Goal: Contribute content: Add original content to the website for others to see

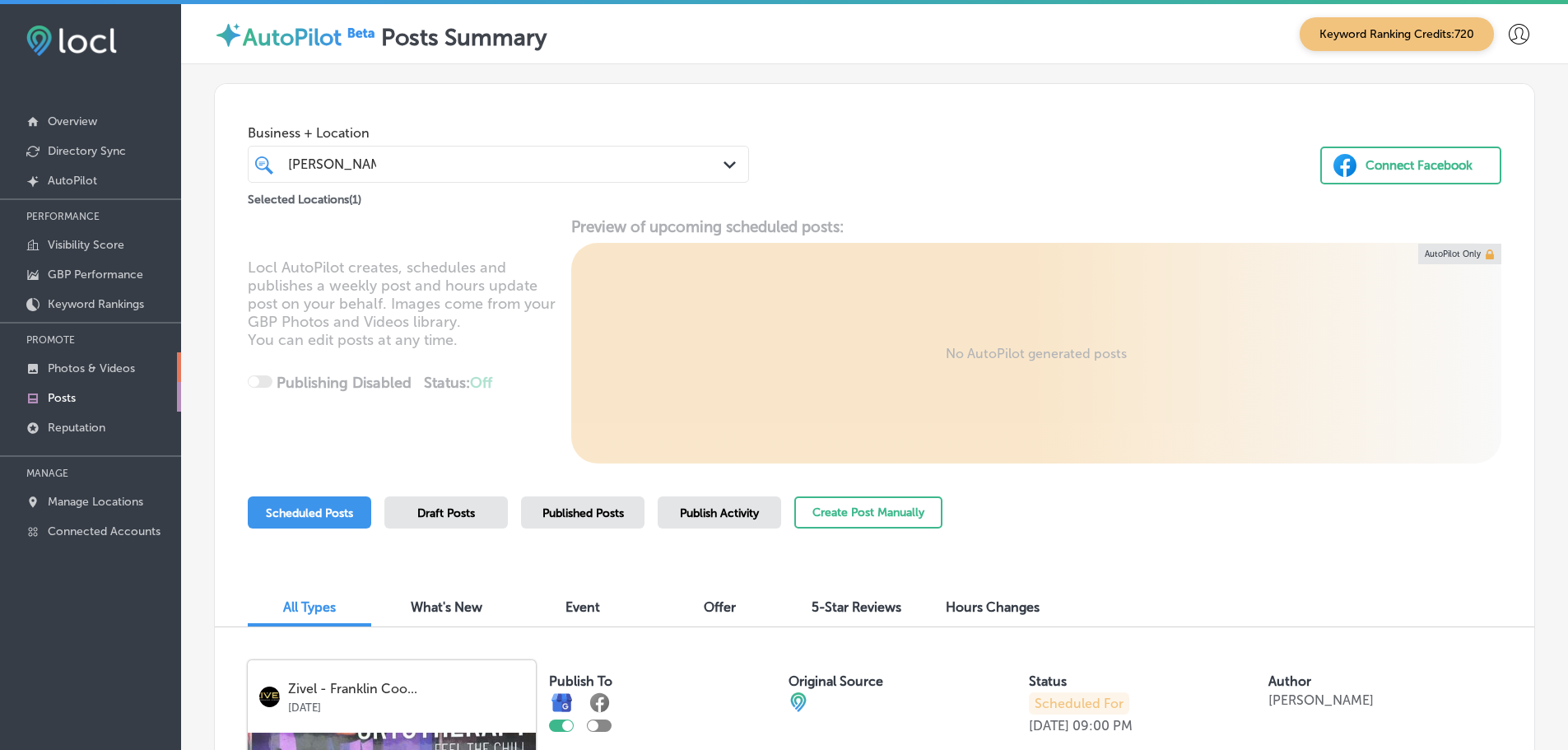
scroll to position [3597, 0]
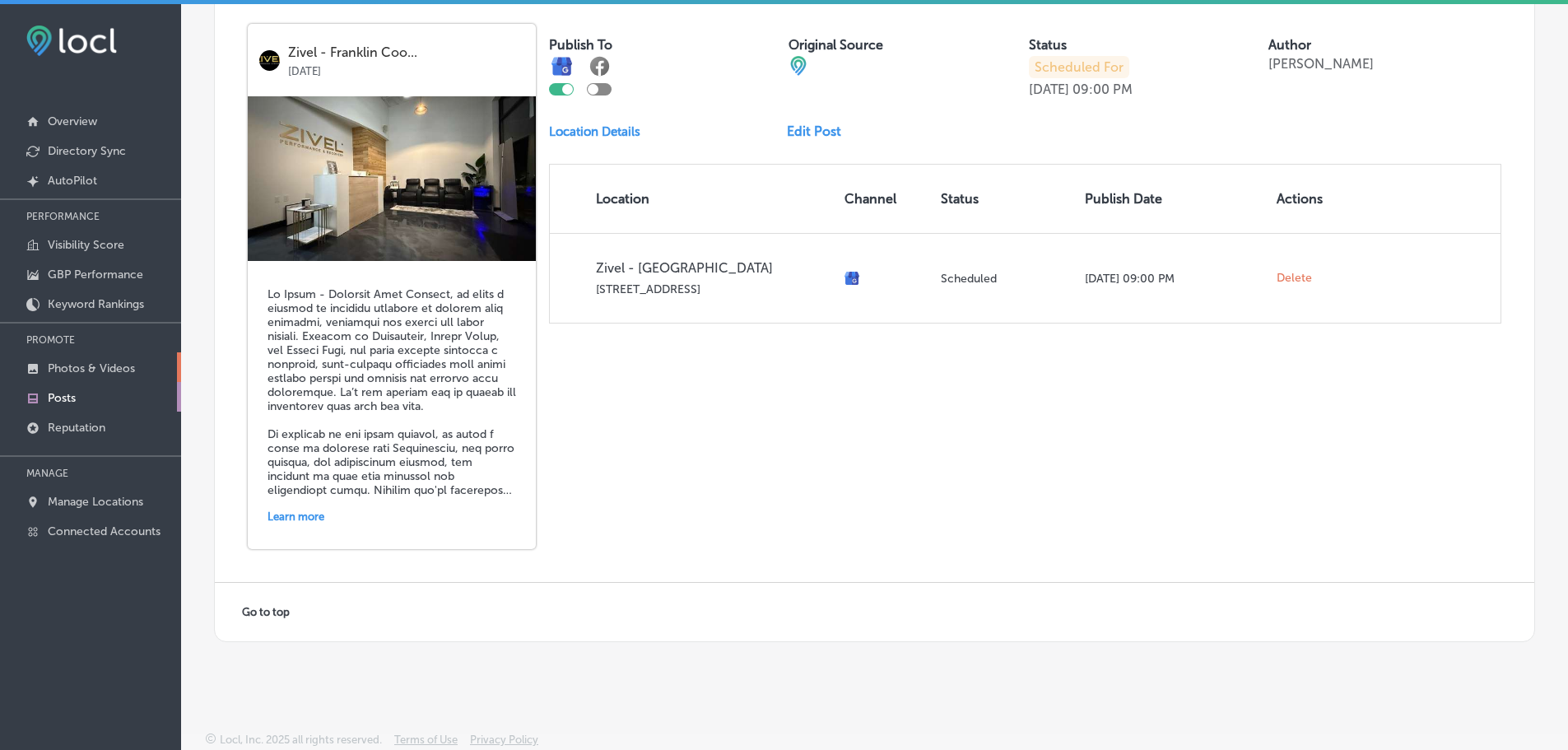
click at [81, 368] on p "Photos & Videos" at bounding box center [91, 369] width 87 height 14
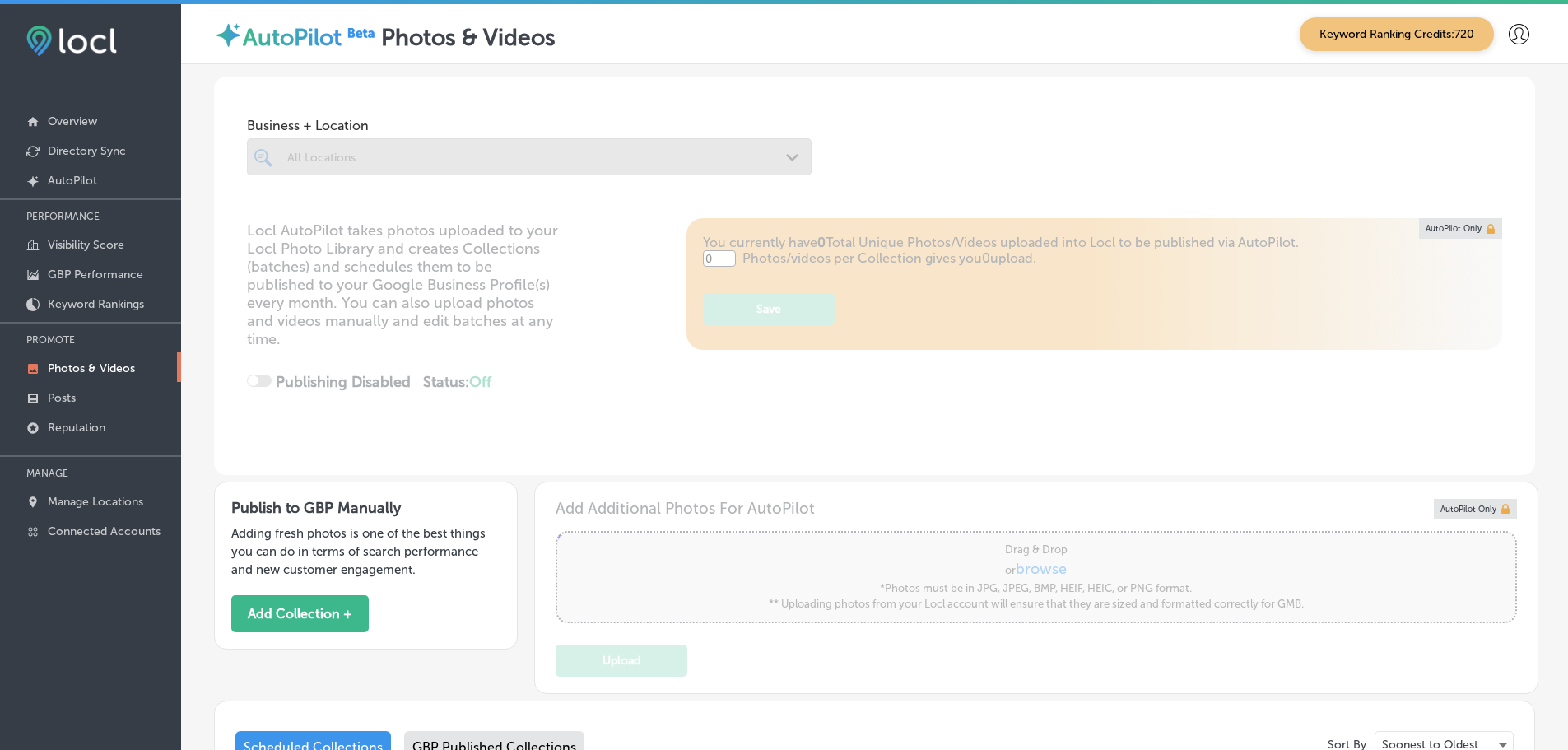
type input "5"
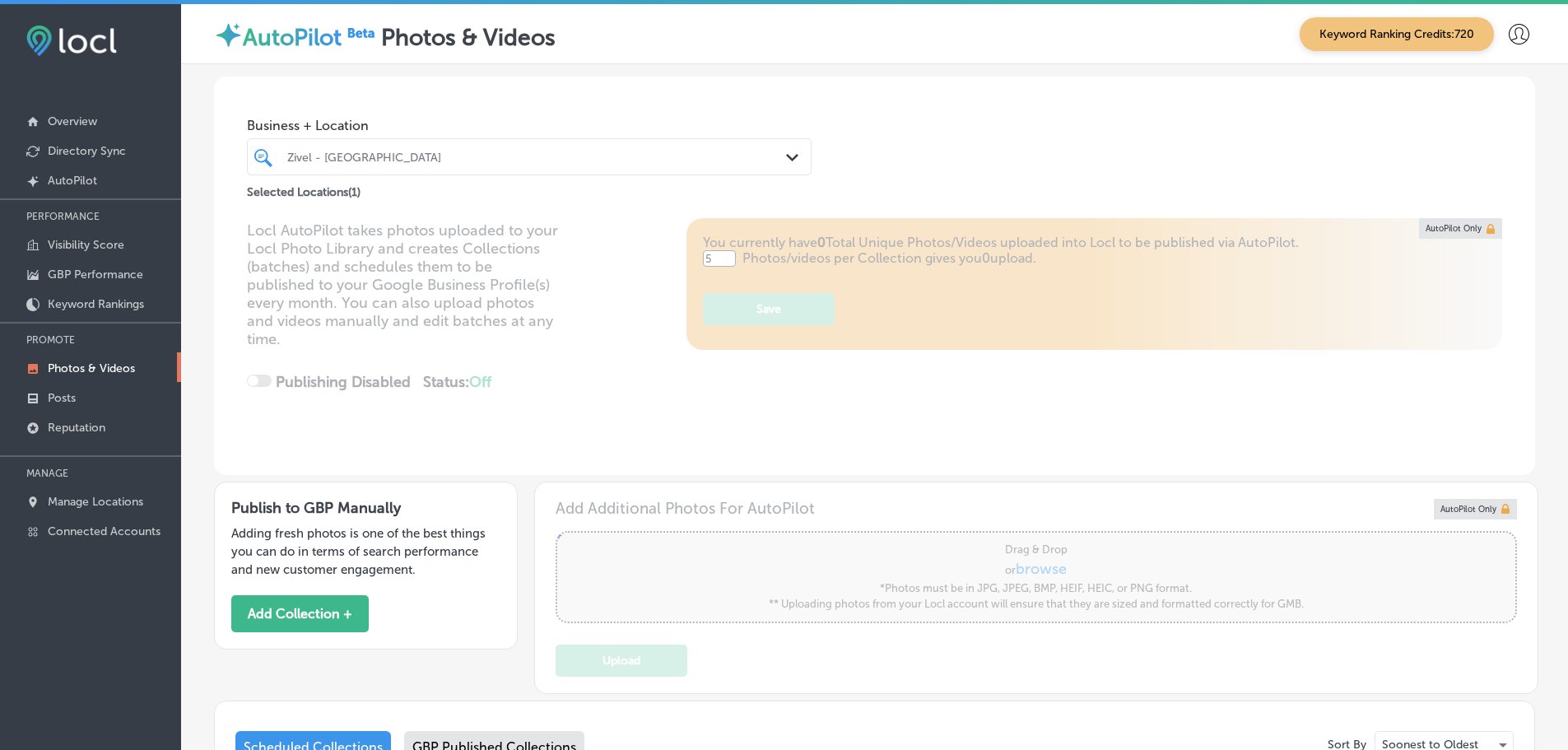
click at [787, 163] on div "Path Created with Sketch." at bounding box center [796, 158] width 18 height 18
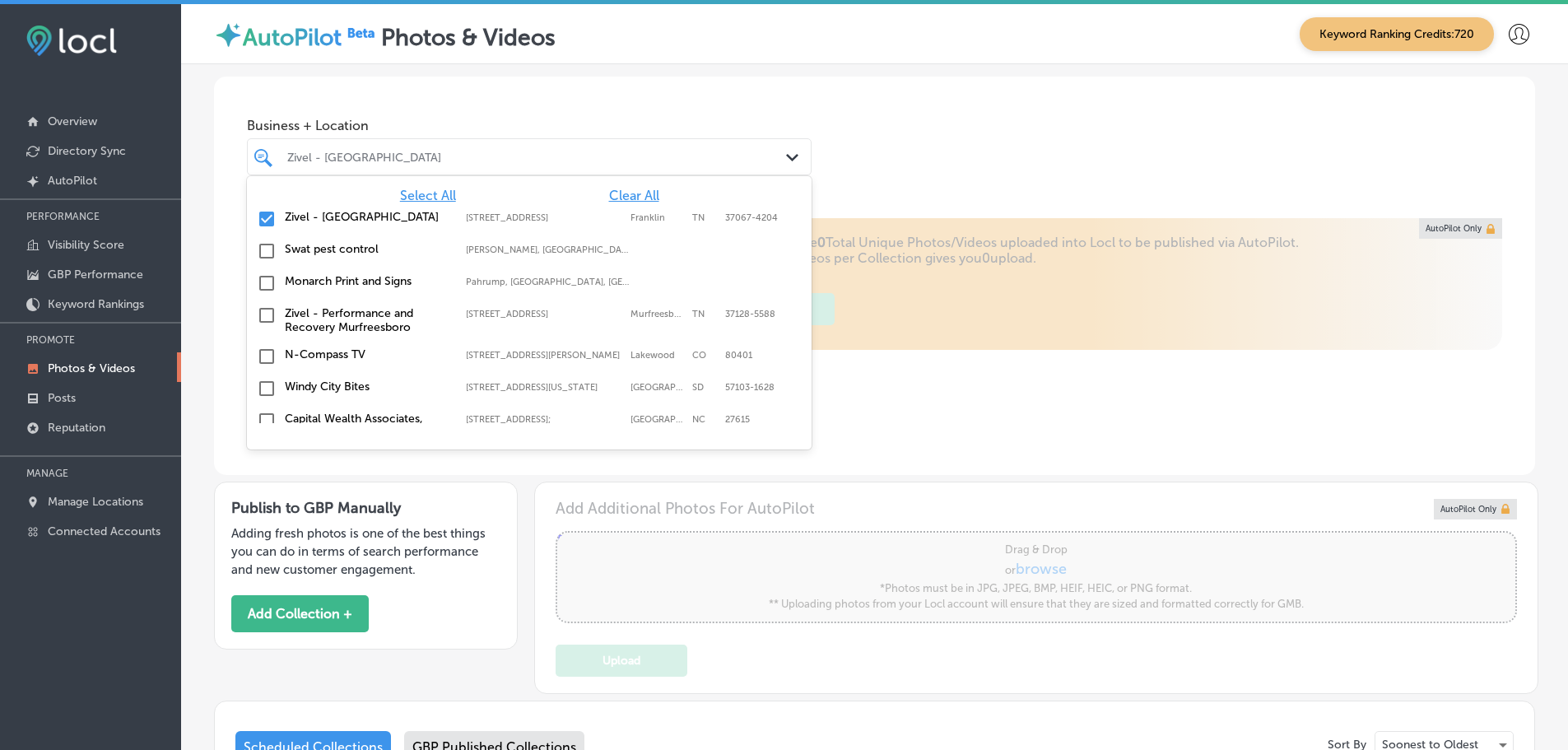
click at [622, 196] on span "Clear All" at bounding box center [634, 195] width 50 height 15
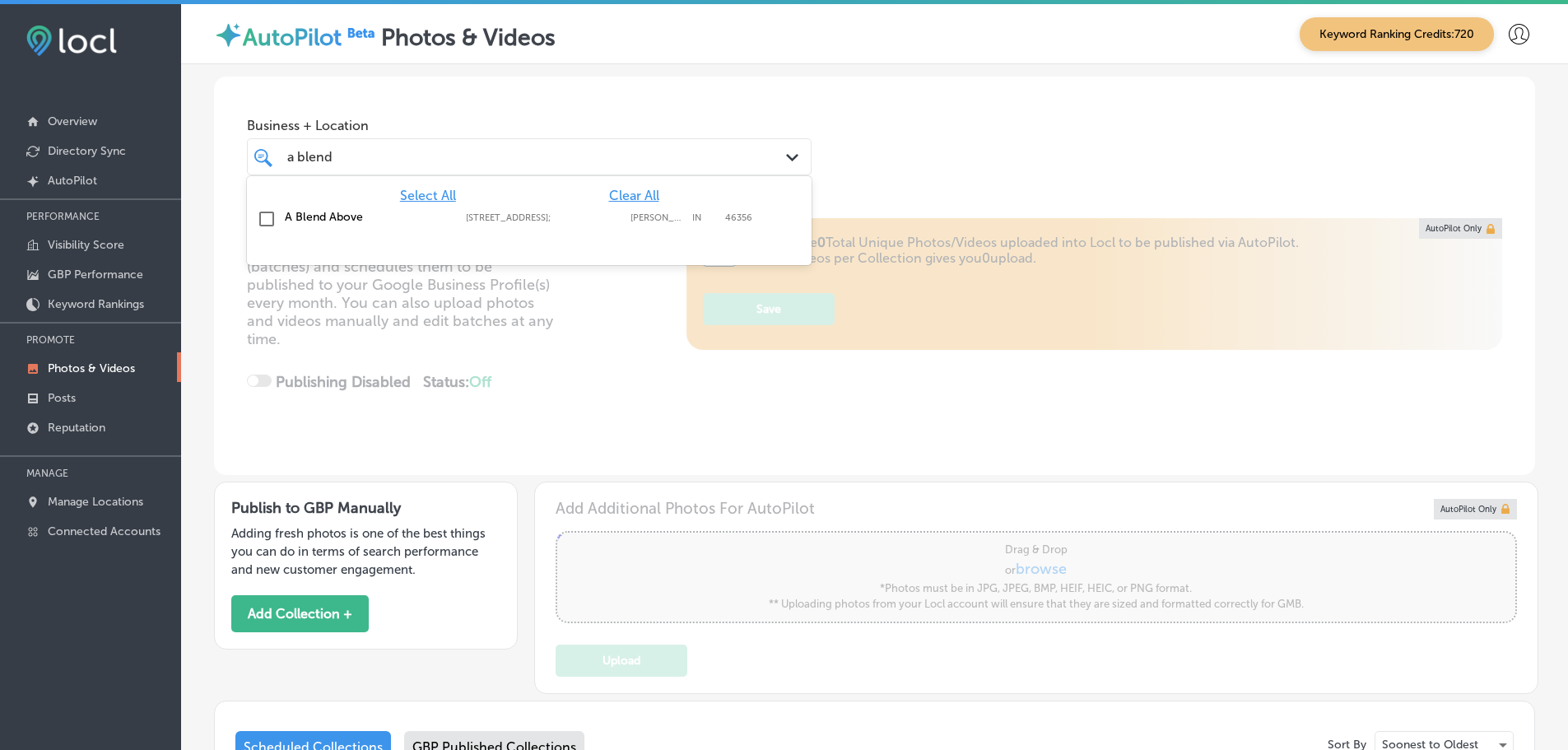
click at [532, 215] on label "[STREET_ADDRESS];" at bounding box center [544, 218] width 156 height 11
type input "a blend"
click at [613, 108] on div "Business + Location option [STREET_ADDRESS]. option [STREET_ADDRESS]. 2 results…" at bounding box center [875, 139] width 1321 height 126
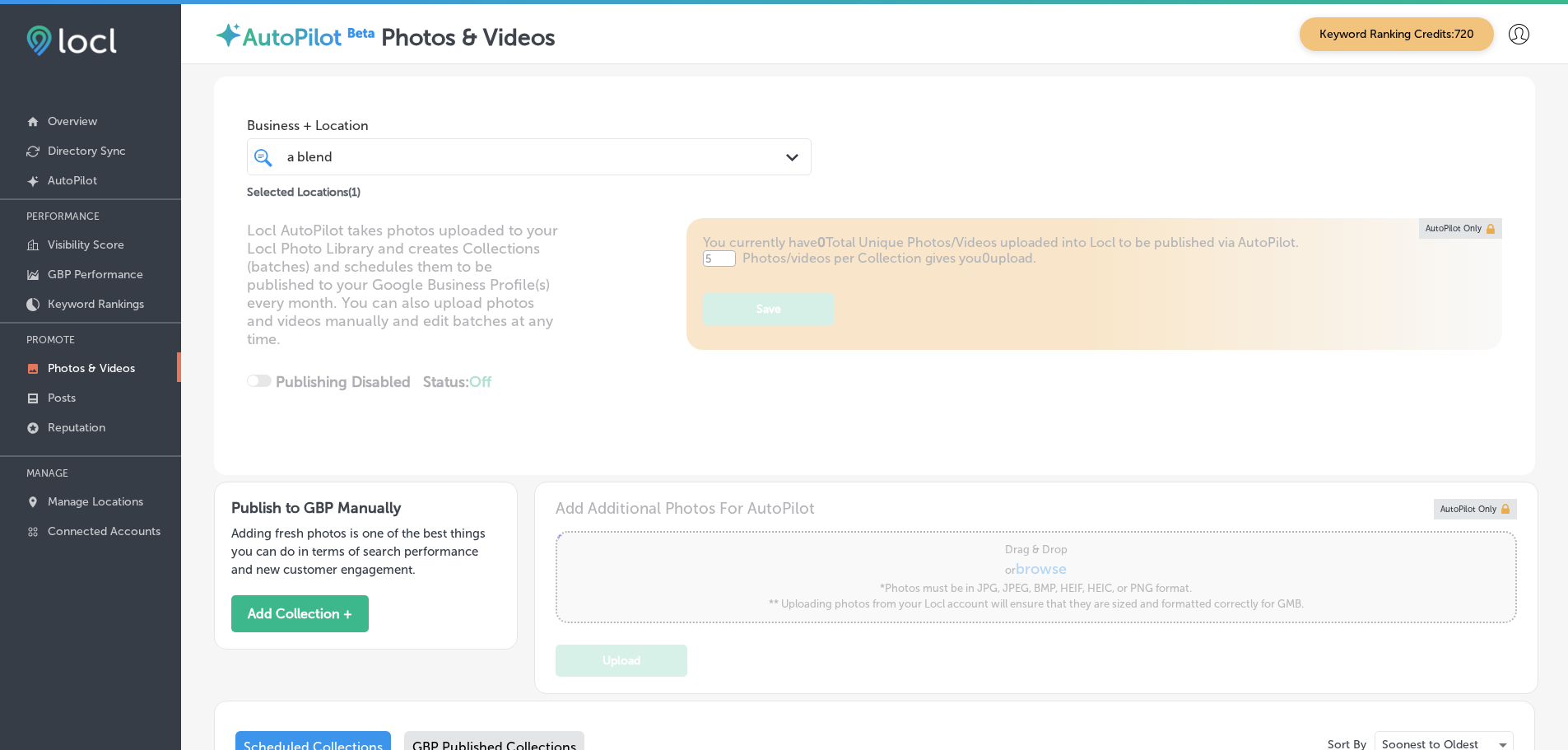
scroll to position [304, 0]
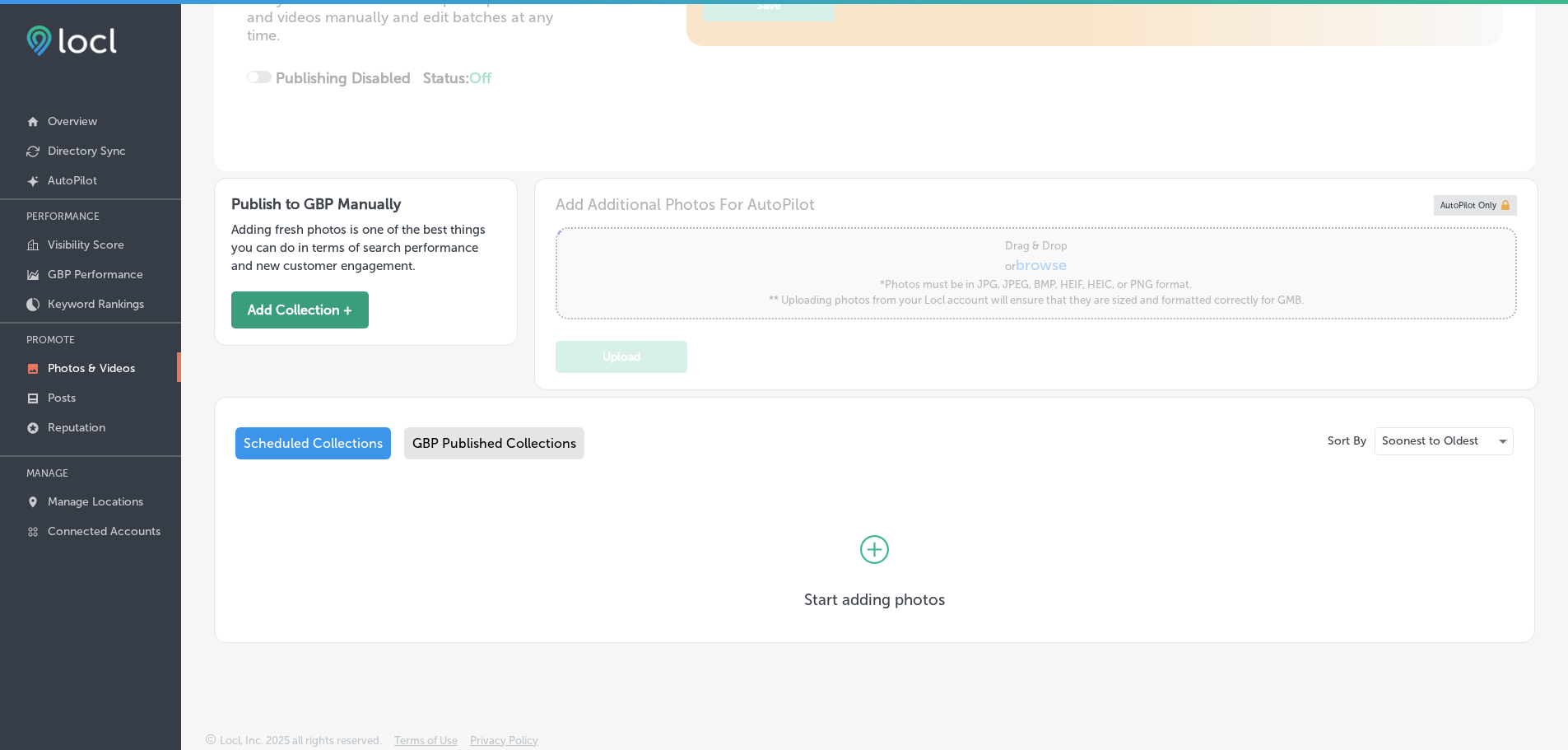
click at [298, 299] on button "Add Collection +" at bounding box center [300, 310] width 137 height 37
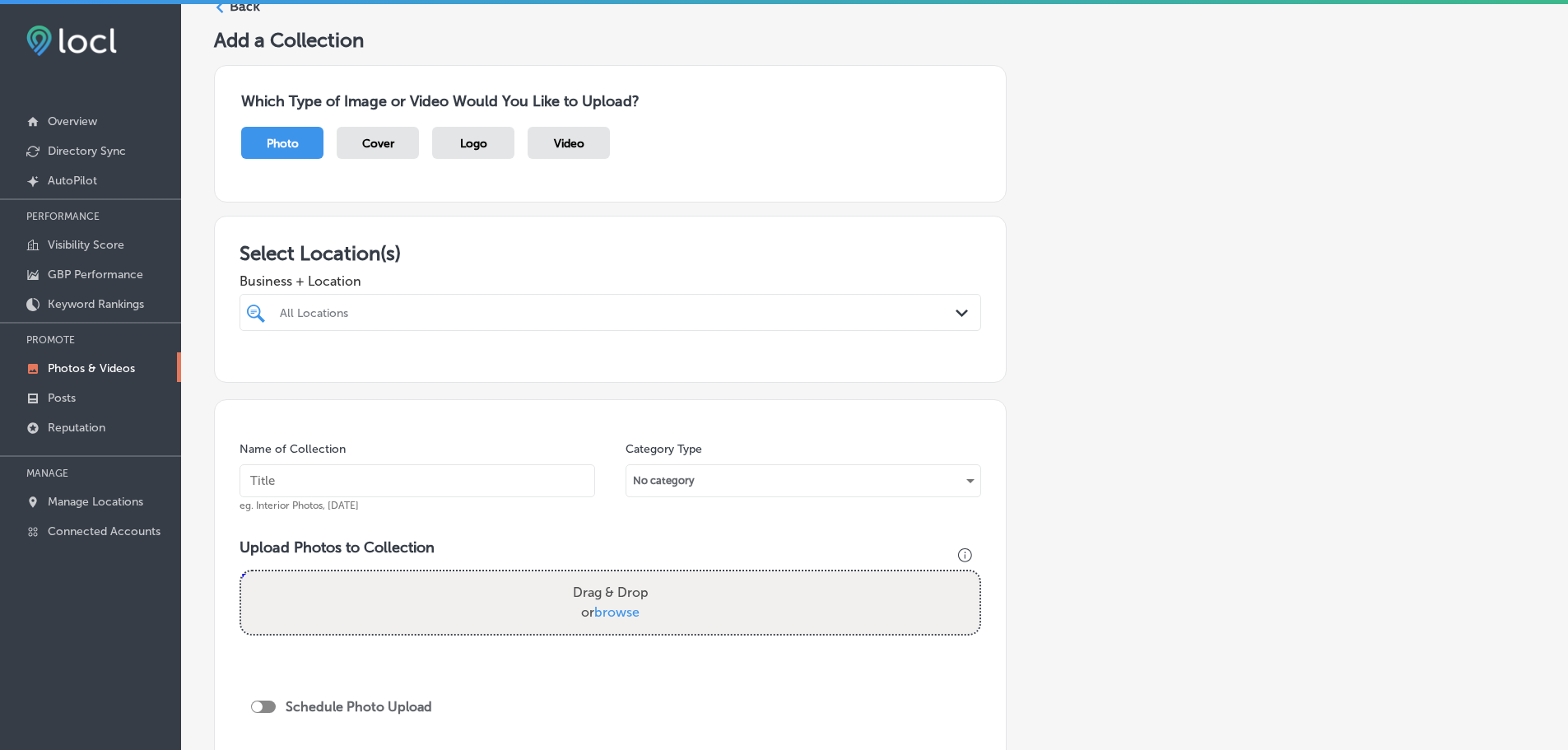
scroll to position [165, 0]
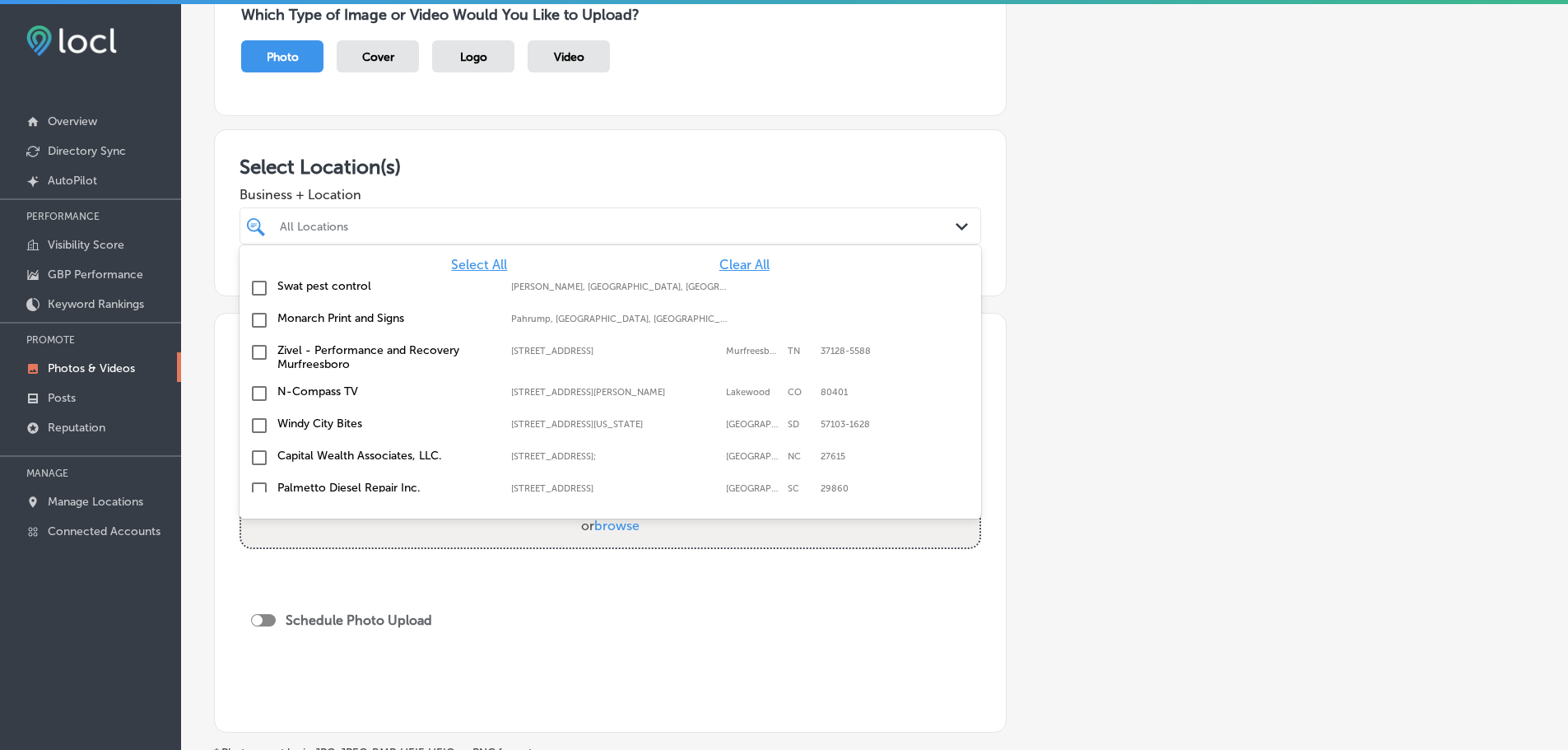
click at [833, 216] on div at bounding box center [577, 226] width 597 height 22
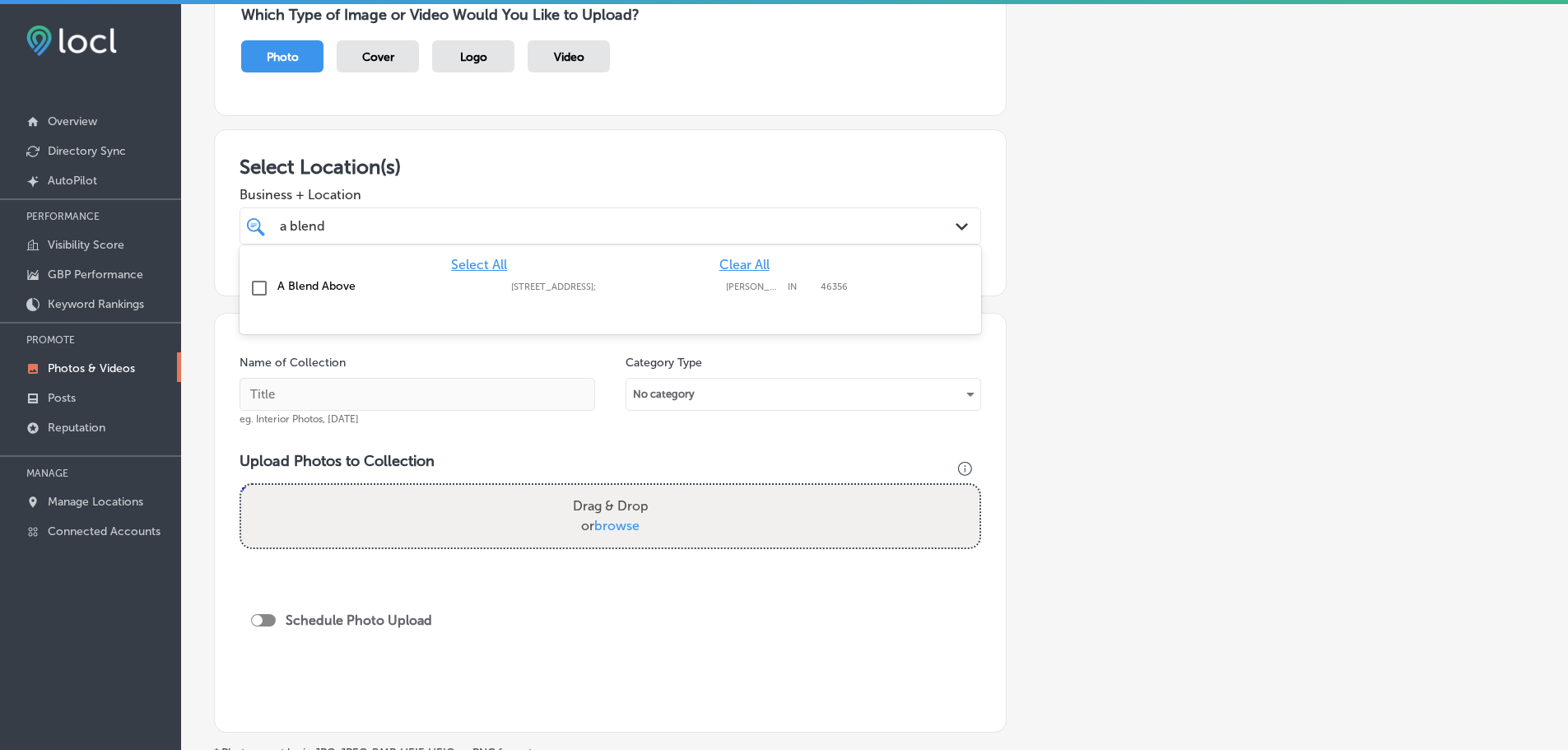
click at [327, 287] on label "A Blend Above" at bounding box center [386, 286] width 217 height 14
type input "a blend"
click at [614, 196] on span "Business + Location" at bounding box center [610, 194] width 742 height 15
click at [461, 396] on input "text" at bounding box center [417, 394] width 356 height 33
type input "A Blend Above"
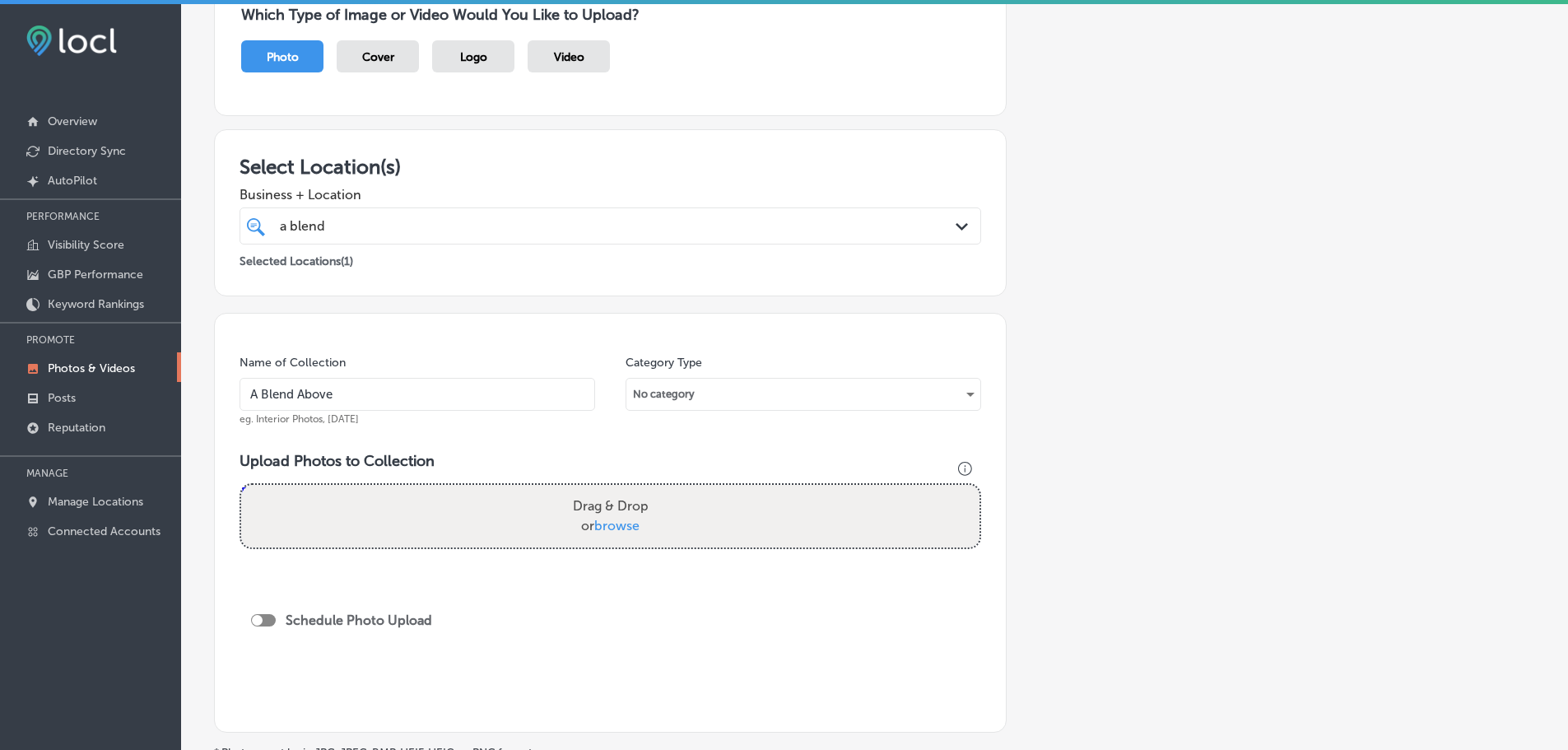
click at [599, 519] on span "browse" at bounding box center [617, 525] width 45 height 15
click at [599, 490] on input "Drag & Drop or browse" at bounding box center [610, 488] width 738 height 5
type input "C:\fakepath\488017182_1068002515359487_1409714952413435950_n.jpg"
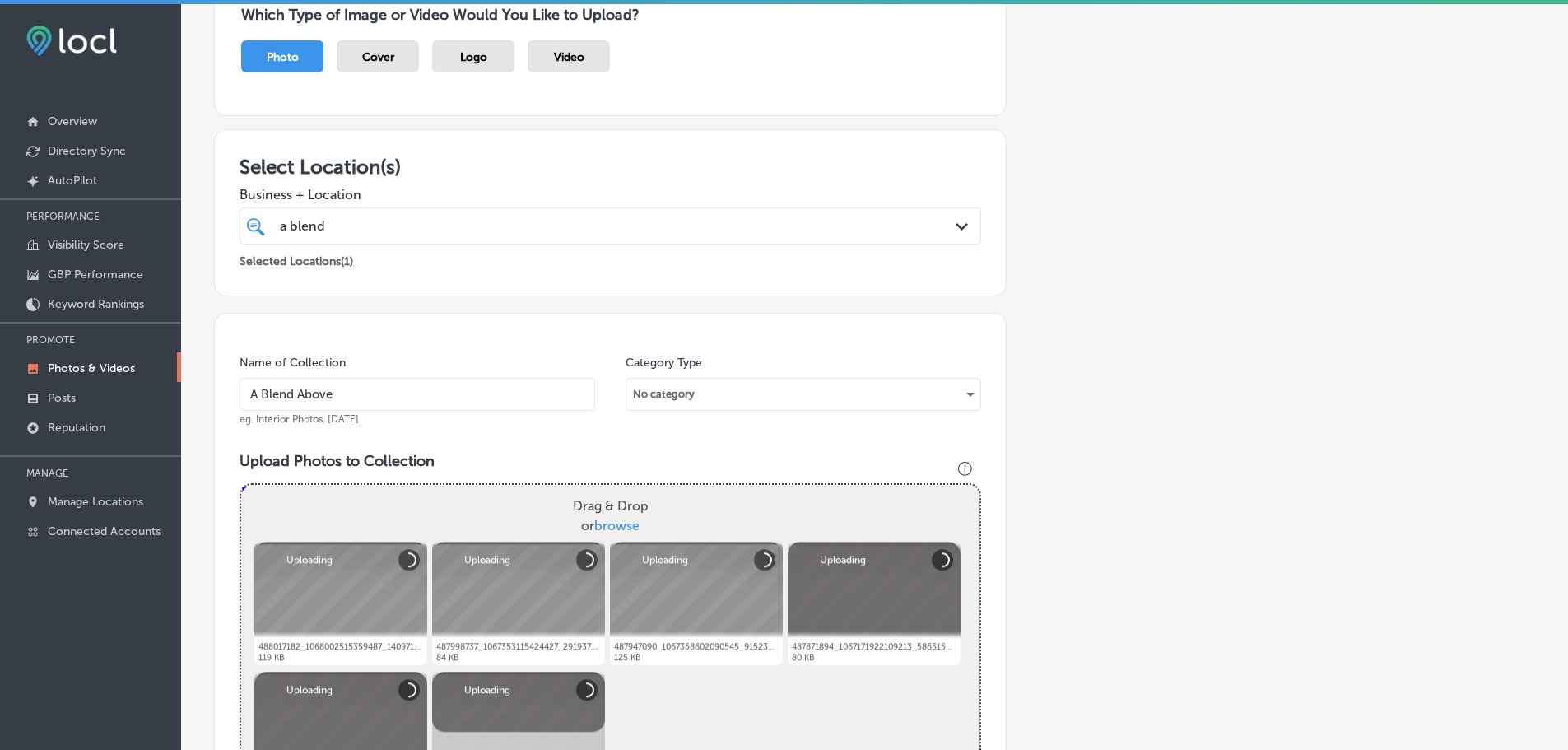
scroll to position [651, 0]
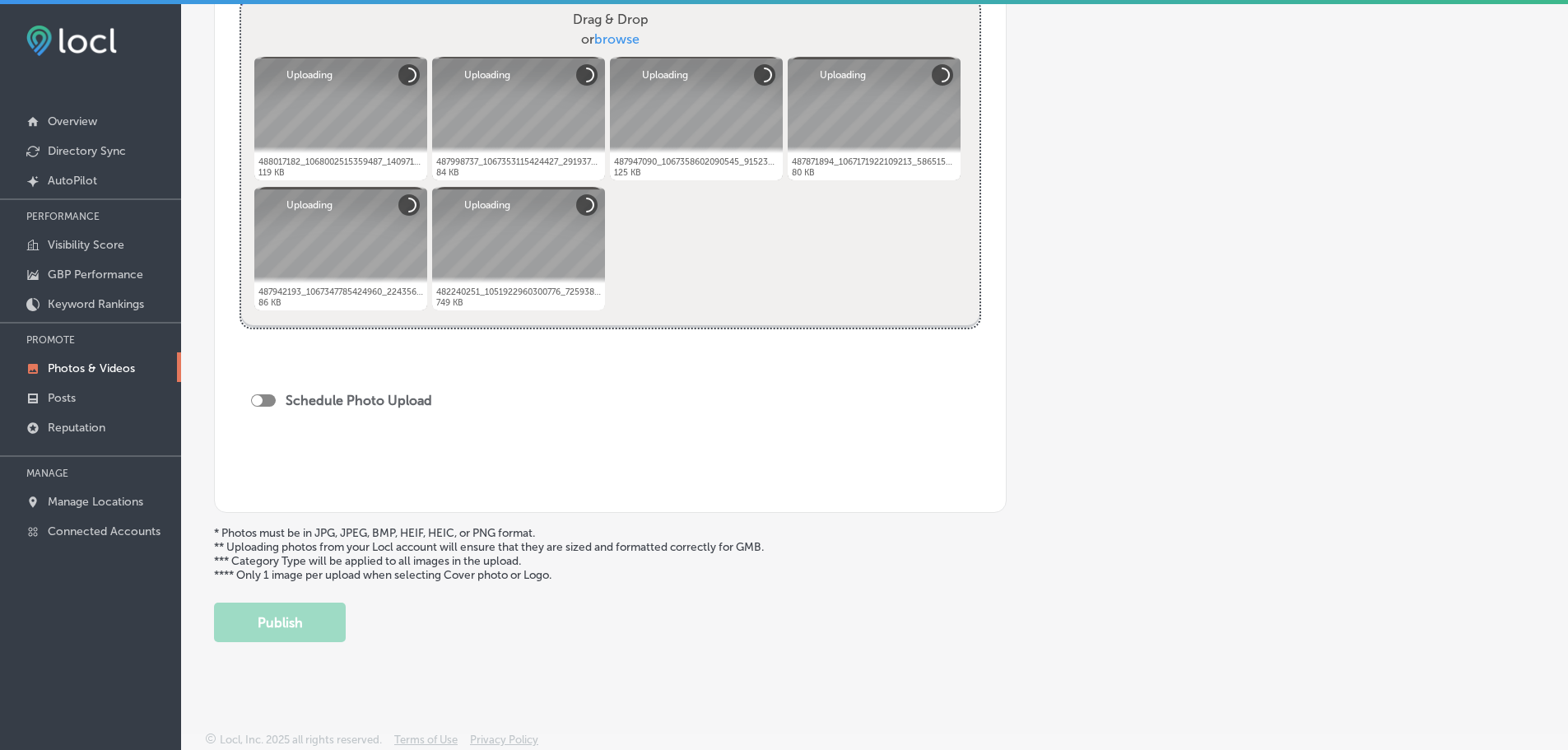
click at [262, 403] on div at bounding box center [264, 401] width 25 height 13
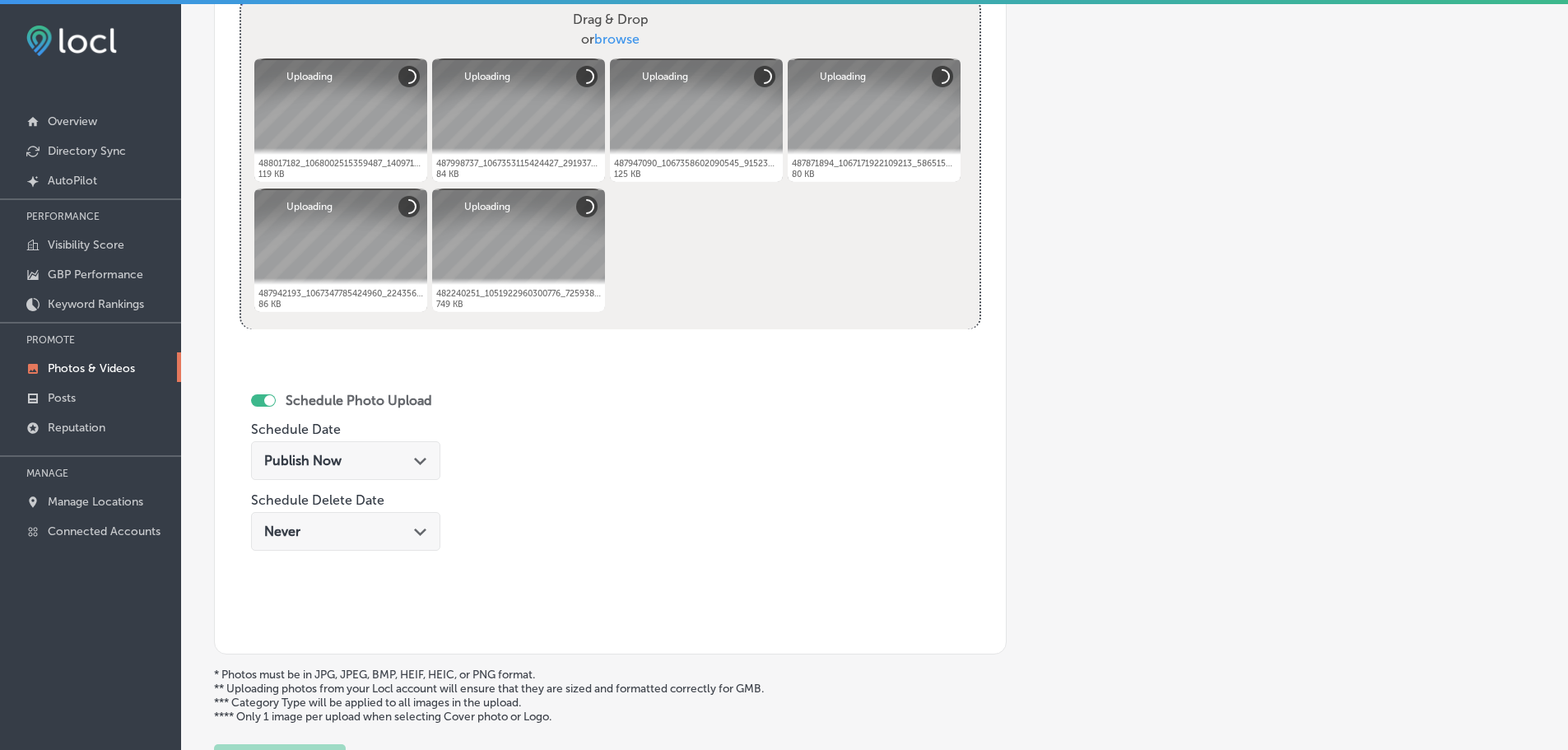
checkbox input "true"
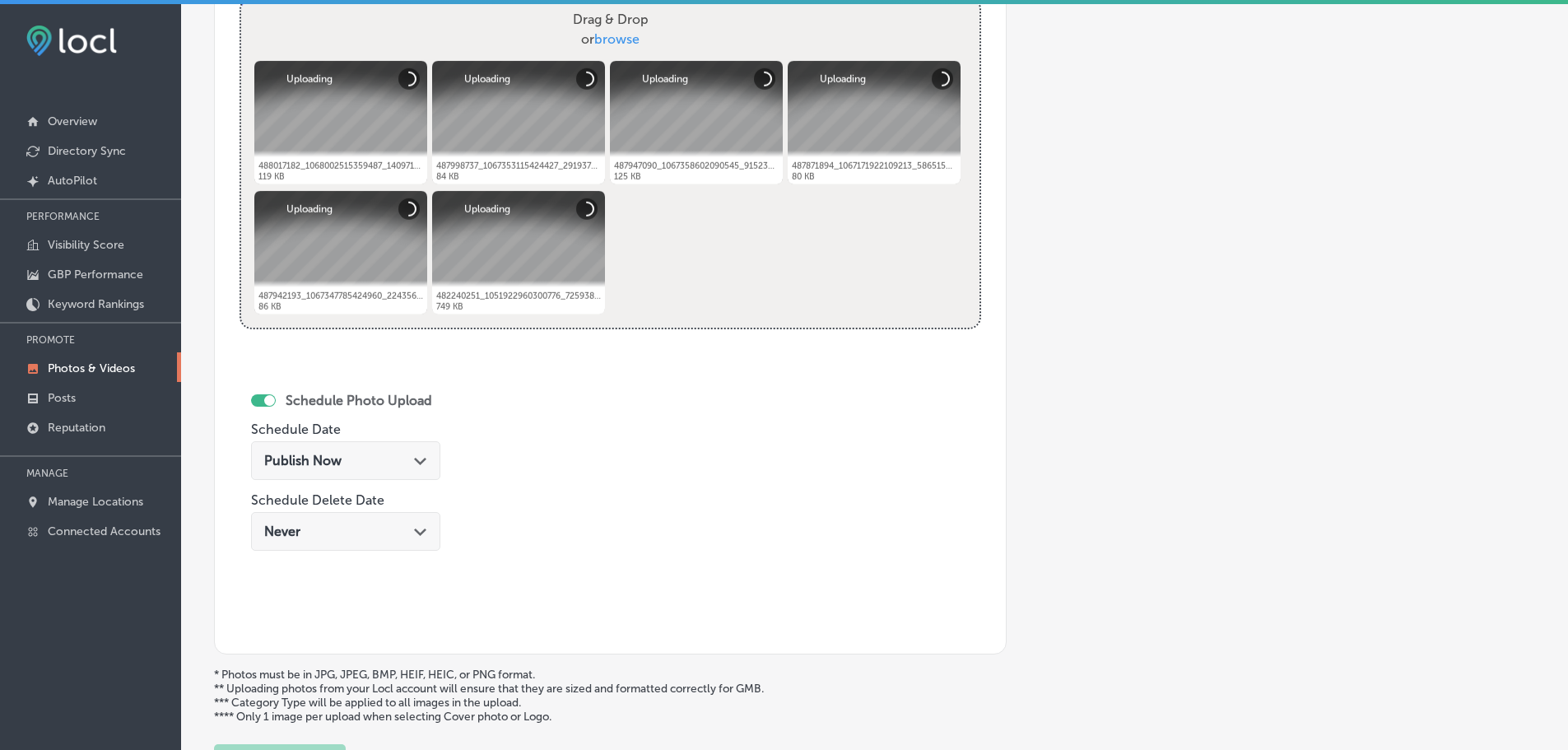
click at [405, 455] on div "Publish Now Path Created with Sketch." at bounding box center [346, 460] width 163 height 15
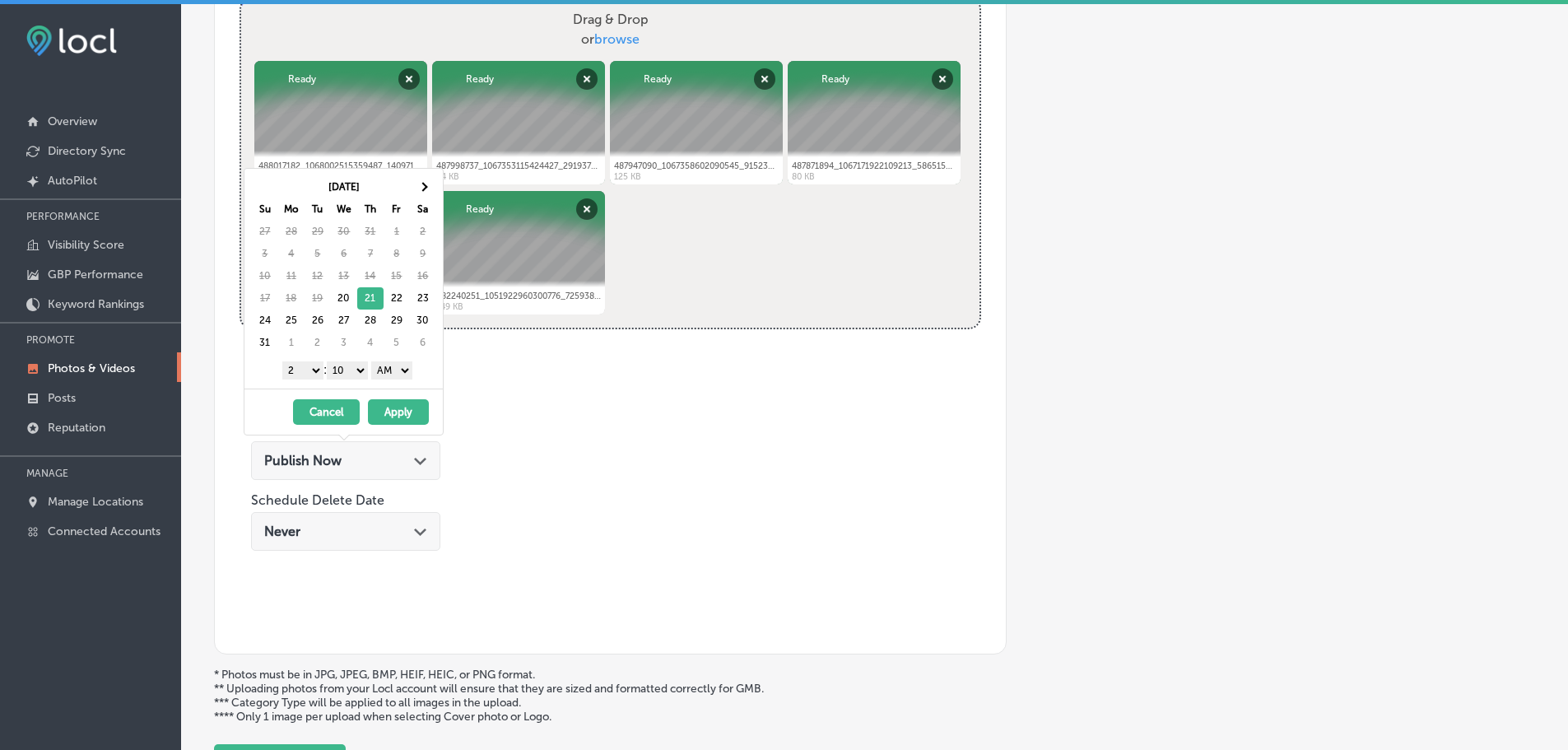
click at [300, 376] on select "1 2 3 4 5 6 7 8 9 10 11 12" at bounding box center [303, 371] width 41 height 18
click at [351, 373] on select "00 10 20 30 40 50" at bounding box center [347, 371] width 41 height 18
click at [398, 372] on select "AM PM" at bounding box center [392, 371] width 41 height 18
click at [397, 406] on button "Apply" at bounding box center [398, 412] width 61 height 25
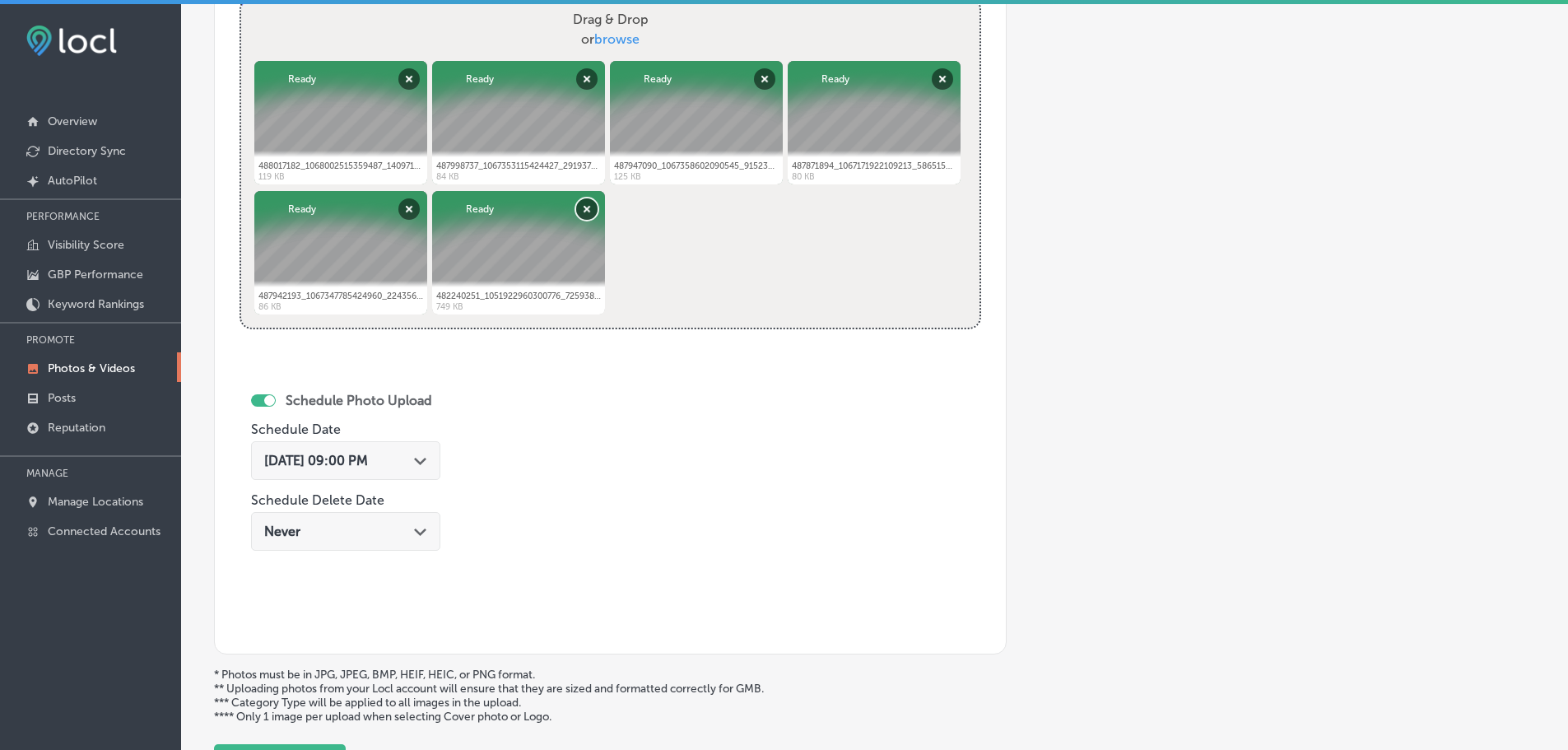
click at [581, 208] on button "Remove" at bounding box center [587, 209] width 22 height 22
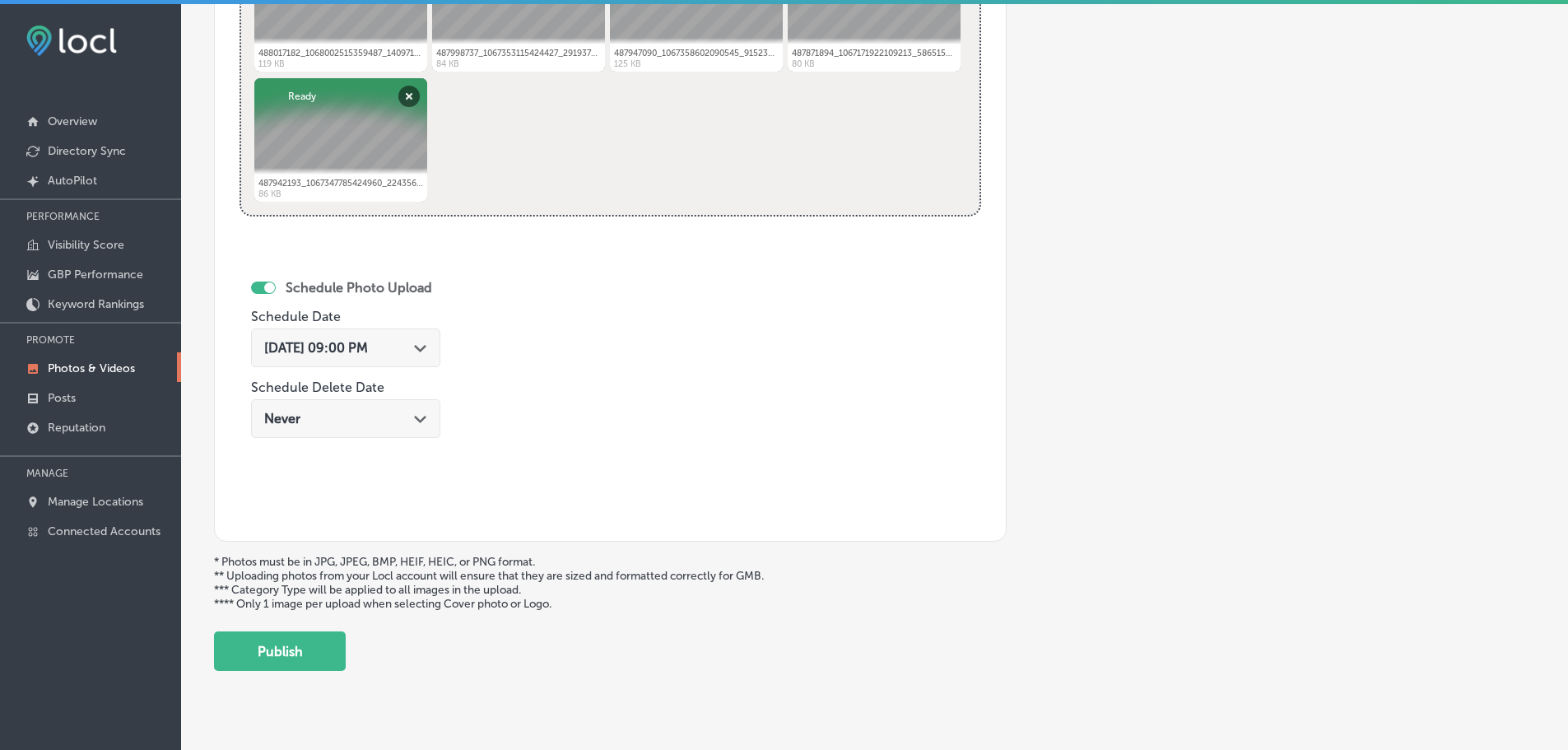
scroll to position [793, 0]
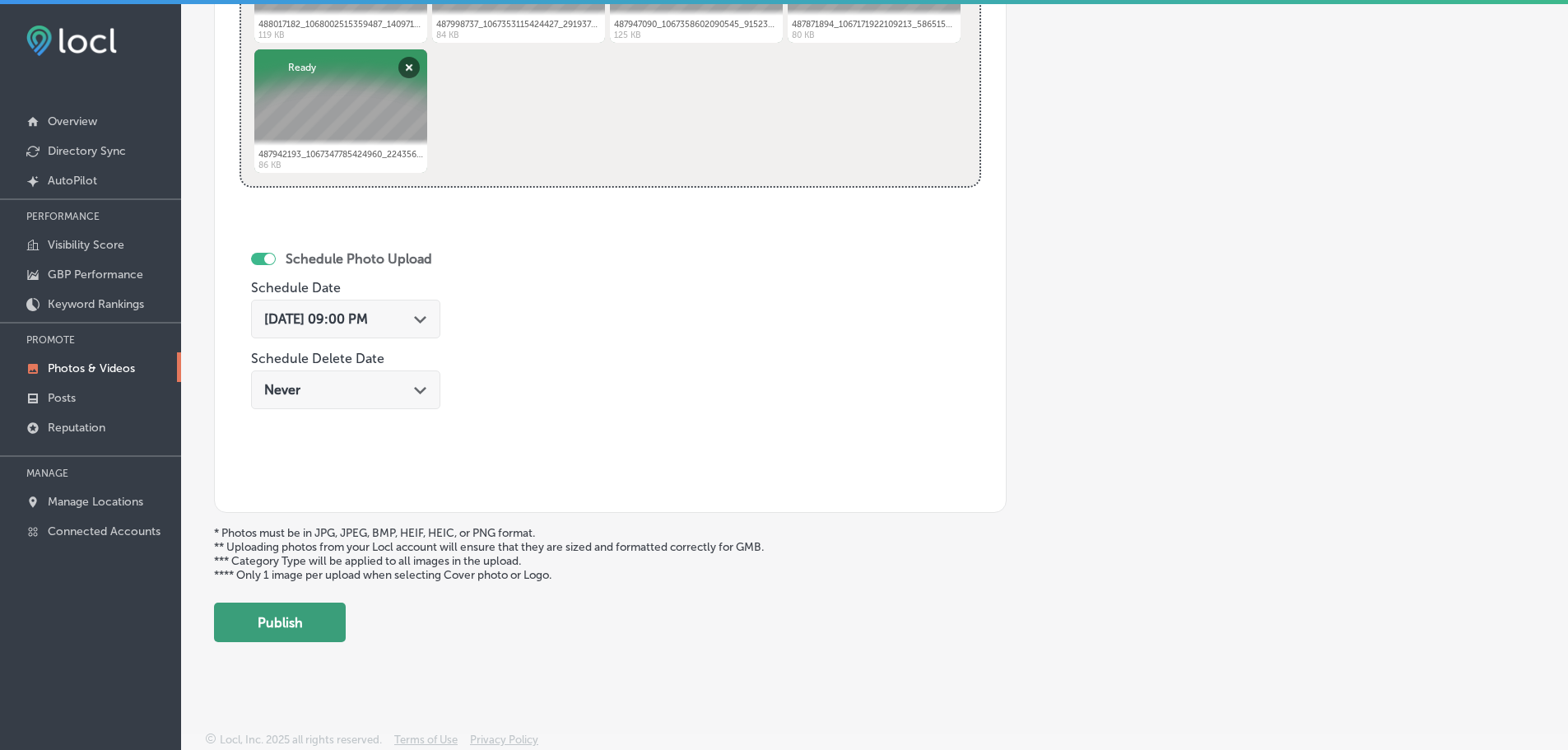
click at [283, 617] on button "Publish" at bounding box center [280, 623] width 132 height 39
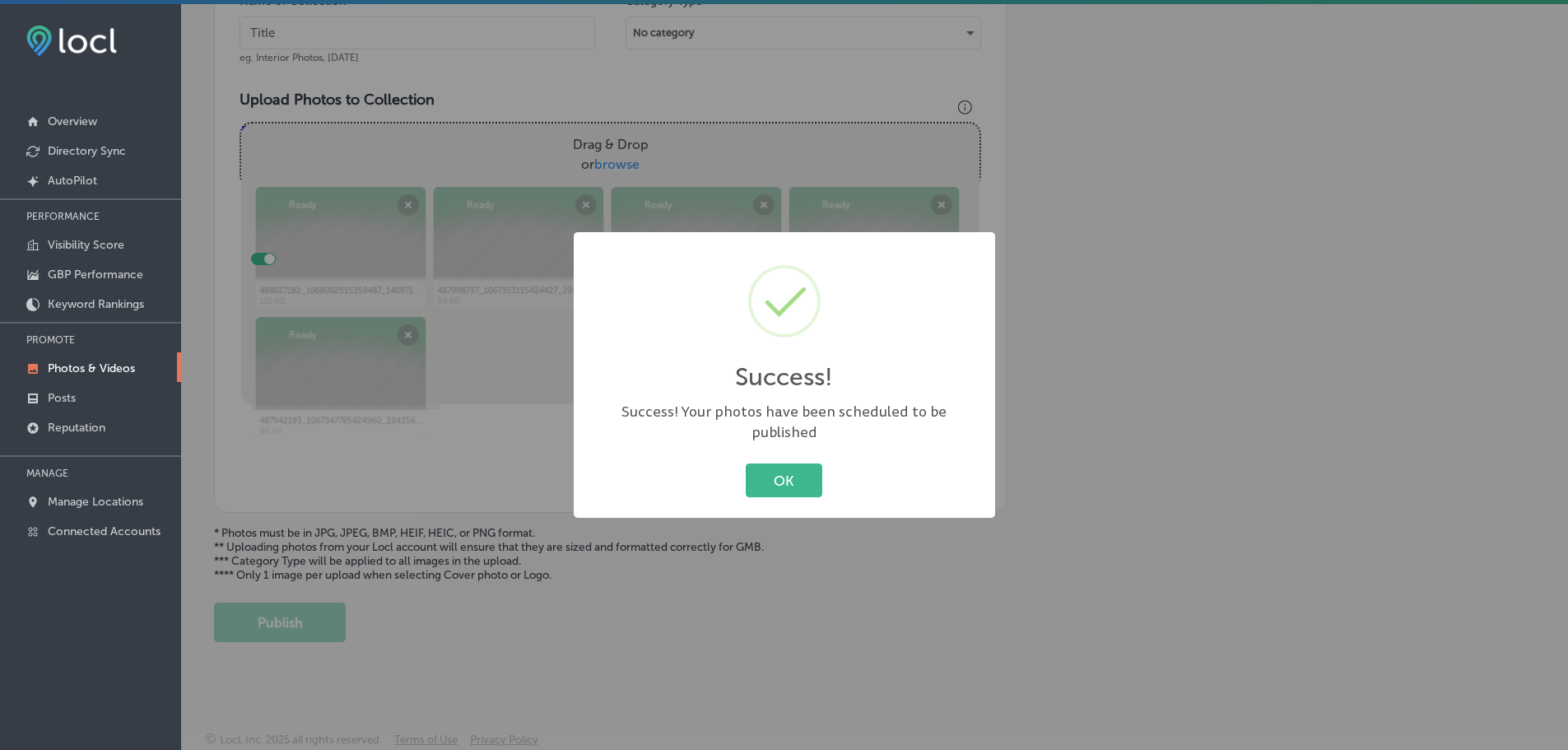
scroll to position [526, 0]
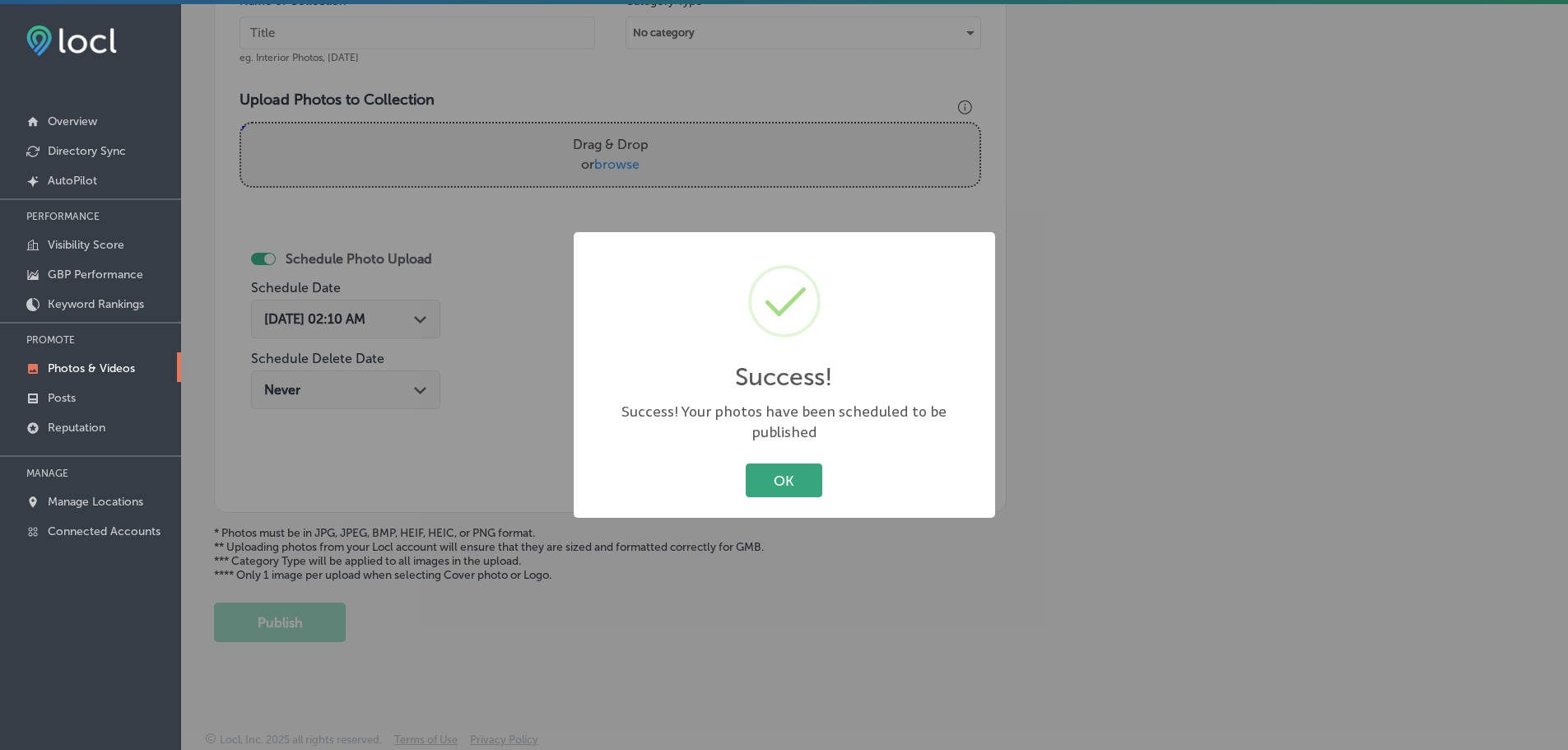
click at [790, 465] on button "OK" at bounding box center [784, 481] width 76 height 34
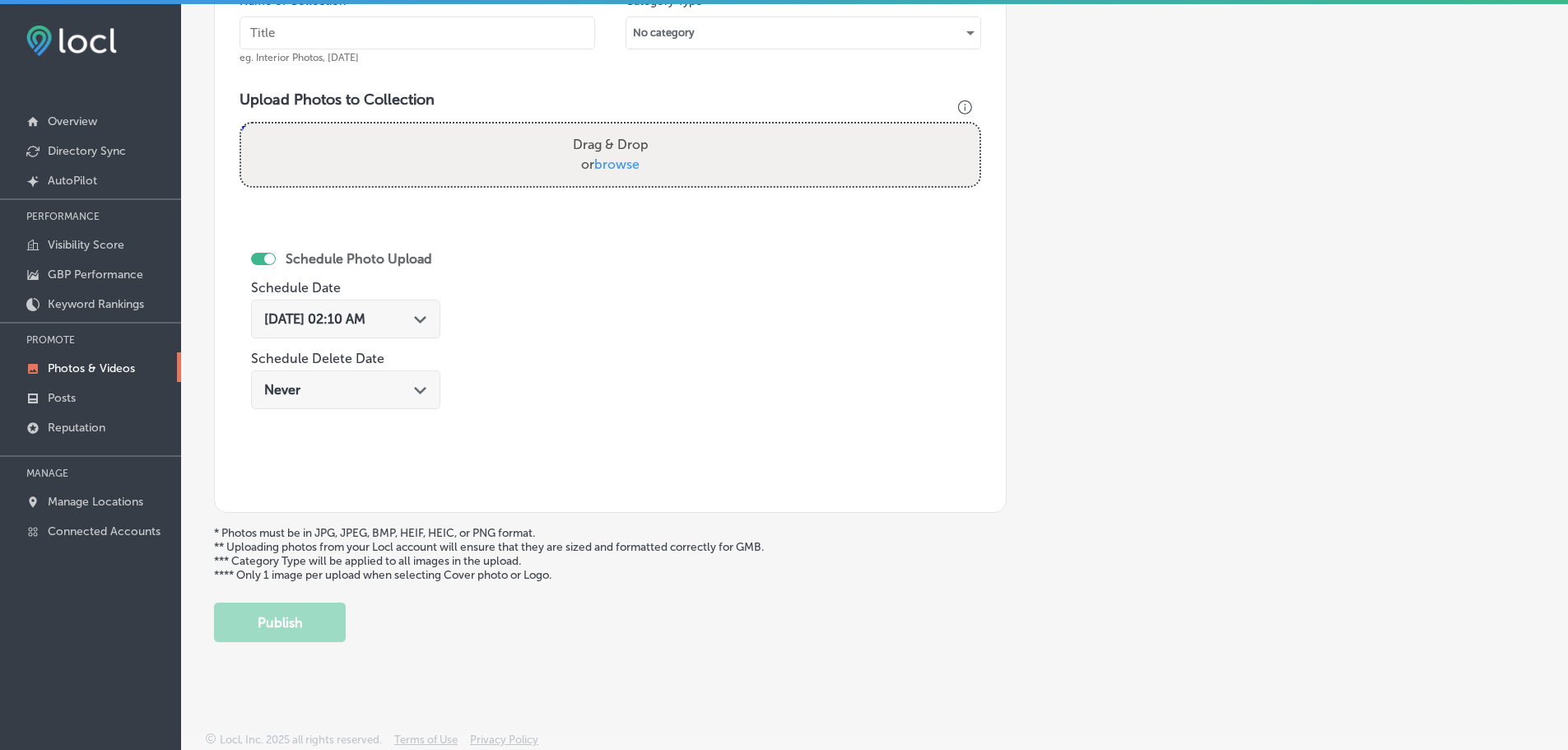
click at [627, 165] on span "browse" at bounding box center [617, 163] width 45 height 15
click at [627, 128] on input "Drag & Drop or browse" at bounding box center [610, 126] width 738 height 5
type input "C:\fakepath\488164586_1068053598687712_8196150150005761370_n.jpg"
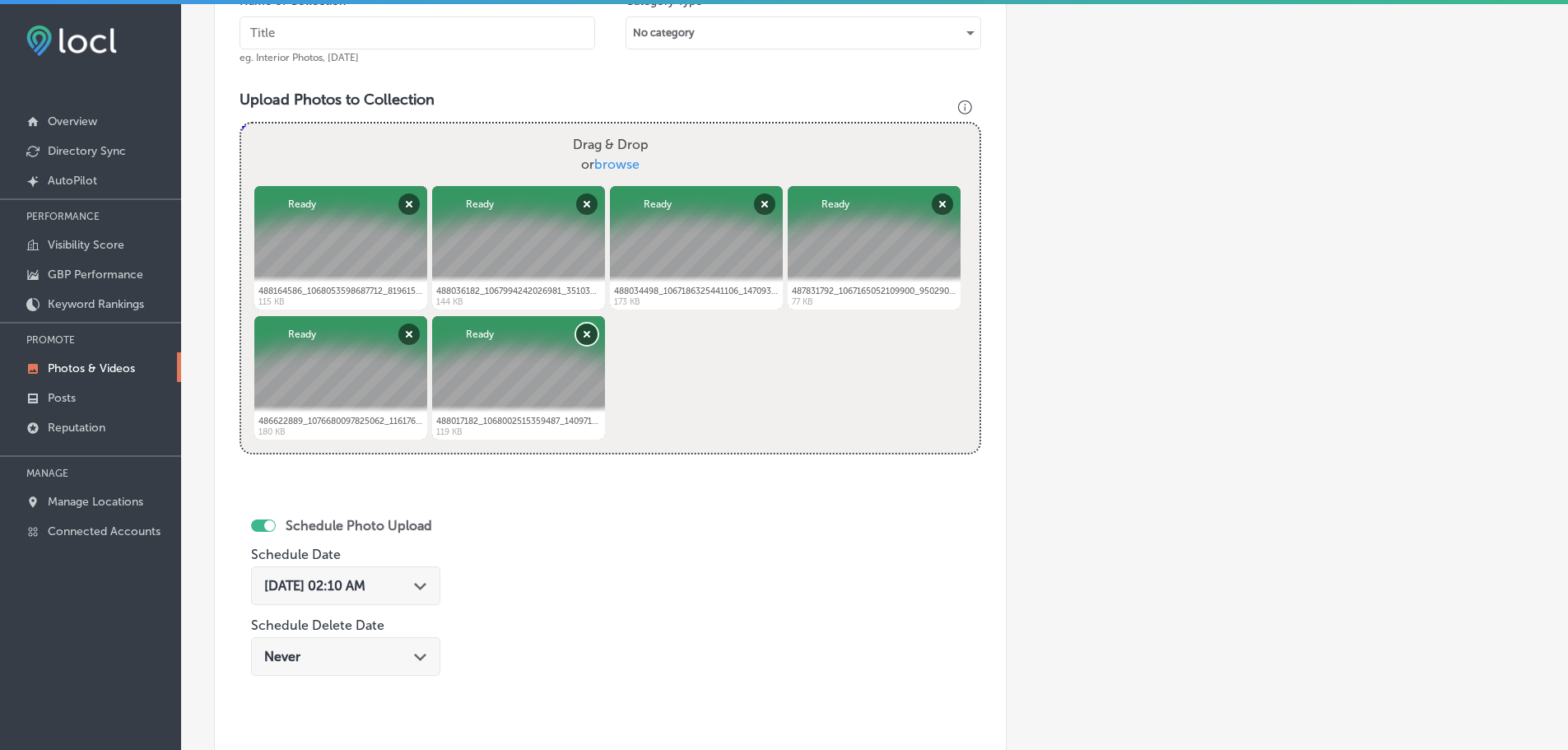
click at [588, 332] on button "Remove" at bounding box center [587, 335] width 22 height 22
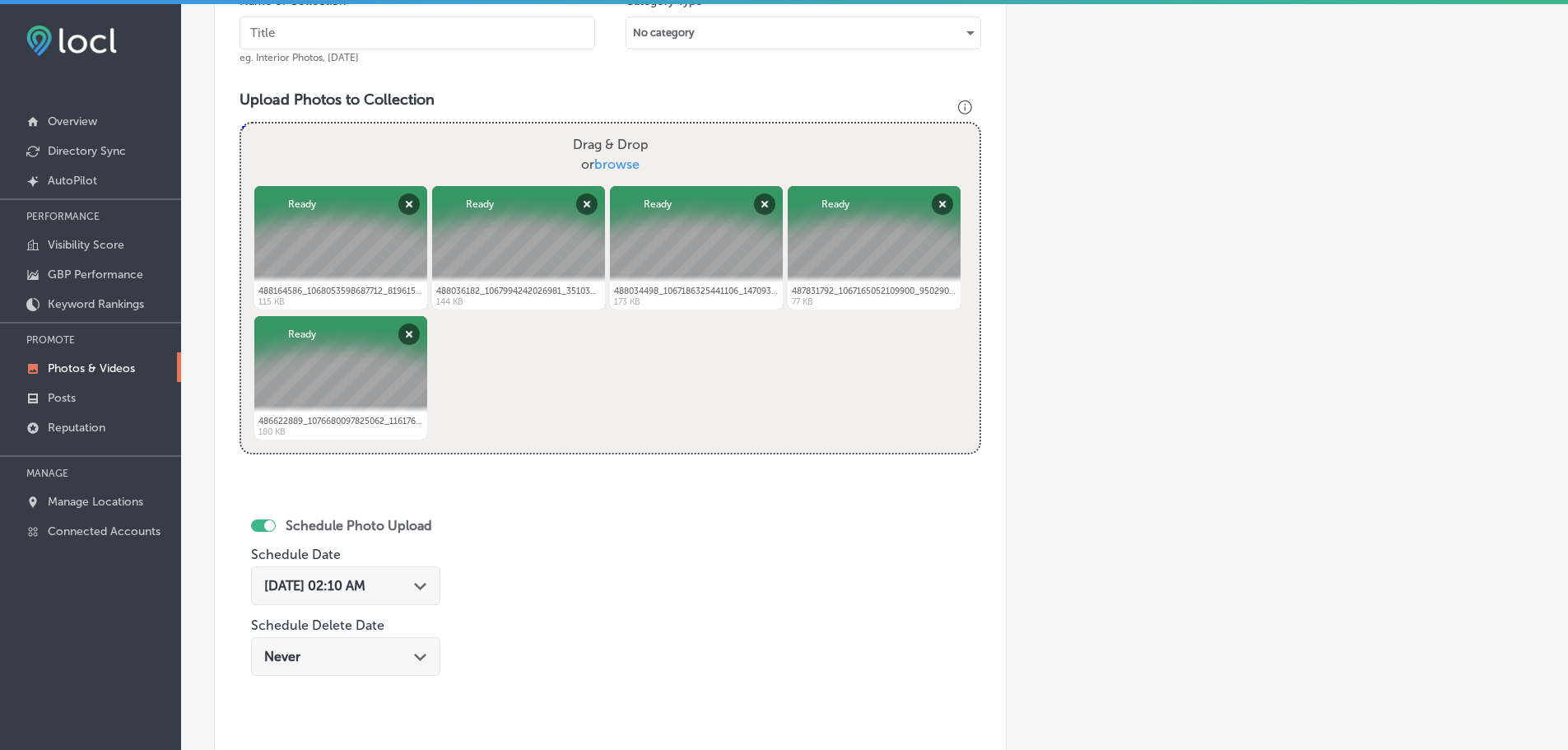
click at [427, 582] on div "Path Created with Sketch." at bounding box center [421, 584] width 13 height 13
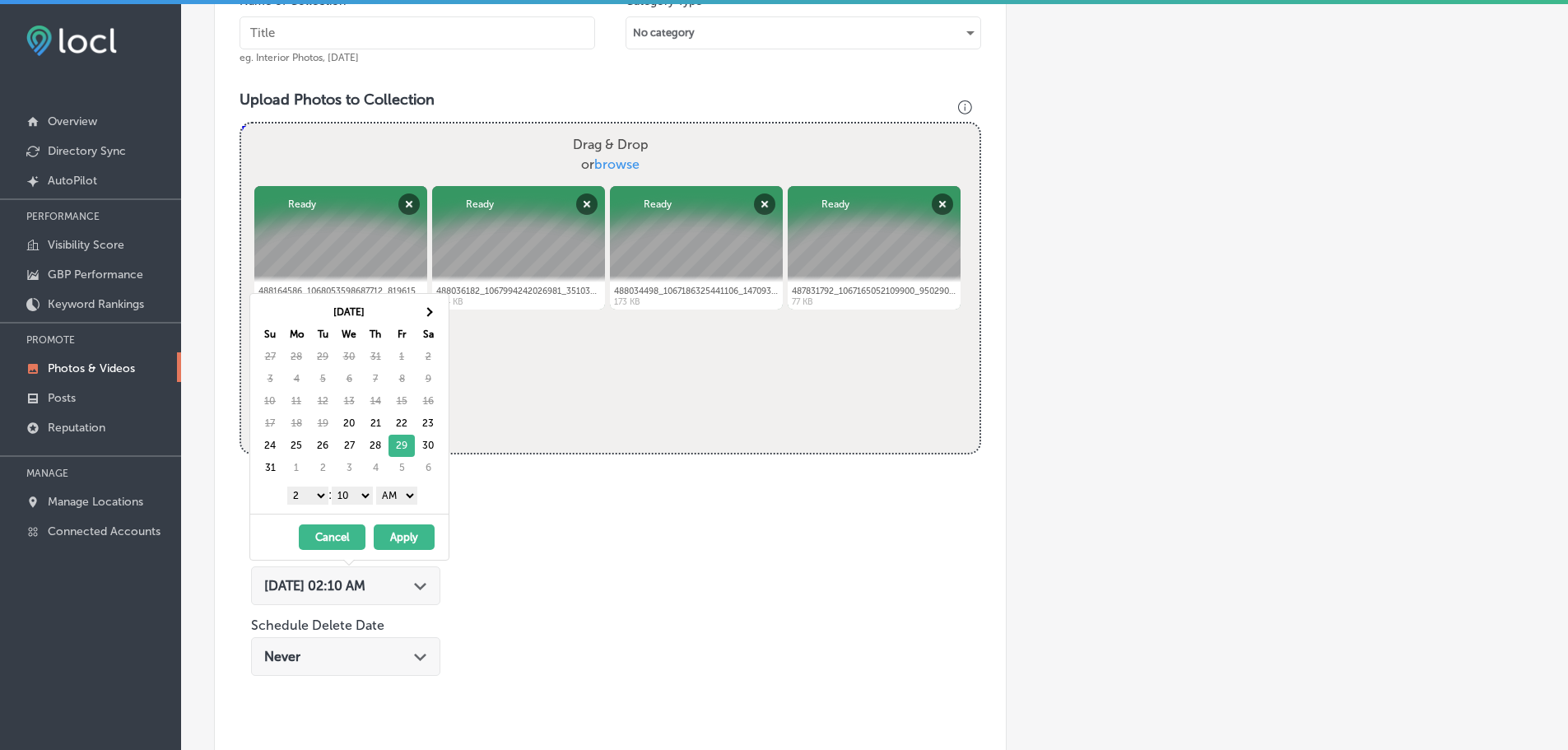
click at [311, 495] on select "1 2 3 4 5 6 7 8 9 10 11 12" at bounding box center [308, 495] width 41 height 18
click at [364, 496] on select "00 10 20 30 40 50" at bounding box center [353, 495] width 41 height 18
click at [405, 499] on select "AM PM" at bounding box center [396, 495] width 41 height 18
click at [413, 537] on button "Apply" at bounding box center [405, 537] width 61 height 25
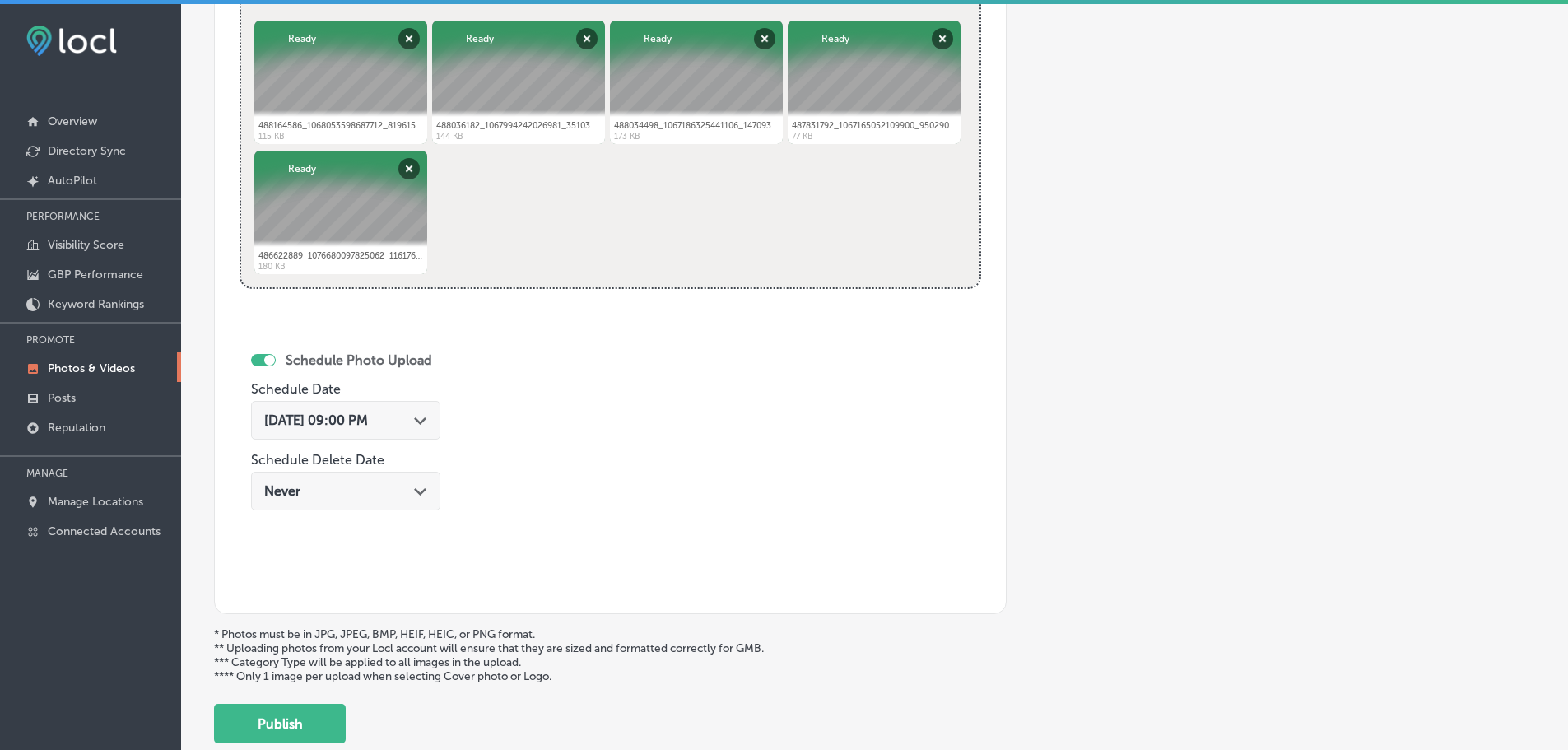
scroll to position [773, 0]
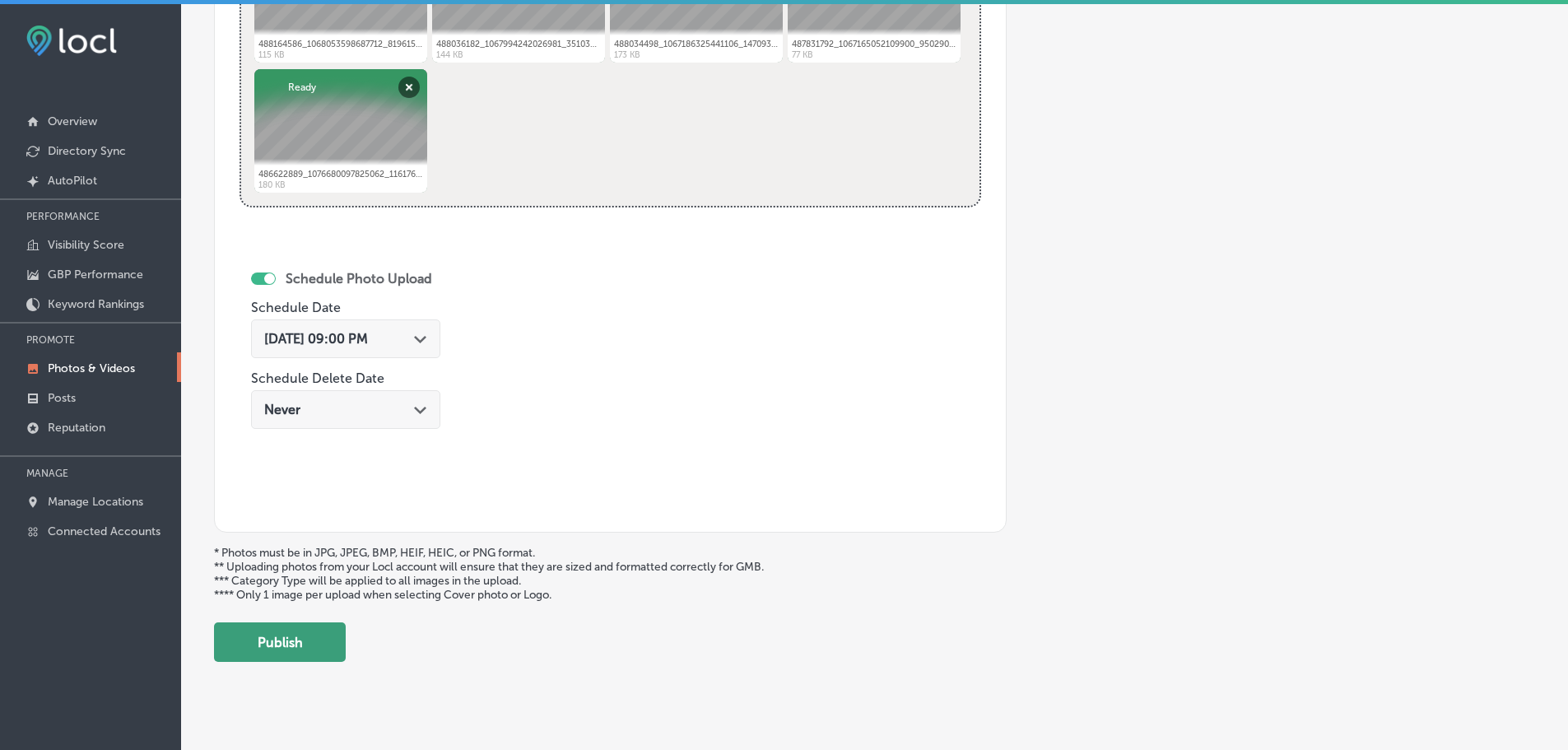
click at [315, 631] on button "Publish" at bounding box center [280, 642] width 132 height 39
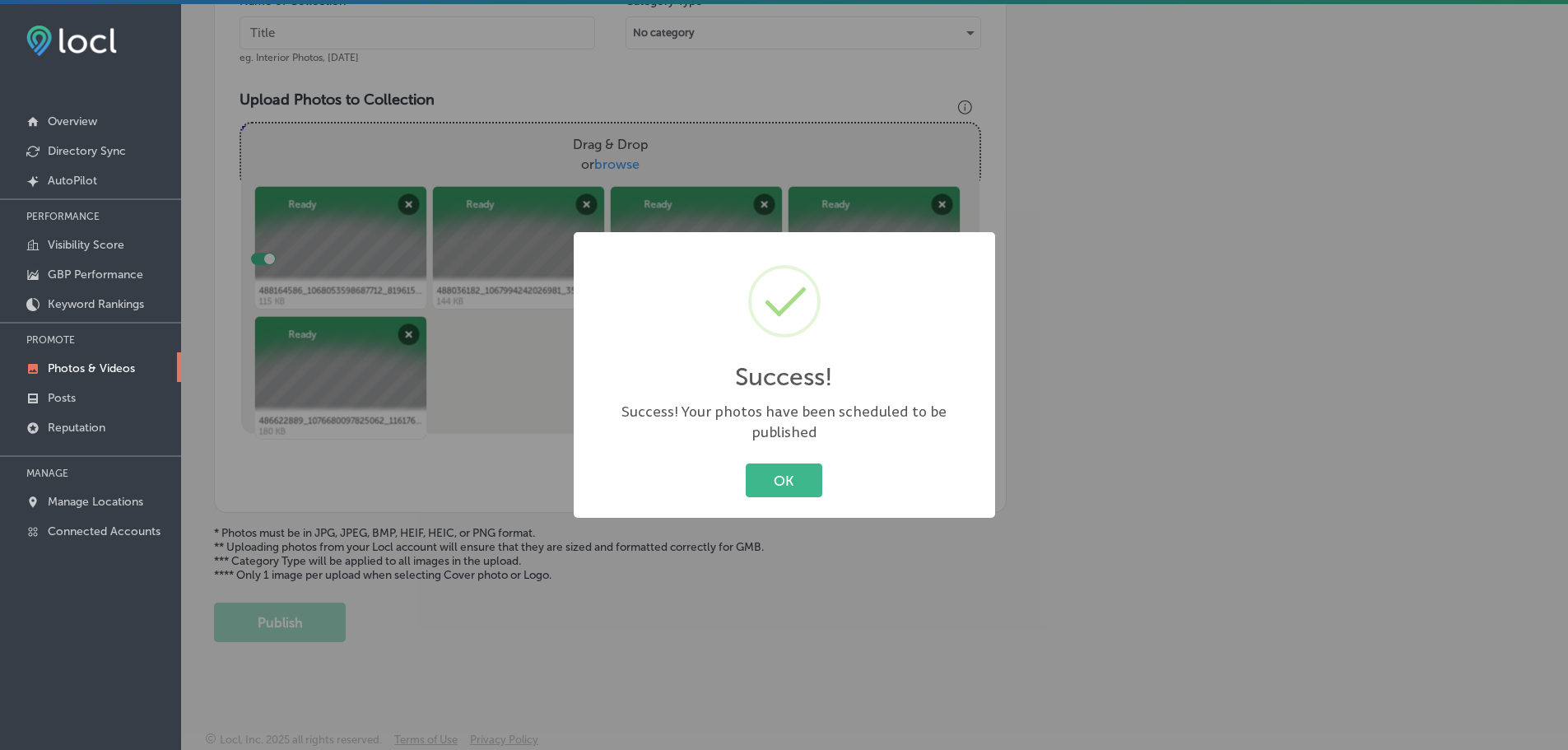
scroll to position [526, 0]
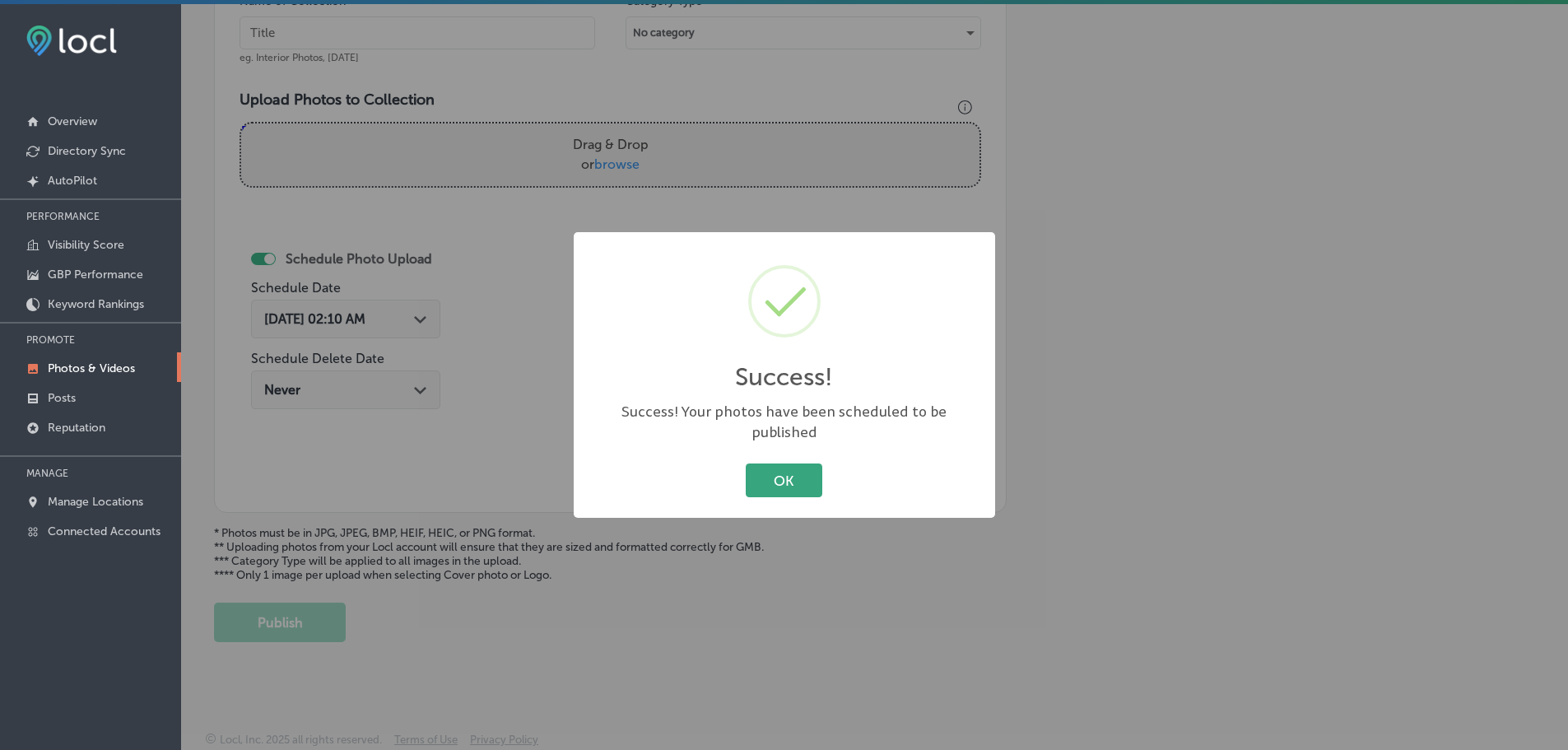
click at [780, 483] on button "OK" at bounding box center [784, 481] width 76 height 34
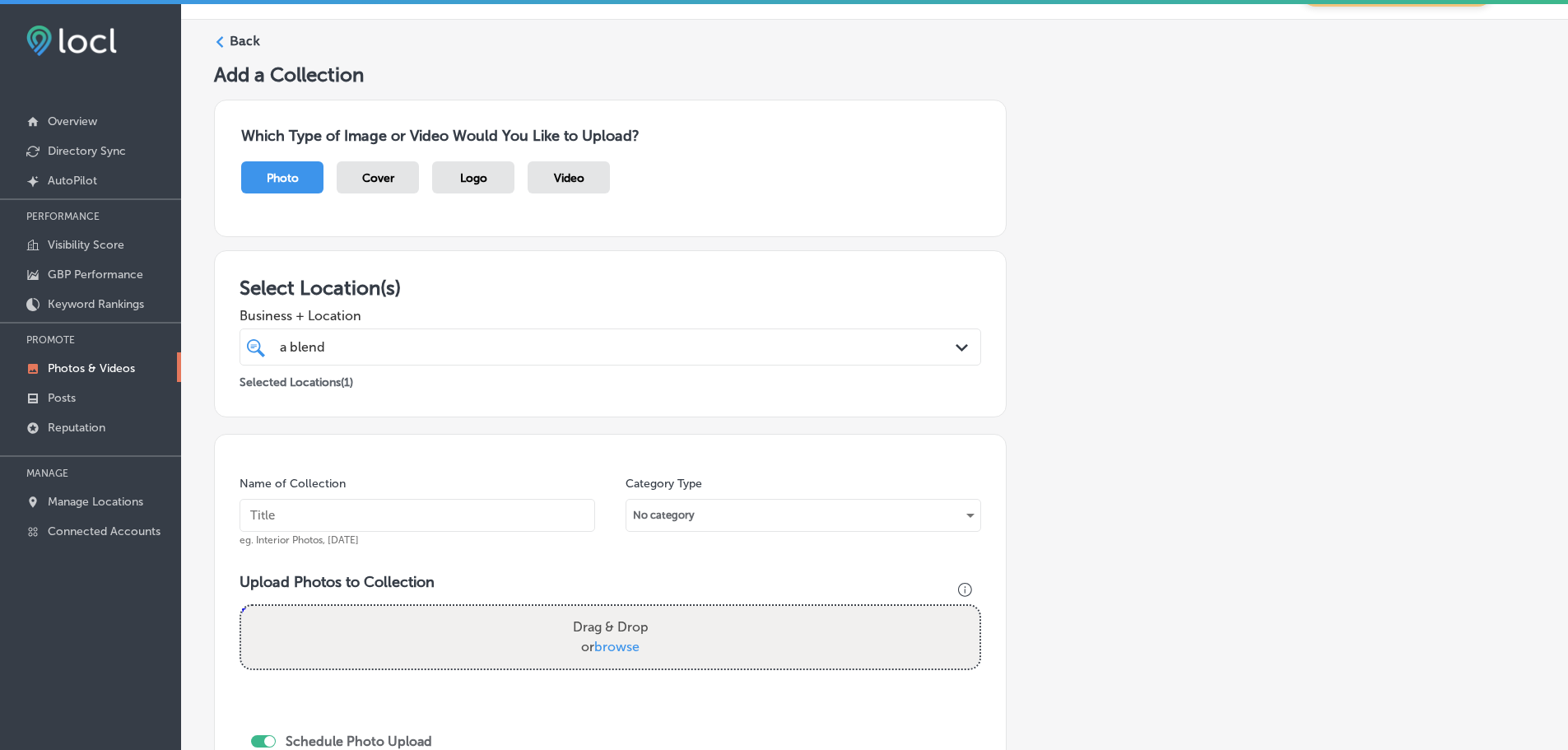
scroll to position [32, 0]
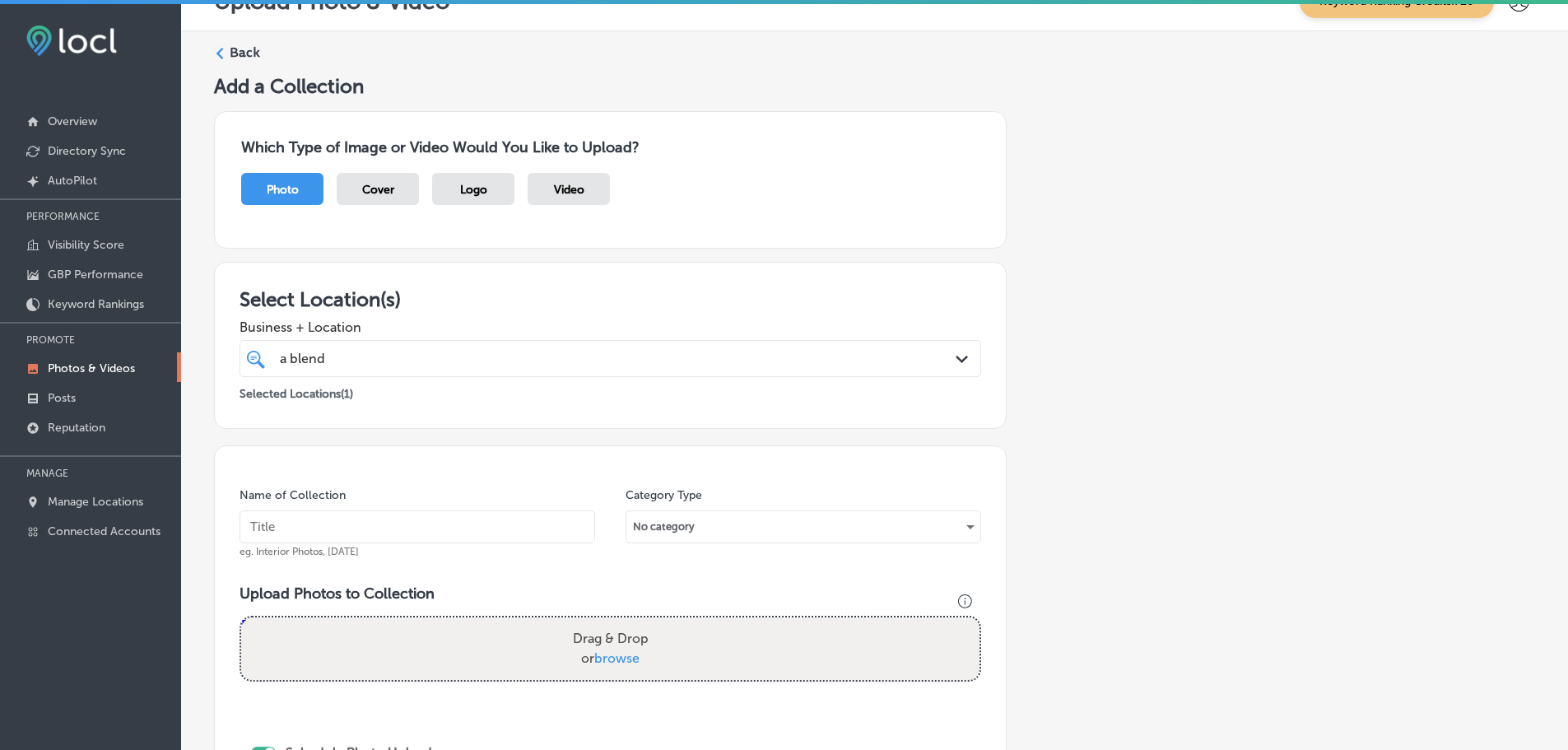
click at [625, 659] on span "browse" at bounding box center [617, 658] width 45 height 15
click at [625, 623] on input "Drag & Drop or browse" at bounding box center [610, 620] width 738 height 5
type input "C:\fakepath\488383924_1067269605432778_4070554984197713718_n.jpg"
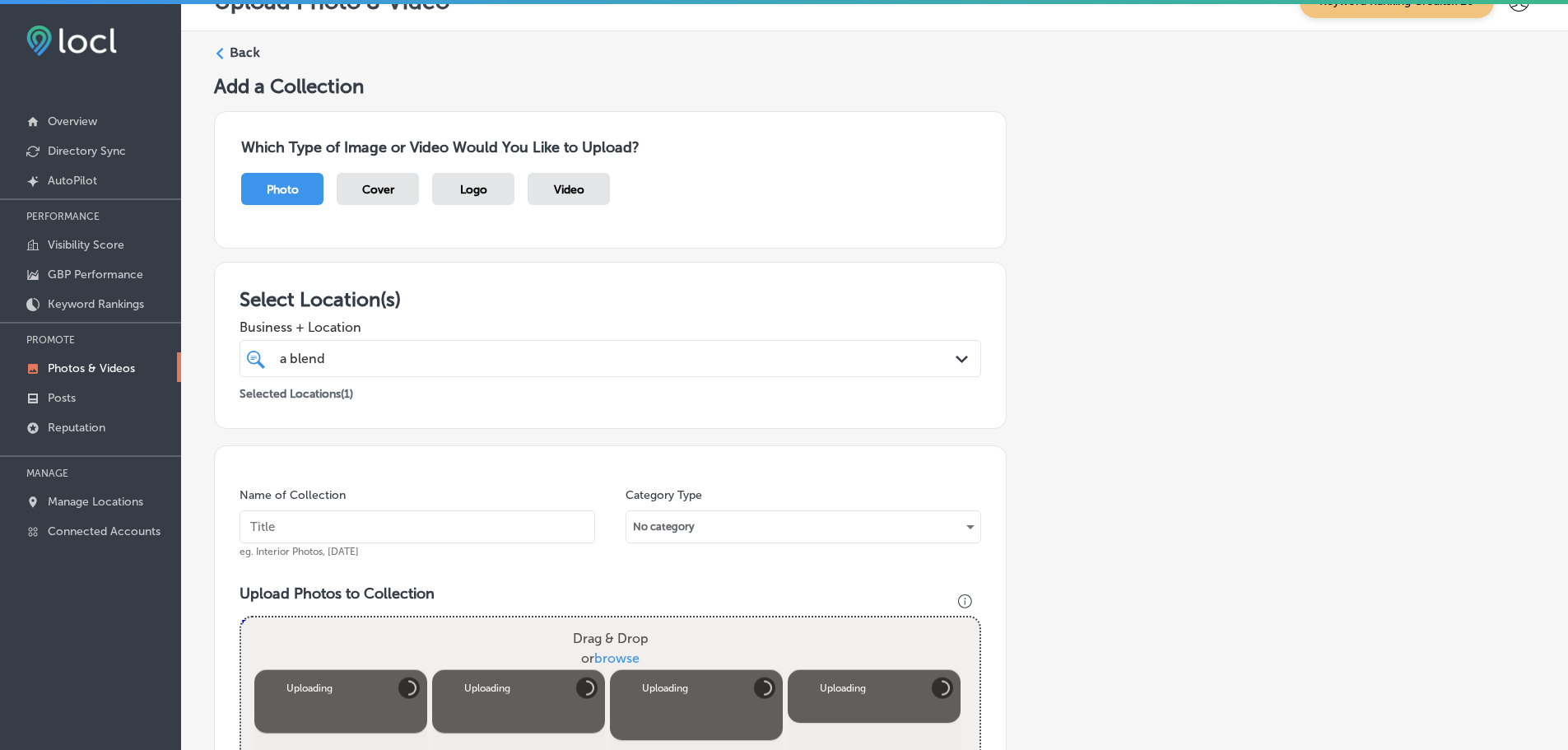
click at [427, 536] on input "text" at bounding box center [417, 527] width 356 height 33
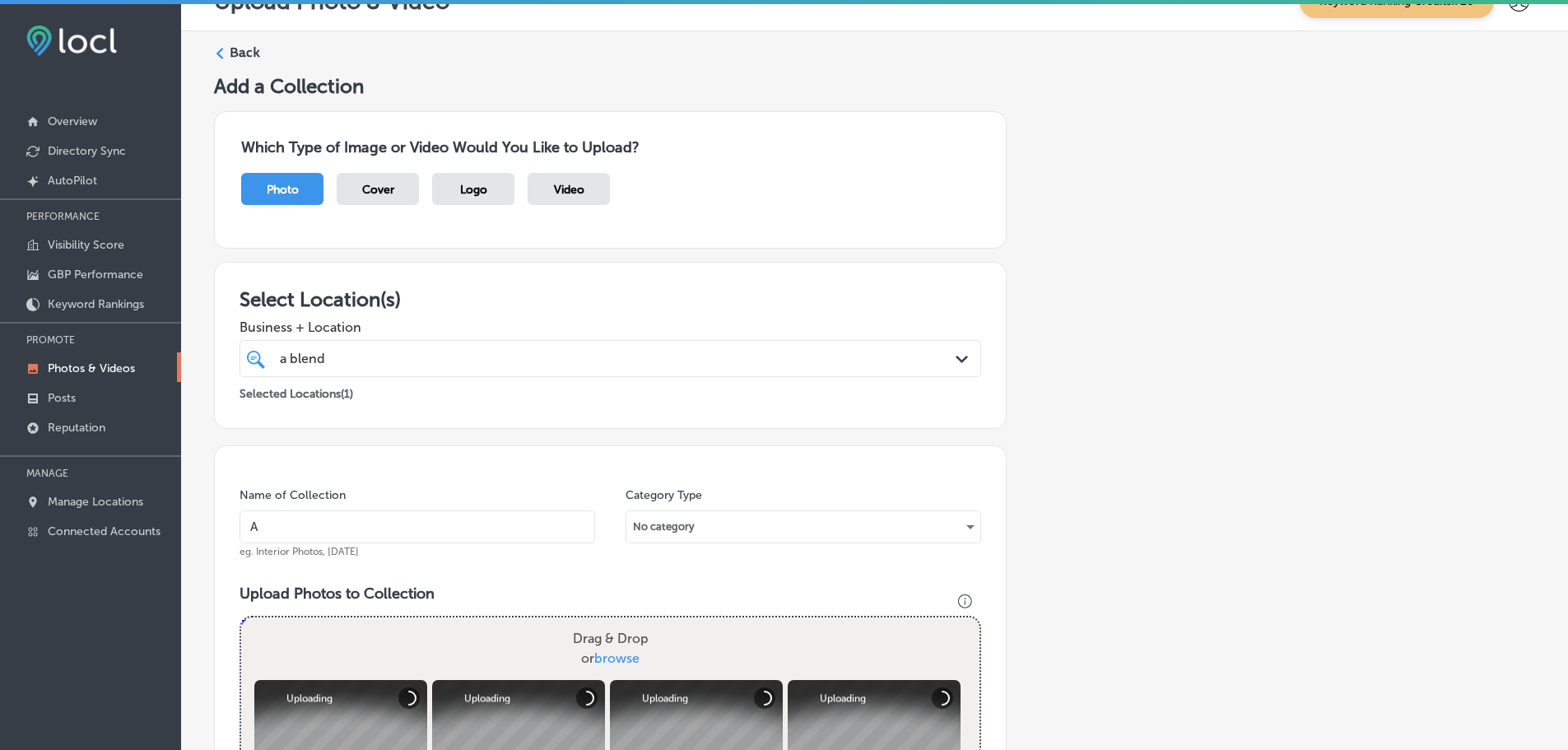
type input "A Blend Above"
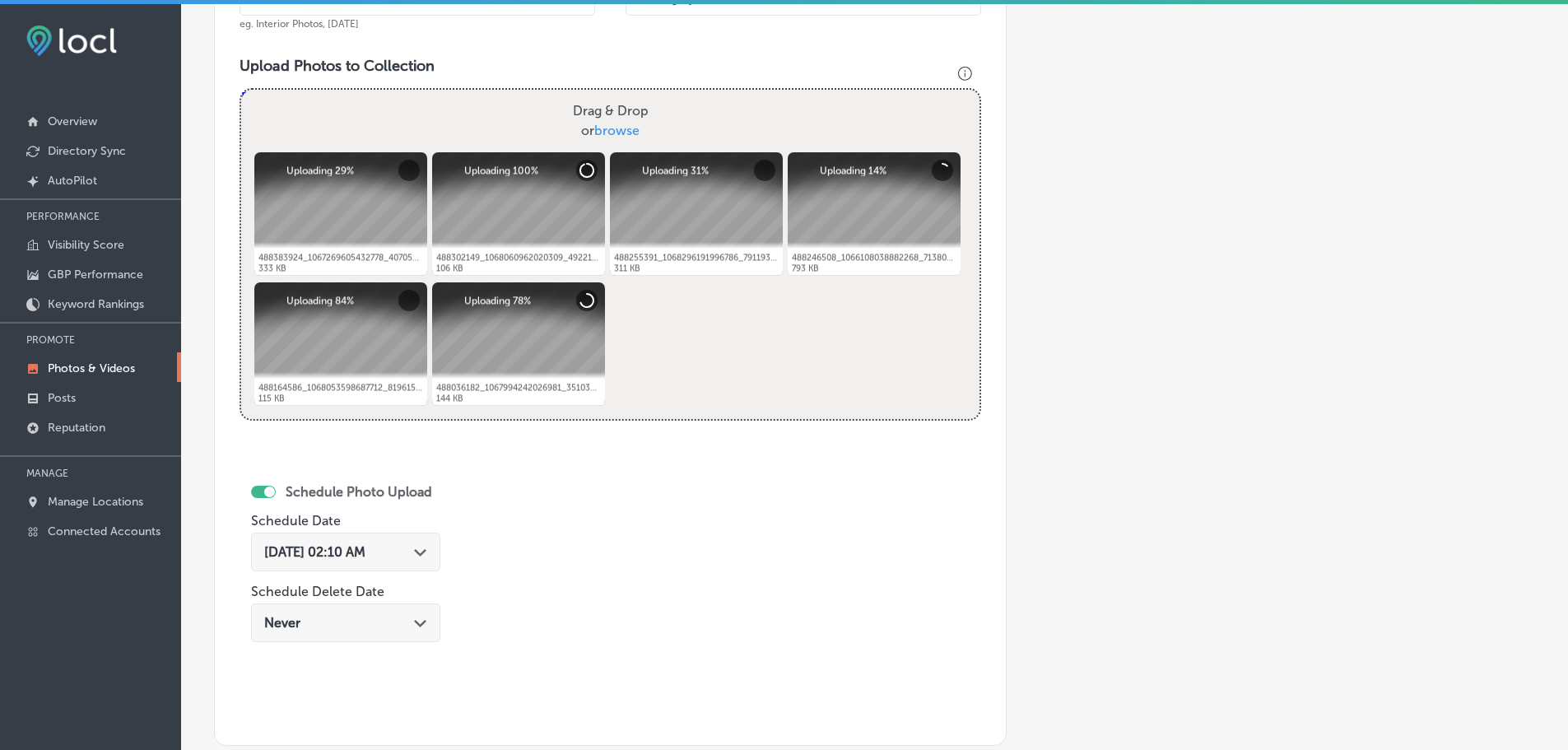
scroll to position [608, 0]
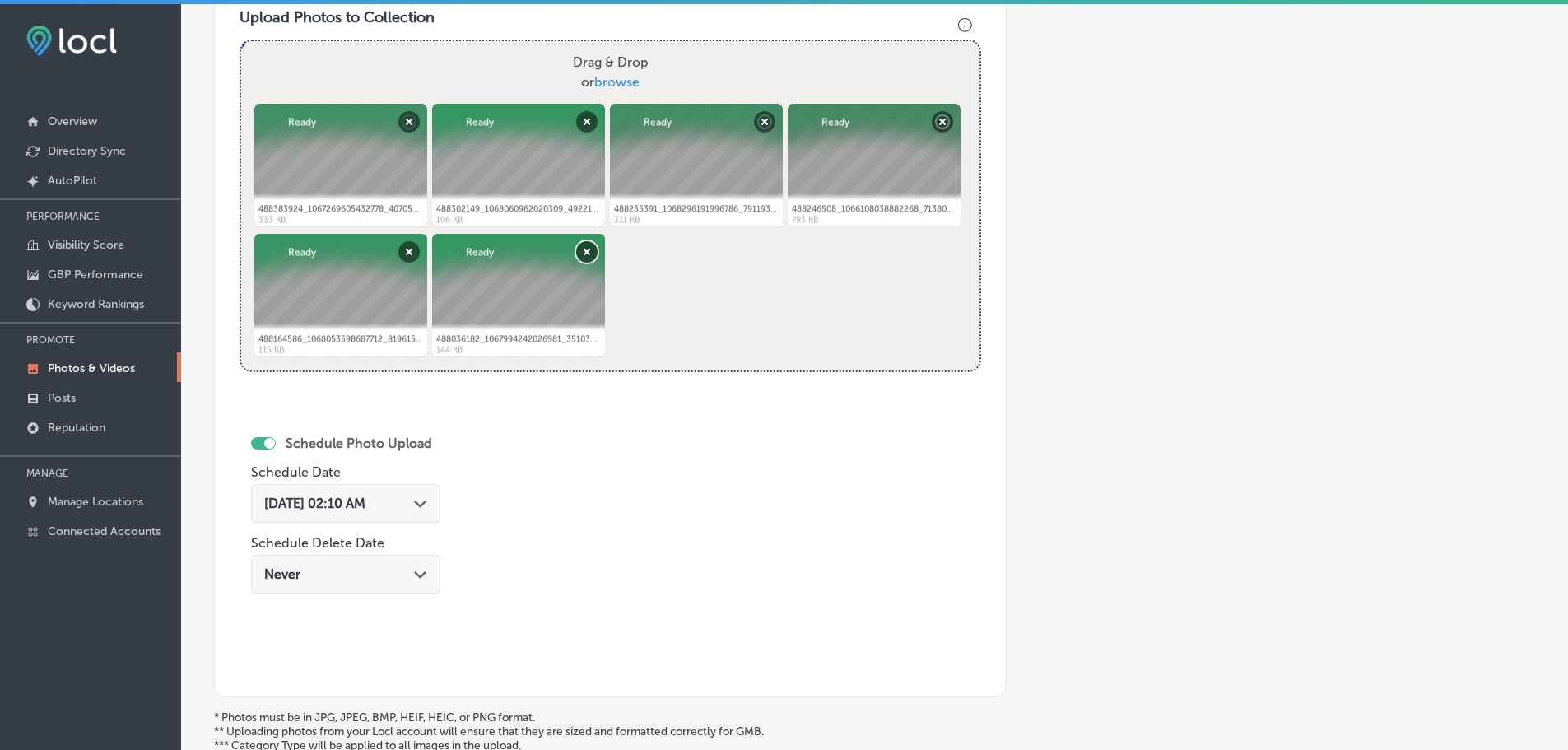
click at [579, 251] on button "Remove" at bounding box center [587, 252] width 22 height 22
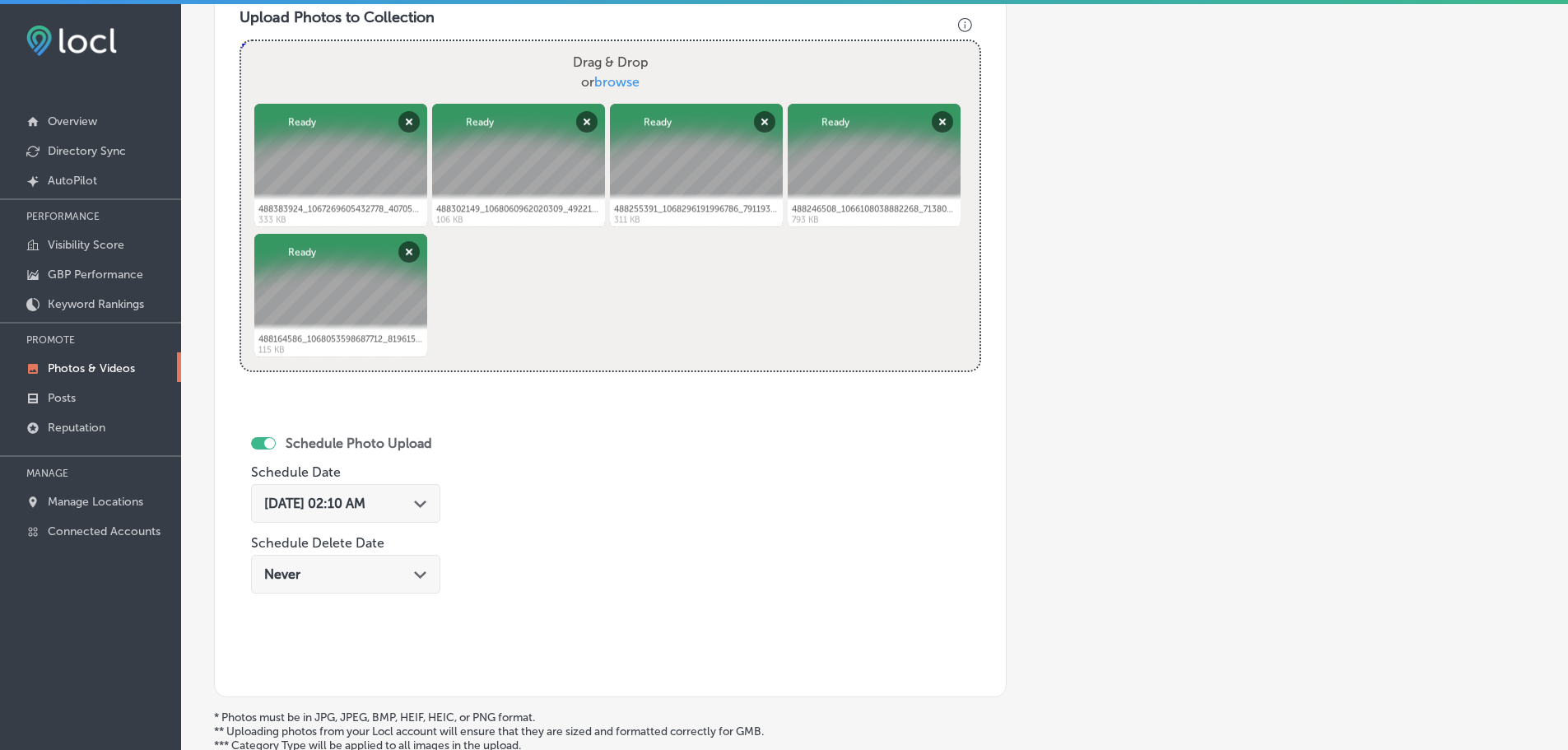
click at [425, 498] on div "Path Created with Sketch." at bounding box center [421, 502] width 13 height 13
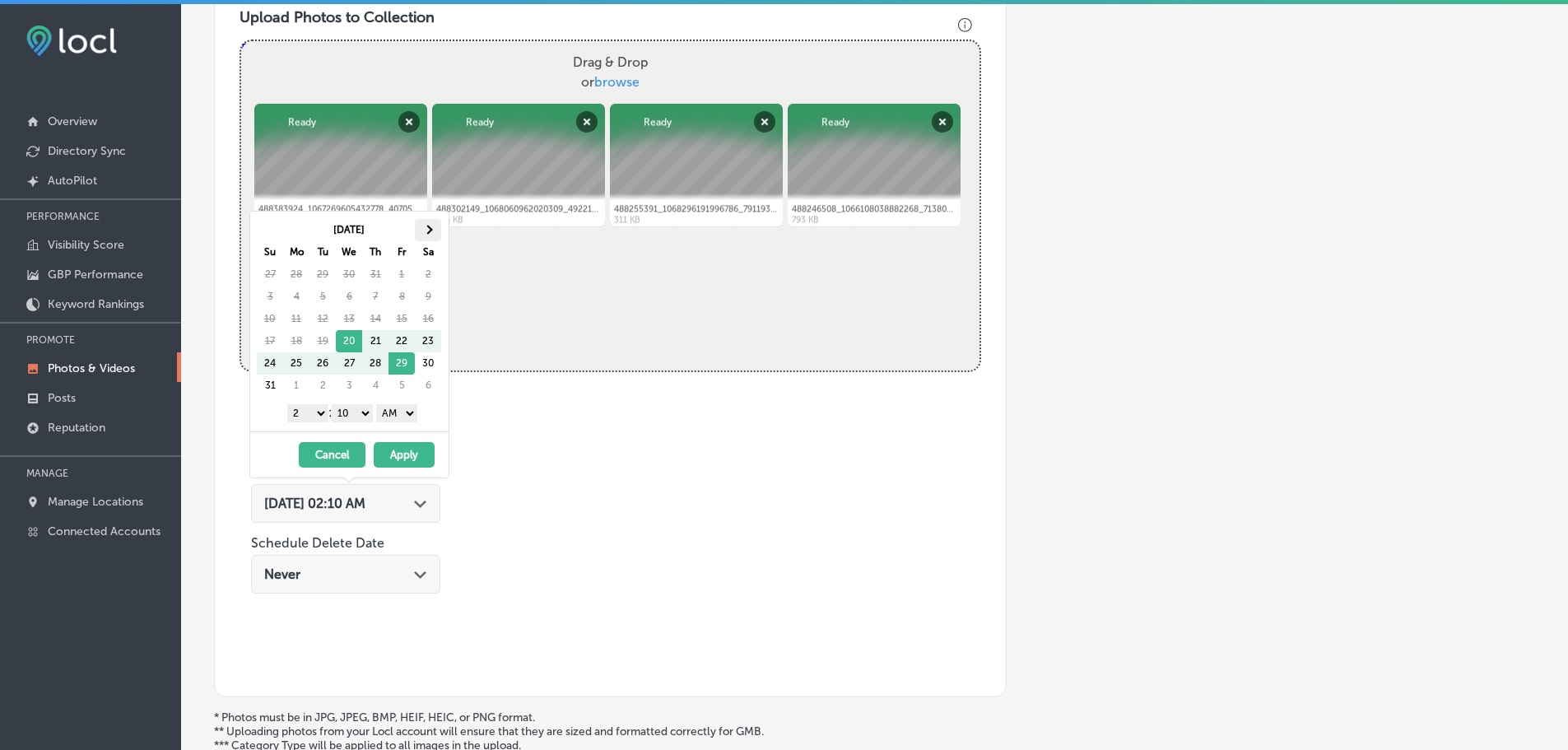
click at [435, 225] on th at bounding box center [428, 230] width 26 height 22
click at [309, 410] on select "1 2 3 4 5 6 7 8 9 10 11 12" at bounding box center [308, 414] width 41 height 18
click at [364, 409] on select "00 10 20 30 40 50" at bounding box center [353, 414] width 41 height 18
click at [416, 414] on select "AM PM" at bounding box center [396, 414] width 41 height 18
click at [406, 452] on button "Apply" at bounding box center [405, 455] width 61 height 25
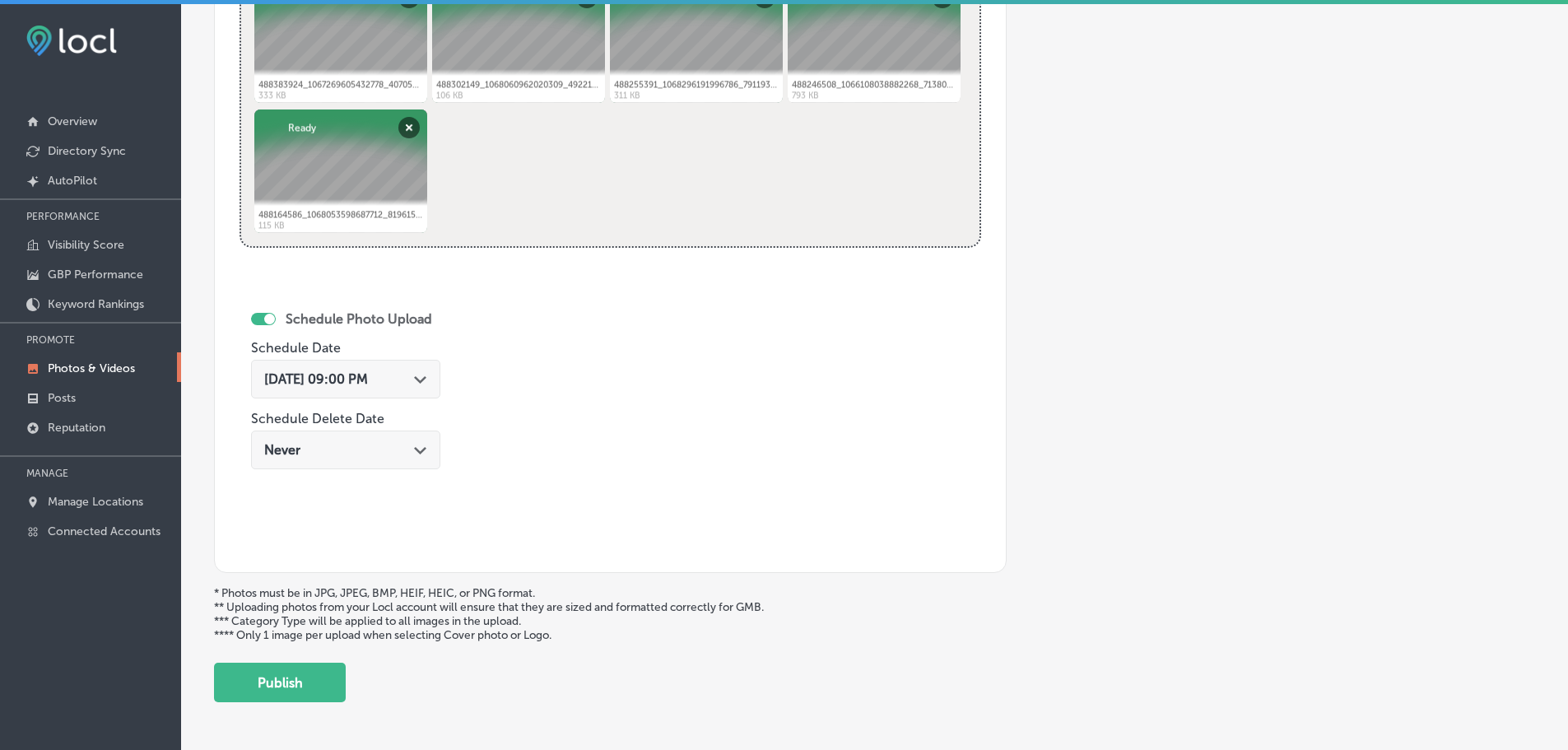
scroll to position [773, 0]
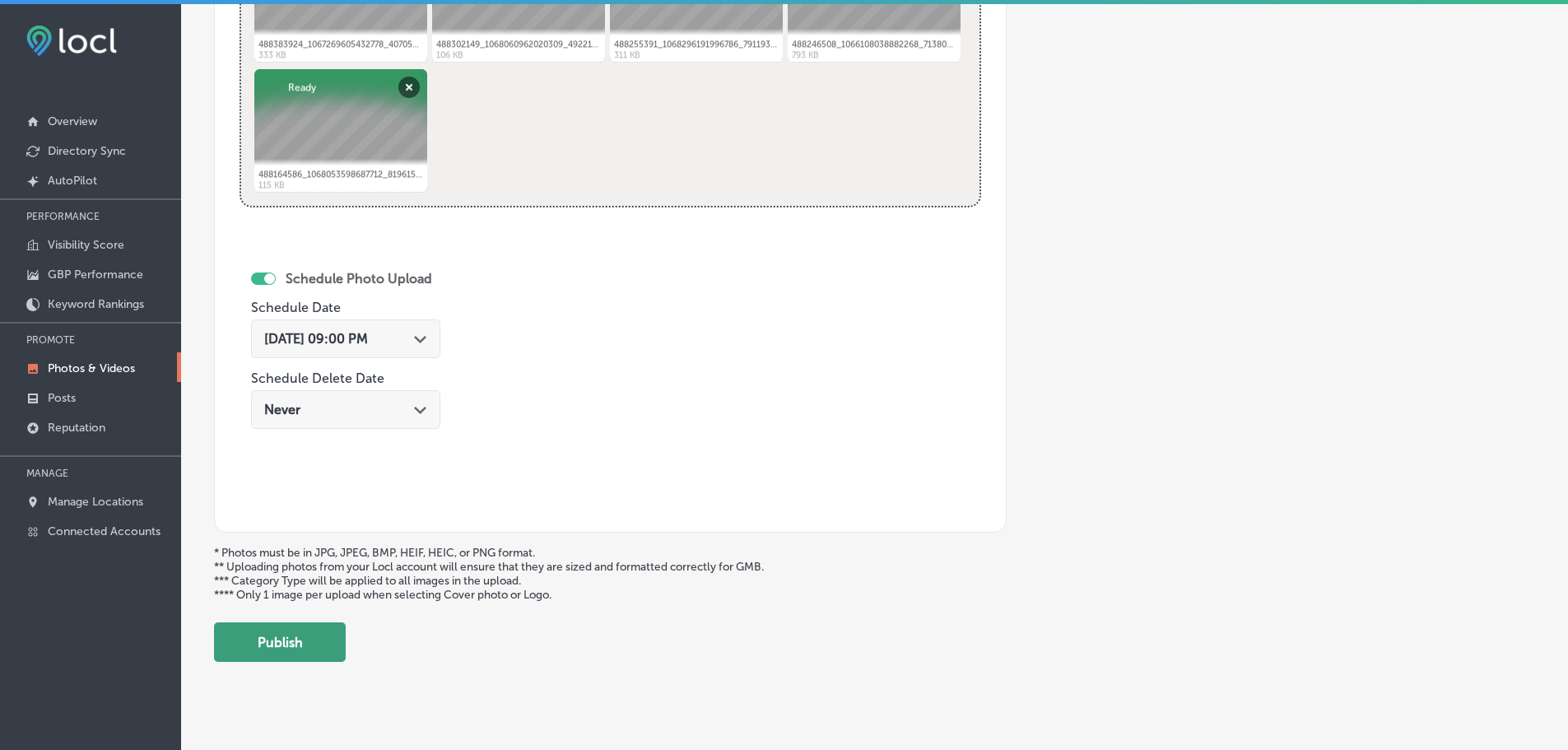
click at [312, 647] on button "Publish" at bounding box center [280, 642] width 132 height 39
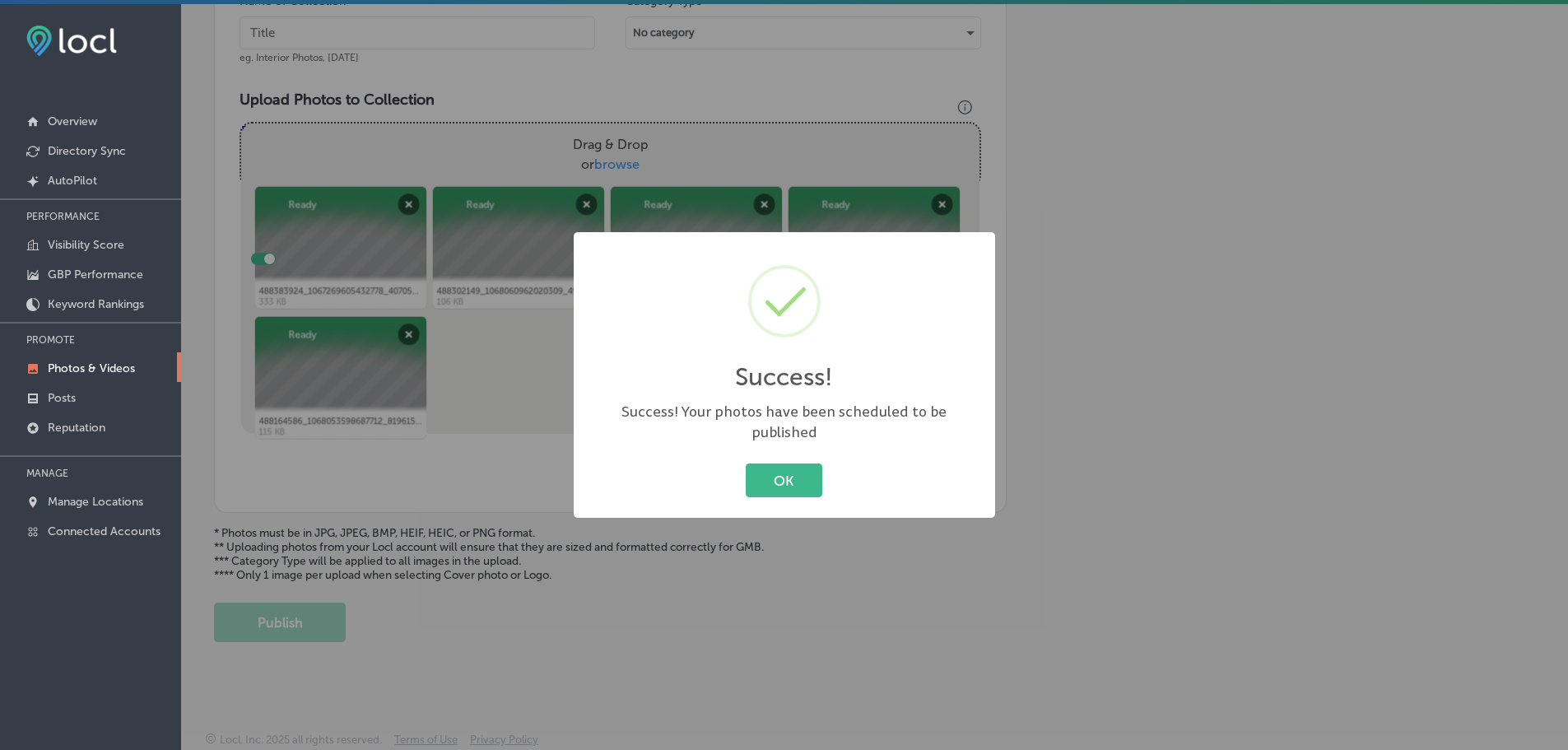
scroll to position [526, 0]
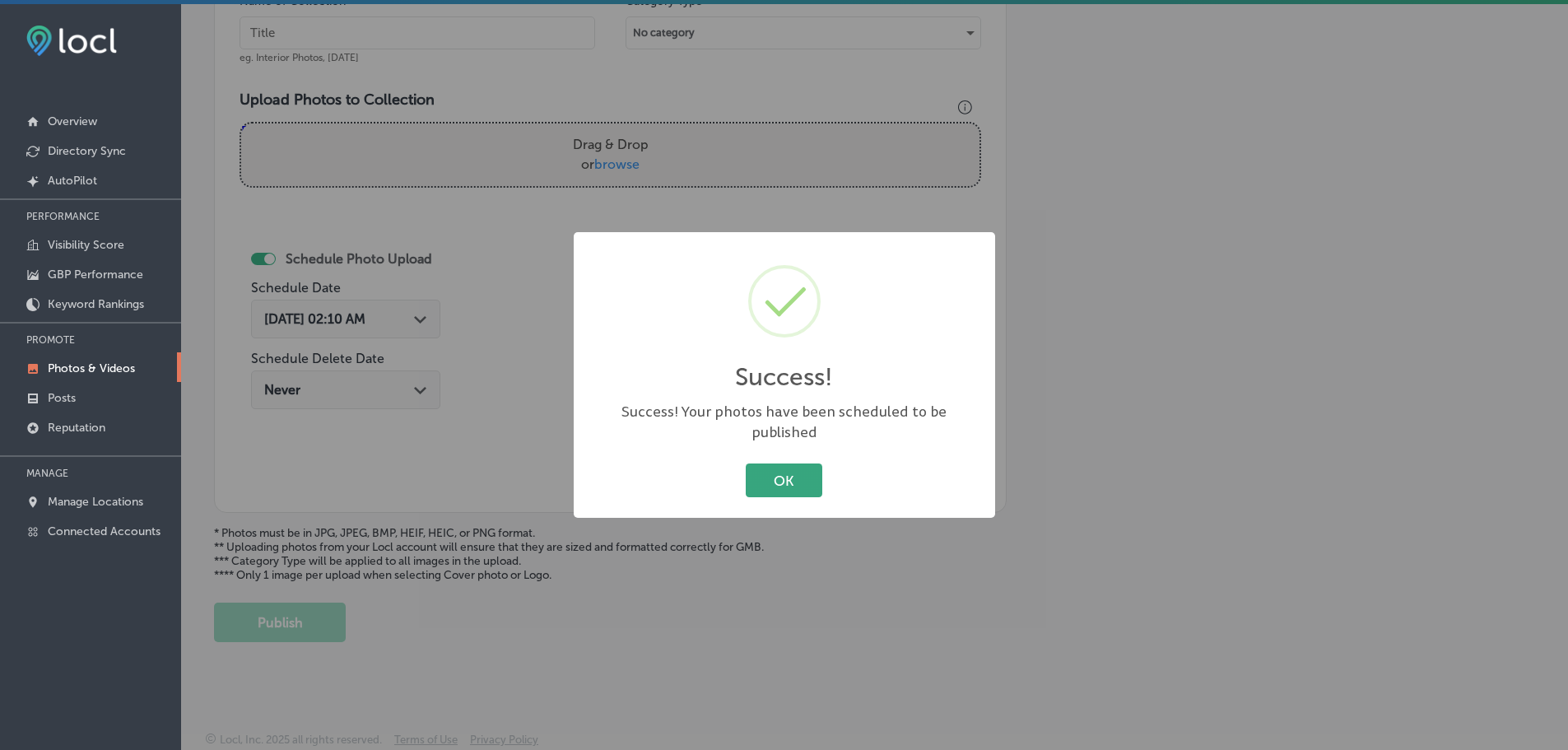
click at [771, 483] on button "OK" at bounding box center [784, 481] width 76 height 34
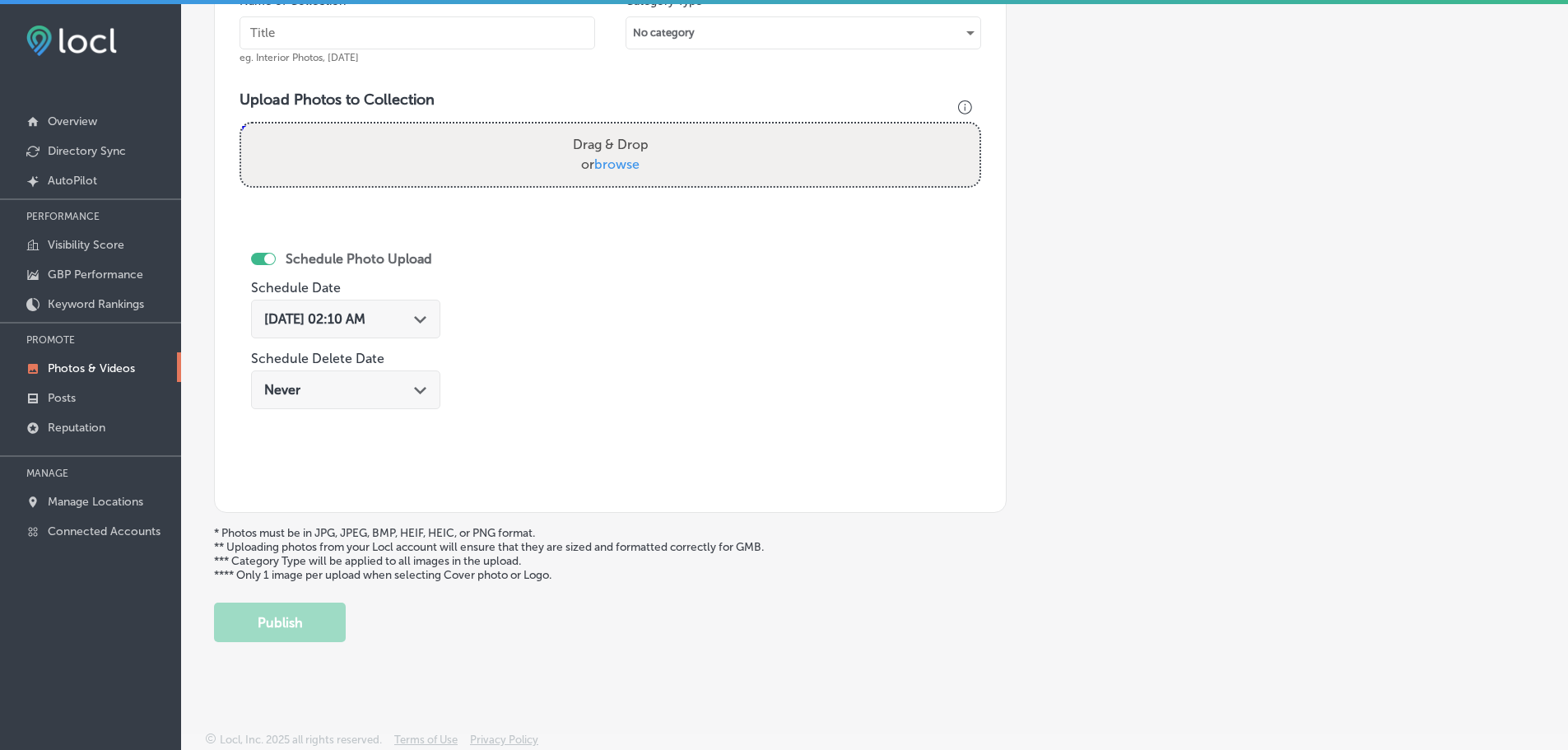
click at [615, 160] on span "browse" at bounding box center [617, 163] width 45 height 15
click at [615, 128] on input "Drag & Drop or browse" at bounding box center [610, 126] width 738 height 5
type input "C:\fakepath\488646905_1068290138664058_8290980857180523355_n.jpg"
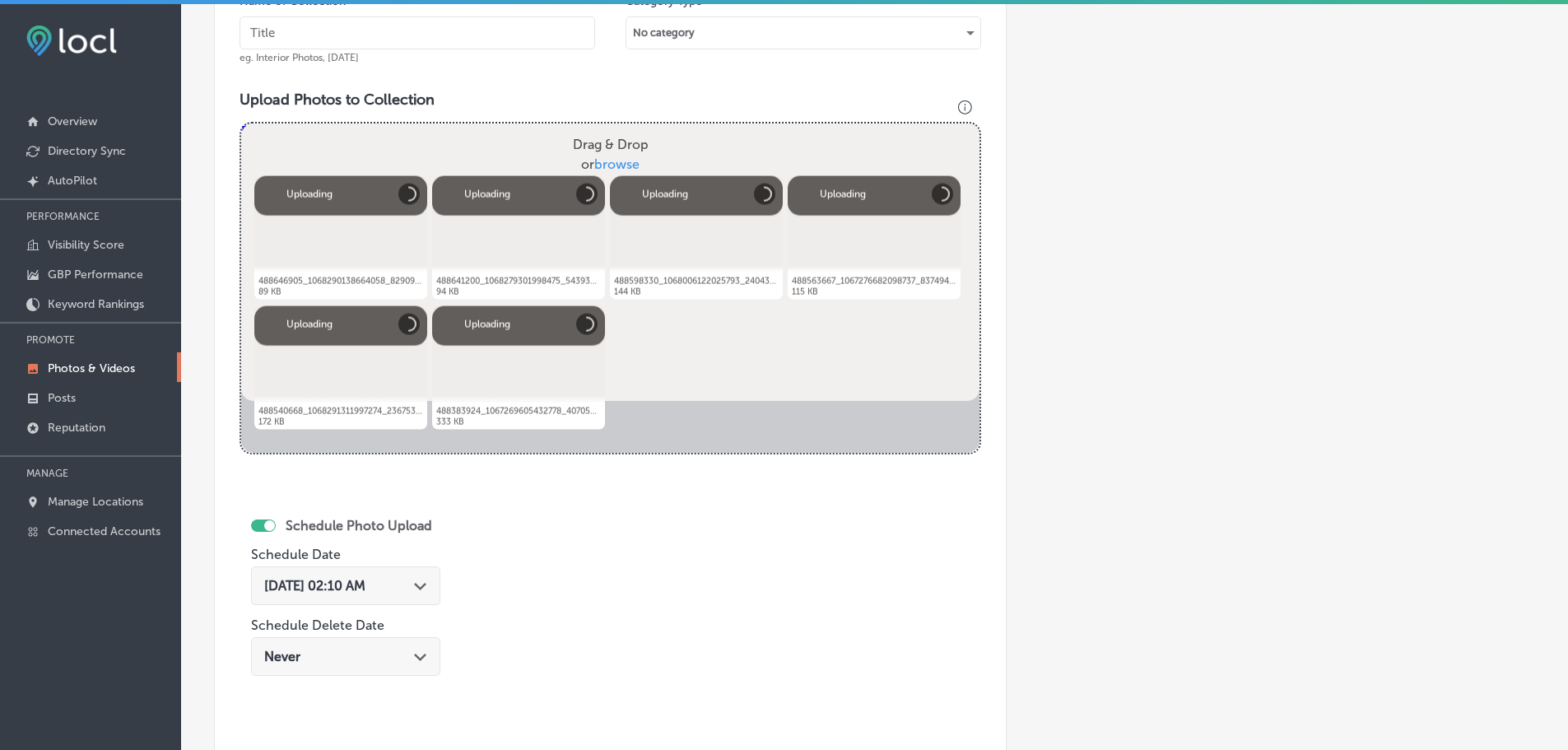
click at [384, 31] on input "text" at bounding box center [417, 32] width 356 height 33
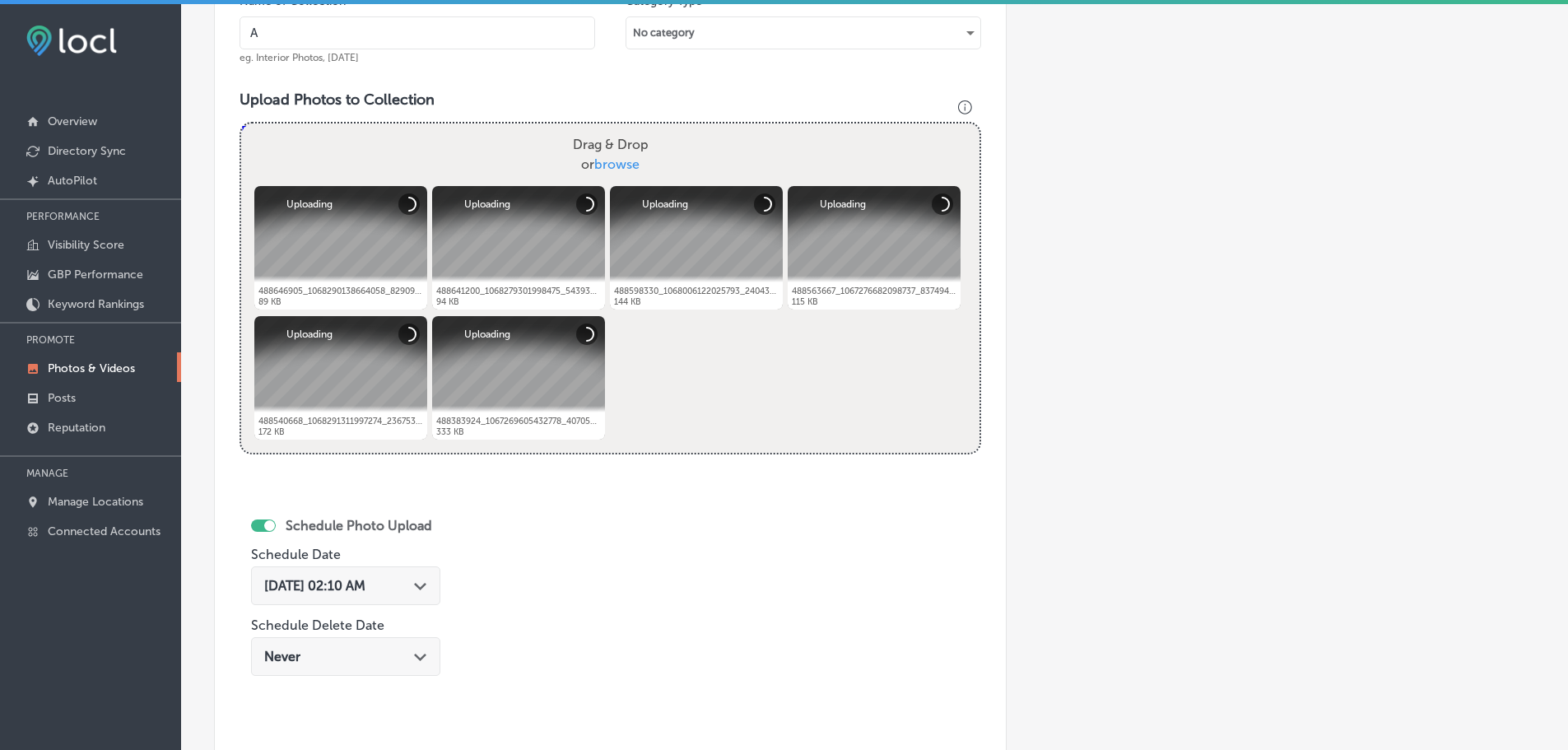
type input "A Blend Above"
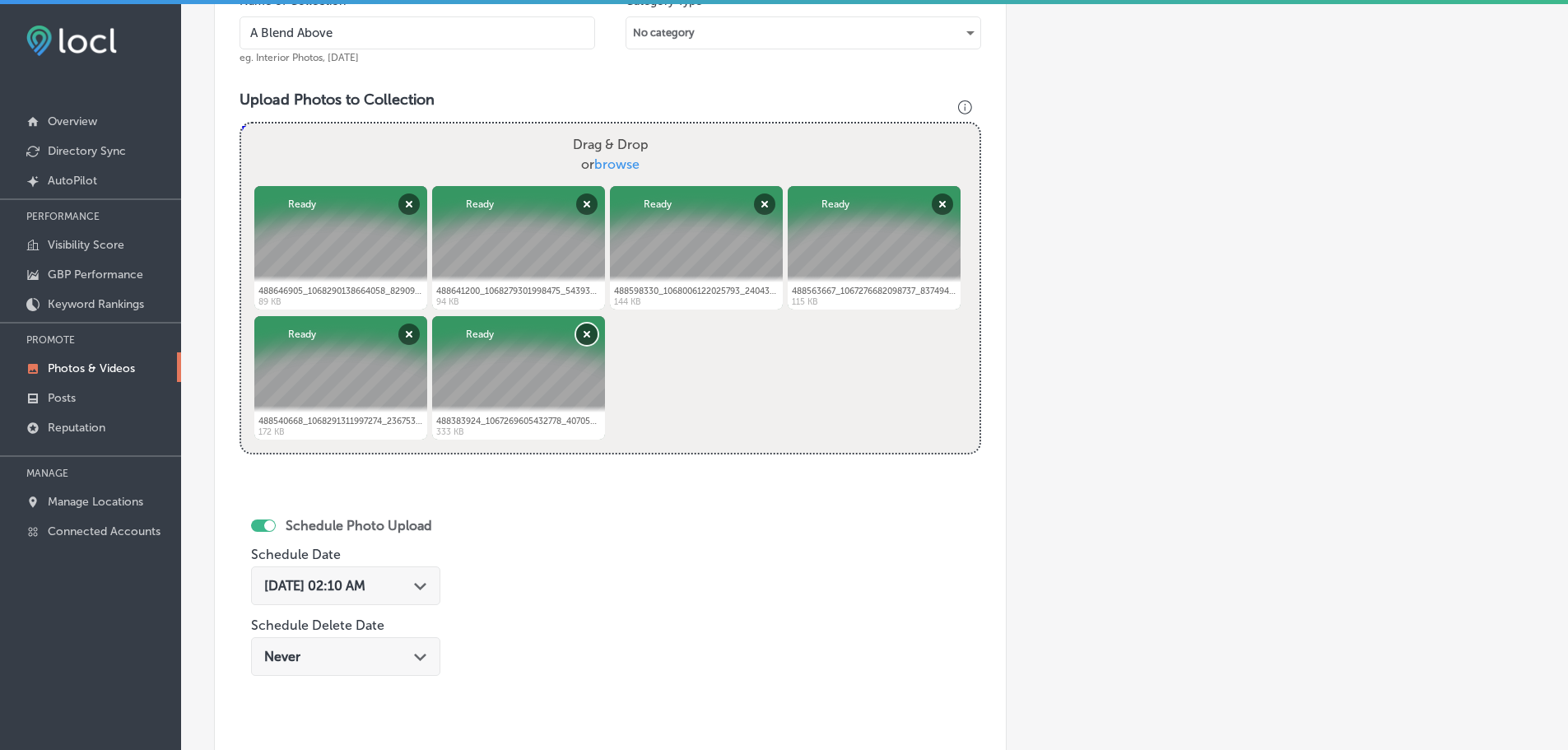
click at [583, 336] on button "Remove" at bounding box center [587, 335] width 22 height 22
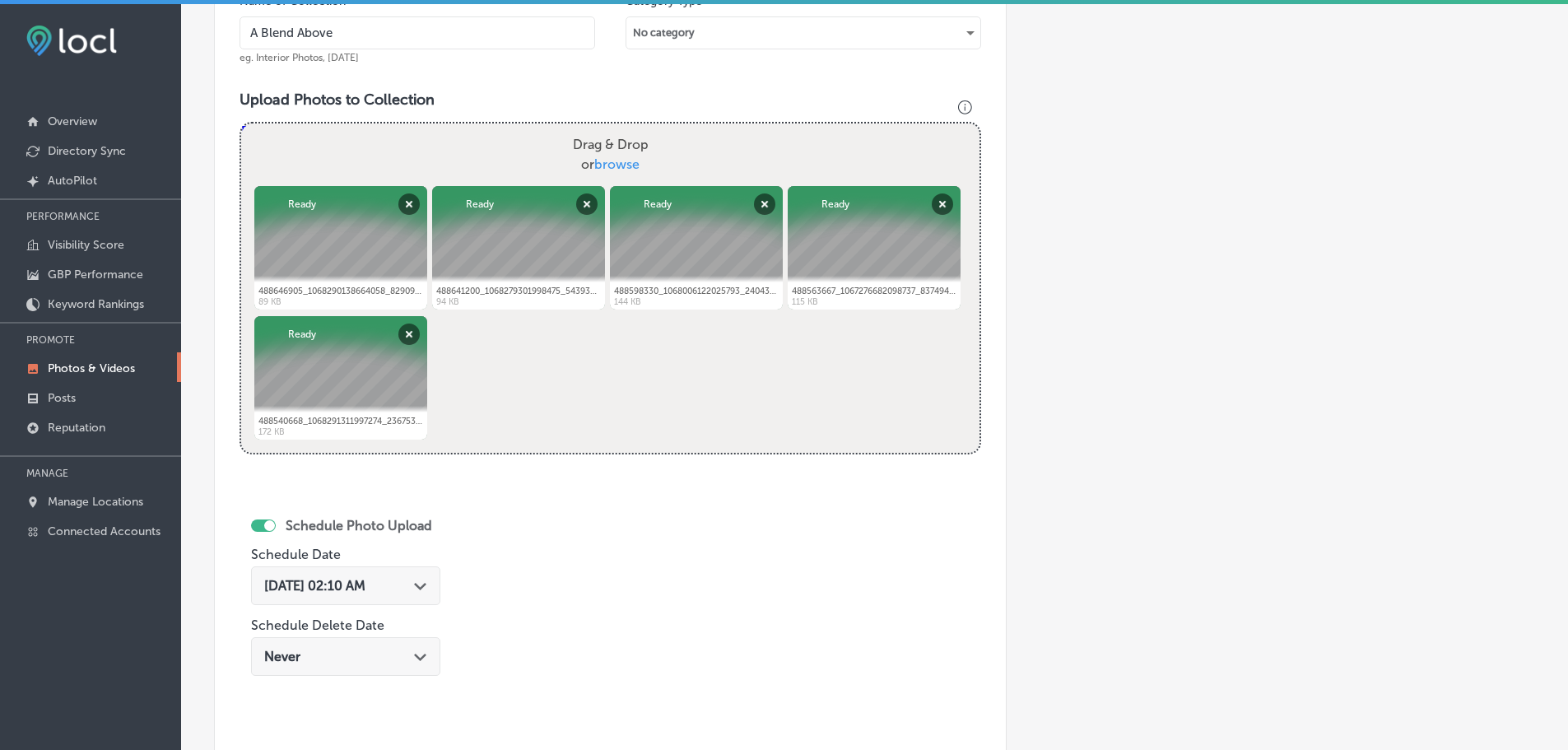
click at [426, 583] on icon "Path Created with Sketch." at bounding box center [421, 587] width 13 height 7
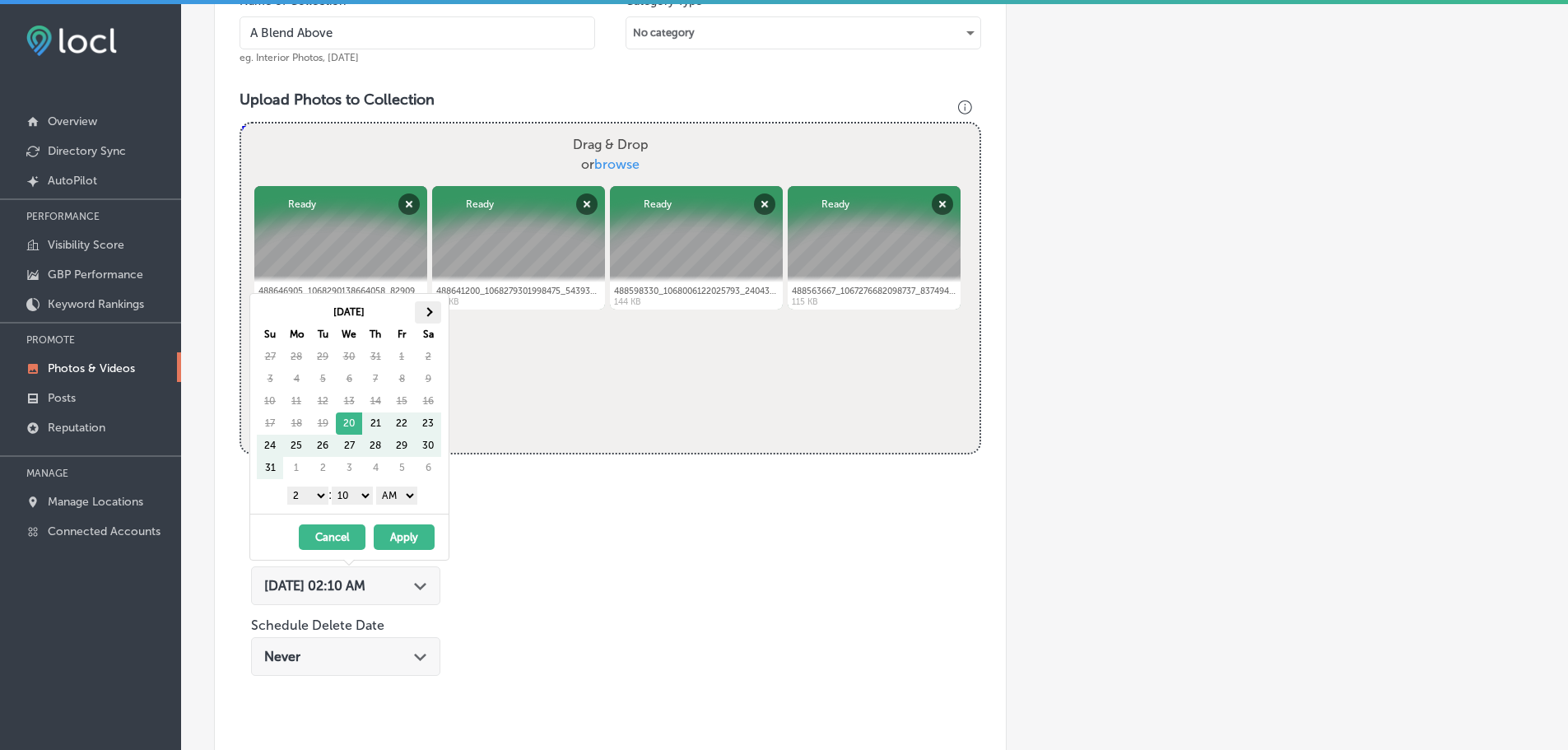
click at [426, 317] on th at bounding box center [428, 312] width 26 height 22
click at [301, 496] on select "1 2 3 4 5 6 7 8 9 10 11 12" at bounding box center [308, 495] width 41 height 18
click at [354, 492] on select "00 10 20 30 40 50" at bounding box center [353, 495] width 41 height 18
click at [408, 494] on select "AM PM" at bounding box center [396, 495] width 41 height 18
click at [410, 532] on button "Apply" at bounding box center [405, 537] width 61 height 25
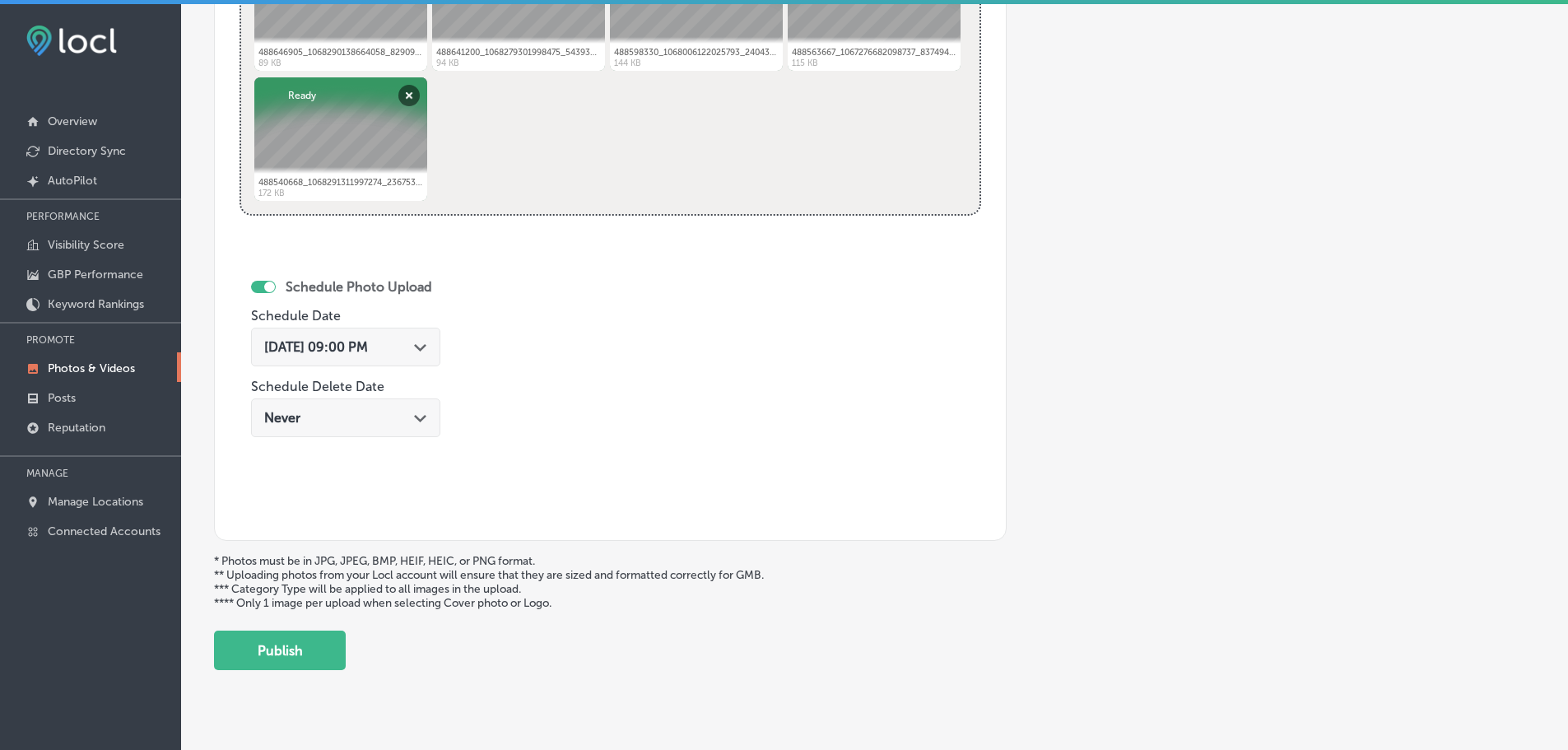
scroll to position [793, 0]
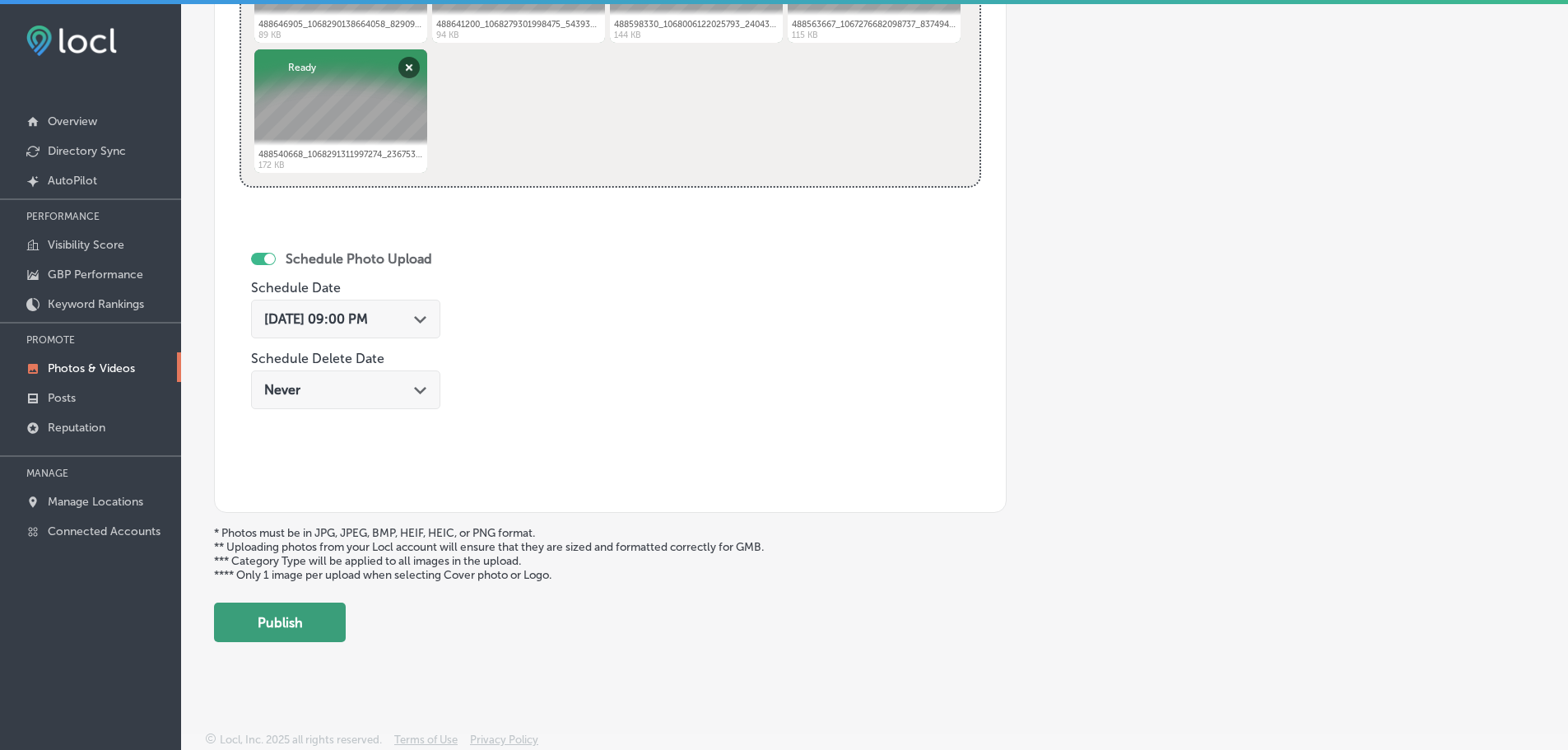
click at [295, 612] on button "Publish" at bounding box center [280, 623] width 132 height 39
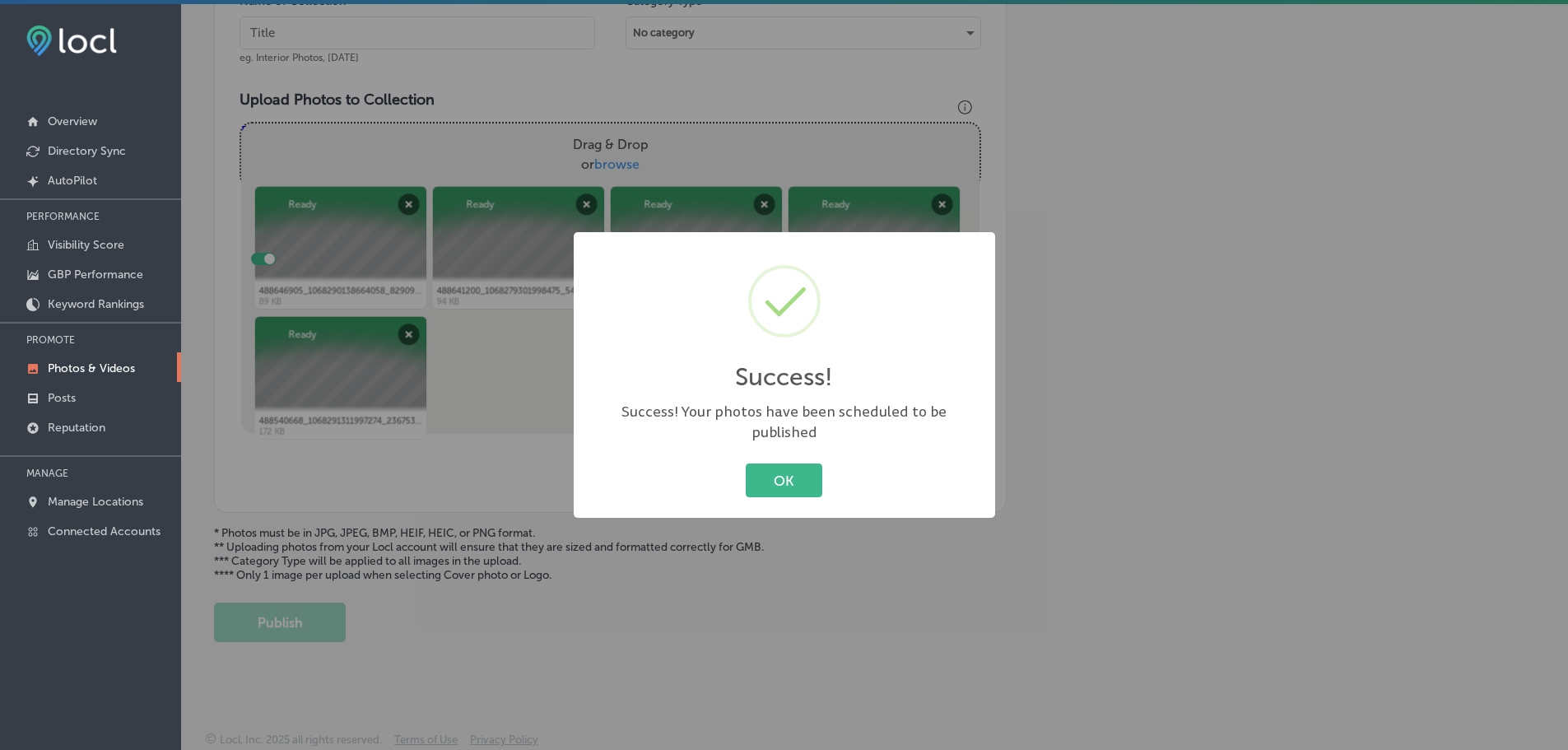
scroll to position [526, 0]
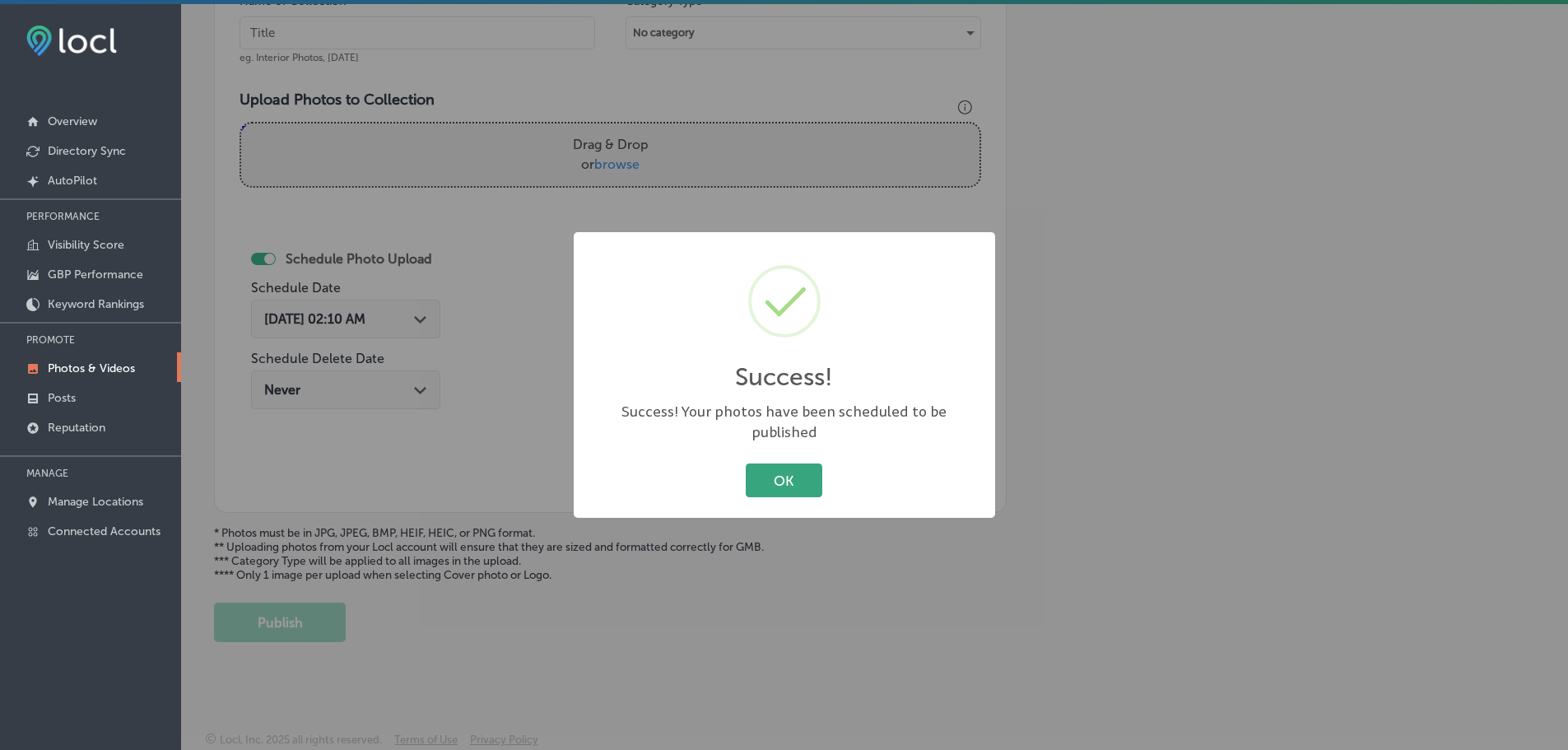
click at [787, 485] on button "OK" at bounding box center [784, 481] width 76 height 34
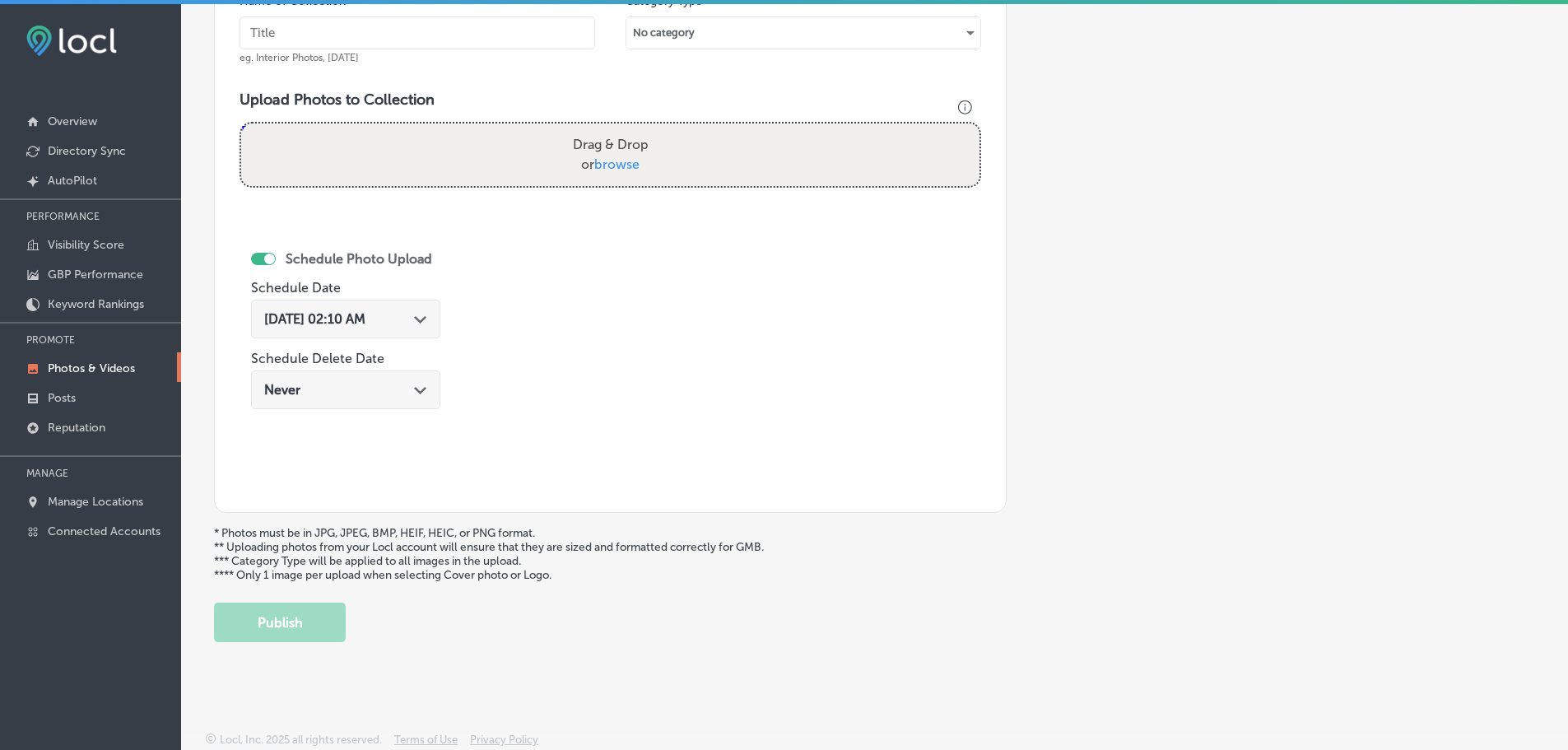
click at [610, 165] on span "browse" at bounding box center [617, 163] width 45 height 15
click at [610, 128] on input "Drag & Drop or browse" at bounding box center [610, 126] width 738 height 5
type input "C:\fakepath\488928713_1070243198468752_4486027170790911805_n.jpg"
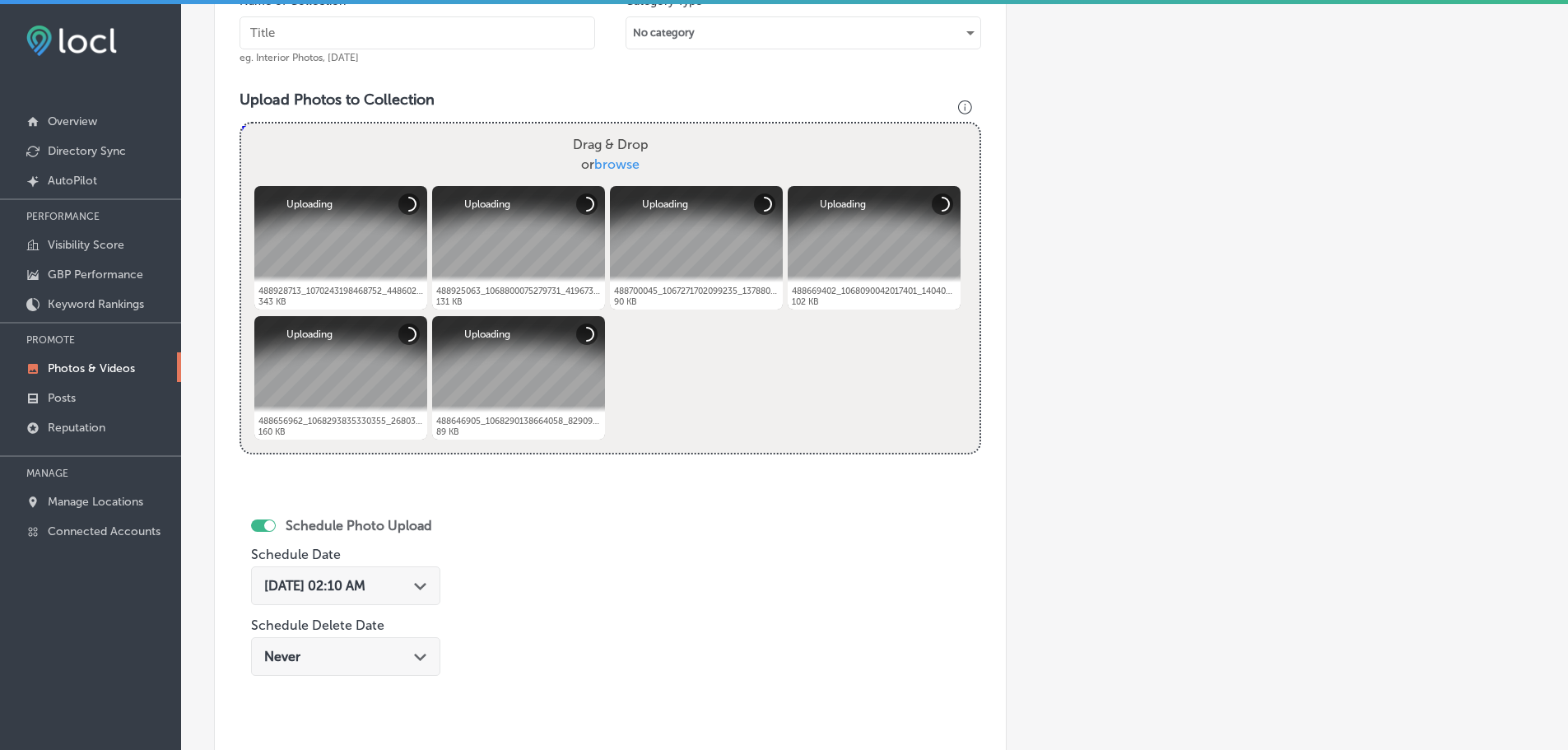
click at [454, 35] on input "text" at bounding box center [417, 32] width 356 height 33
type input "A Blend Above"
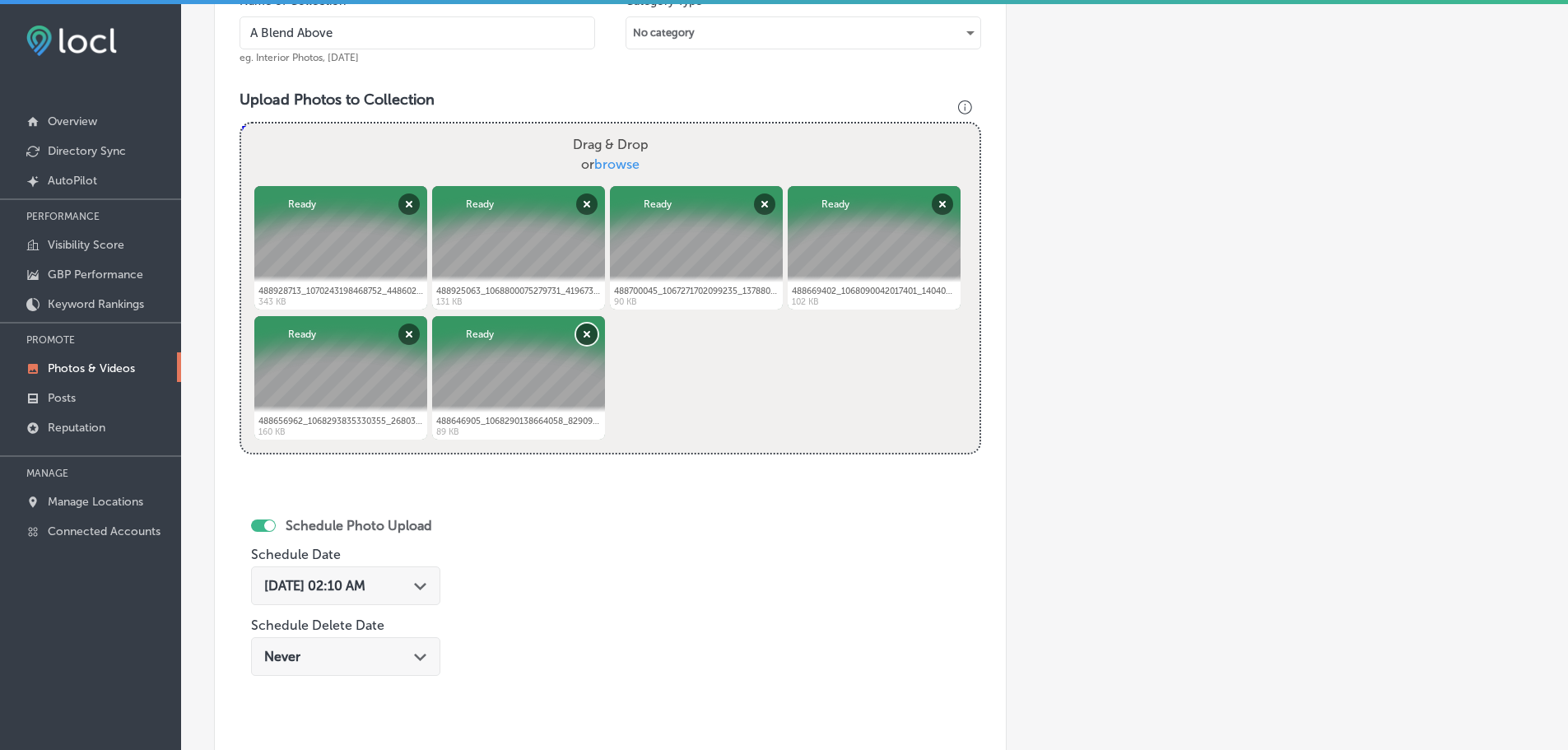
click at [584, 338] on button "Remove" at bounding box center [587, 335] width 22 height 22
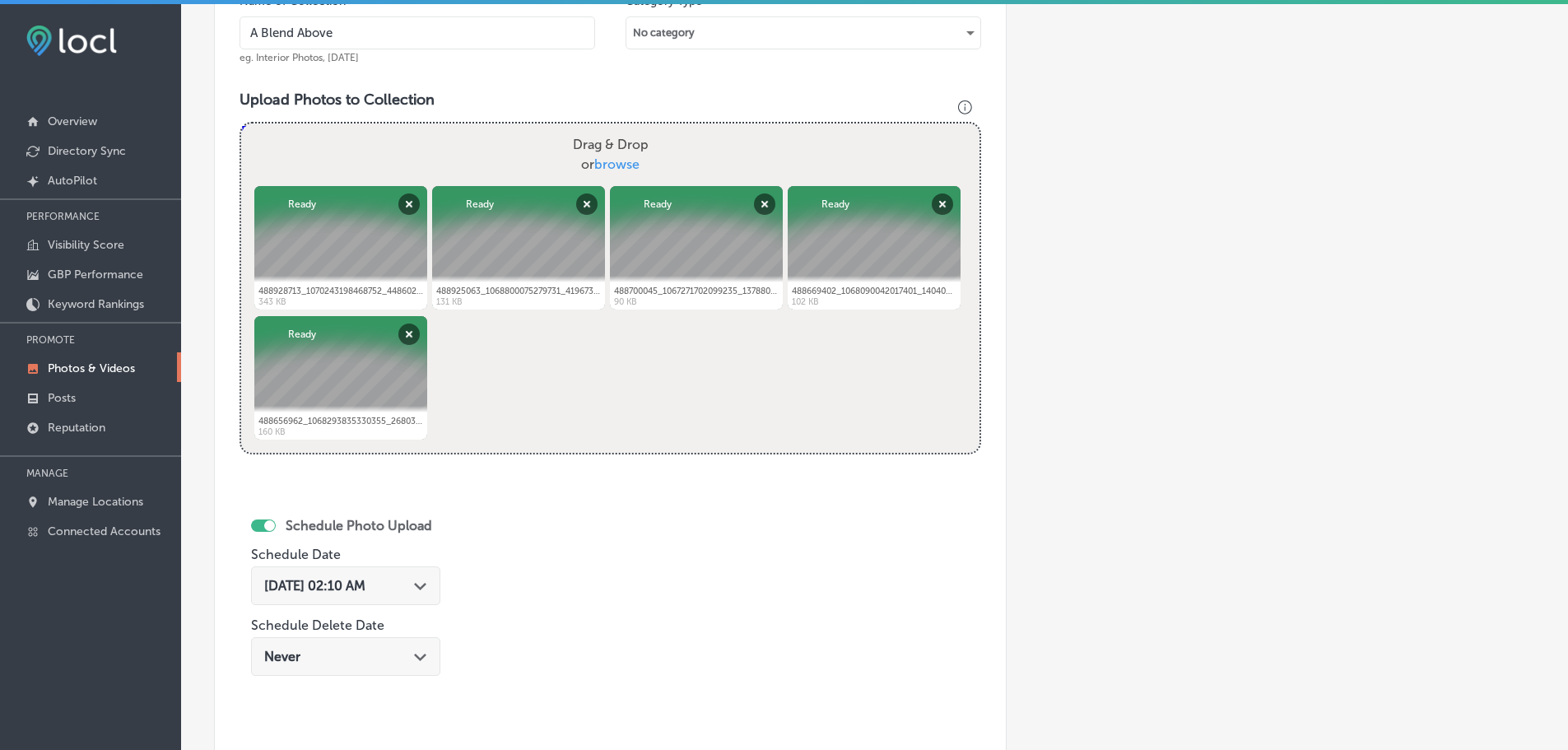
click at [426, 591] on div "Path Created with Sketch." at bounding box center [421, 584] width 13 height 13
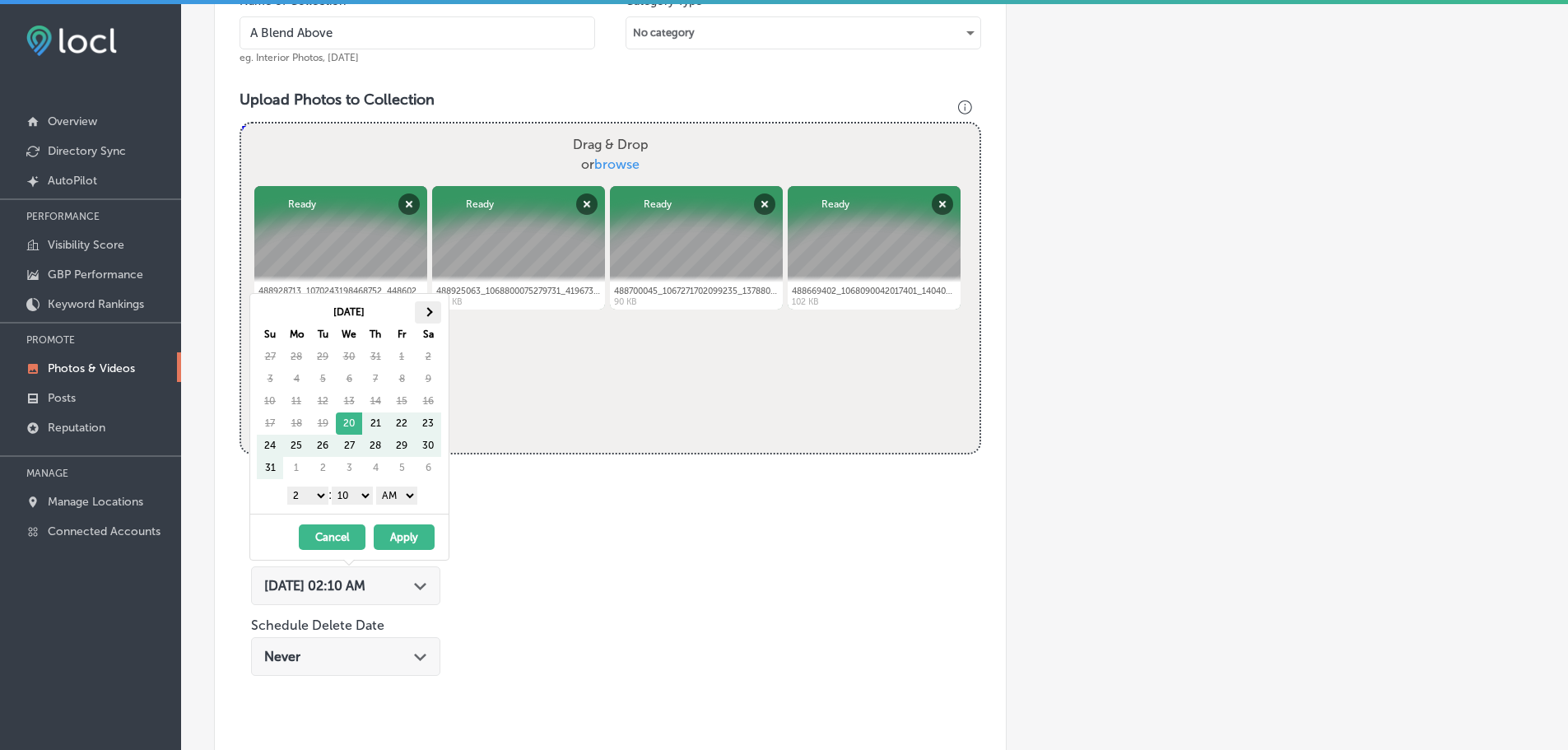
click at [429, 306] on th at bounding box center [428, 312] width 26 height 22
click at [308, 493] on select "1 2 3 4 5 6 7 8 9 10 11 12" at bounding box center [308, 495] width 41 height 18
click at [355, 491] on select "00 10 20 30 40 50" at bounding box center [353, 495] width 41 height 18
click at [411, 494] on select "AM PM" at bounding box center [396, 495] width 41 height 18
click at [410, 536] on button "Apply" at bounding box center [405, 537] width 61 height 25
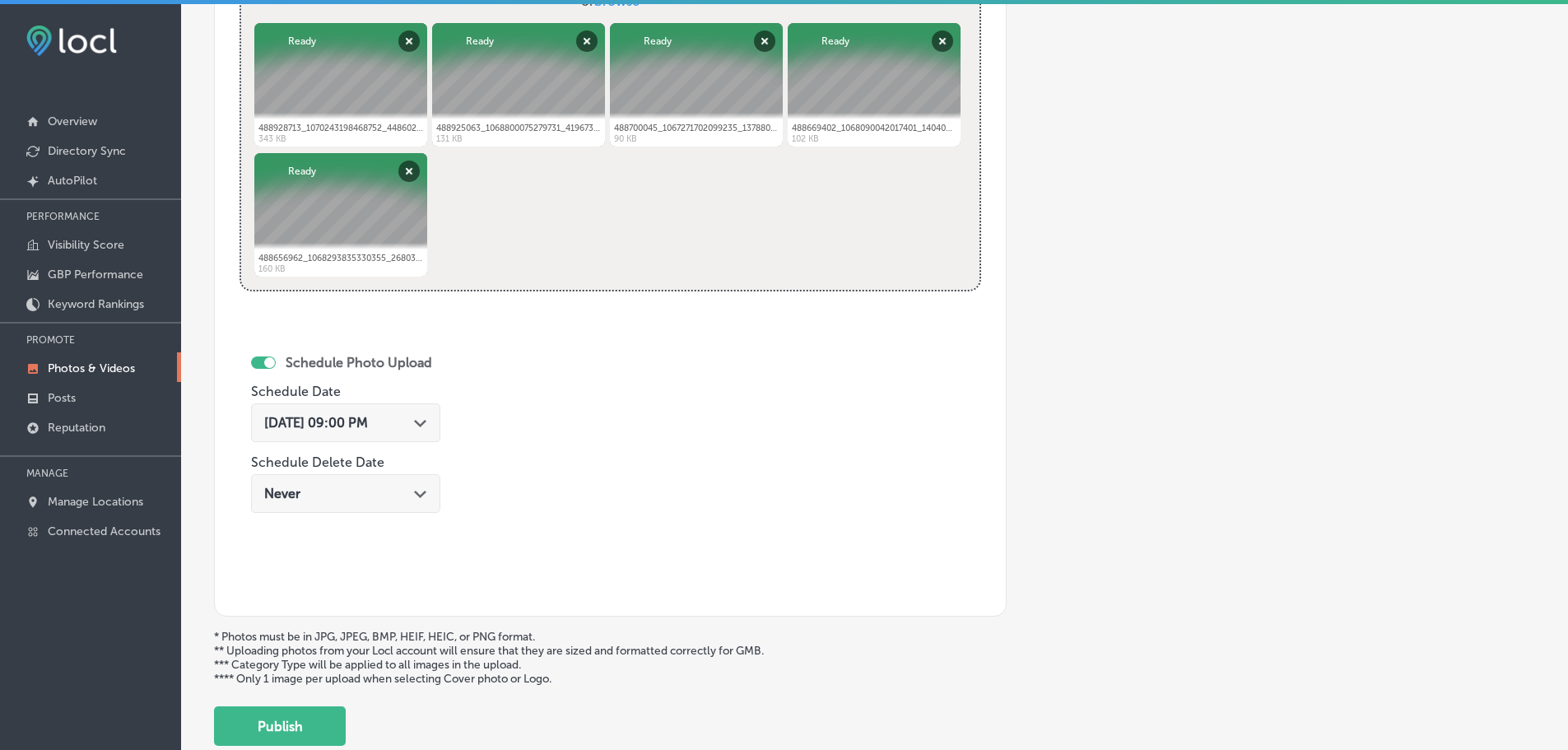
scroll to position [773, 0]
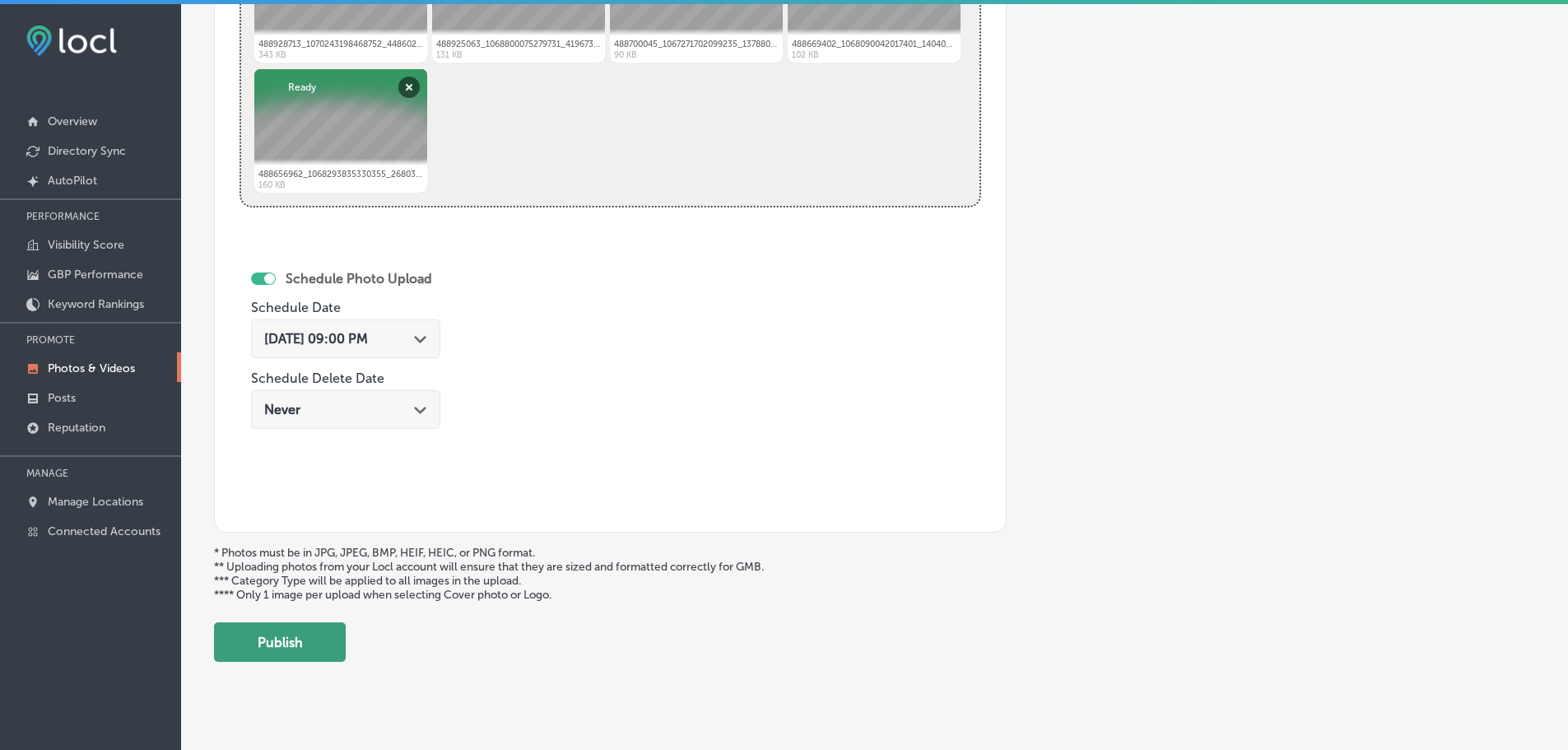
click at [312, 631] on button "Publish" at bounding box center [280, 642] width 132 height 39
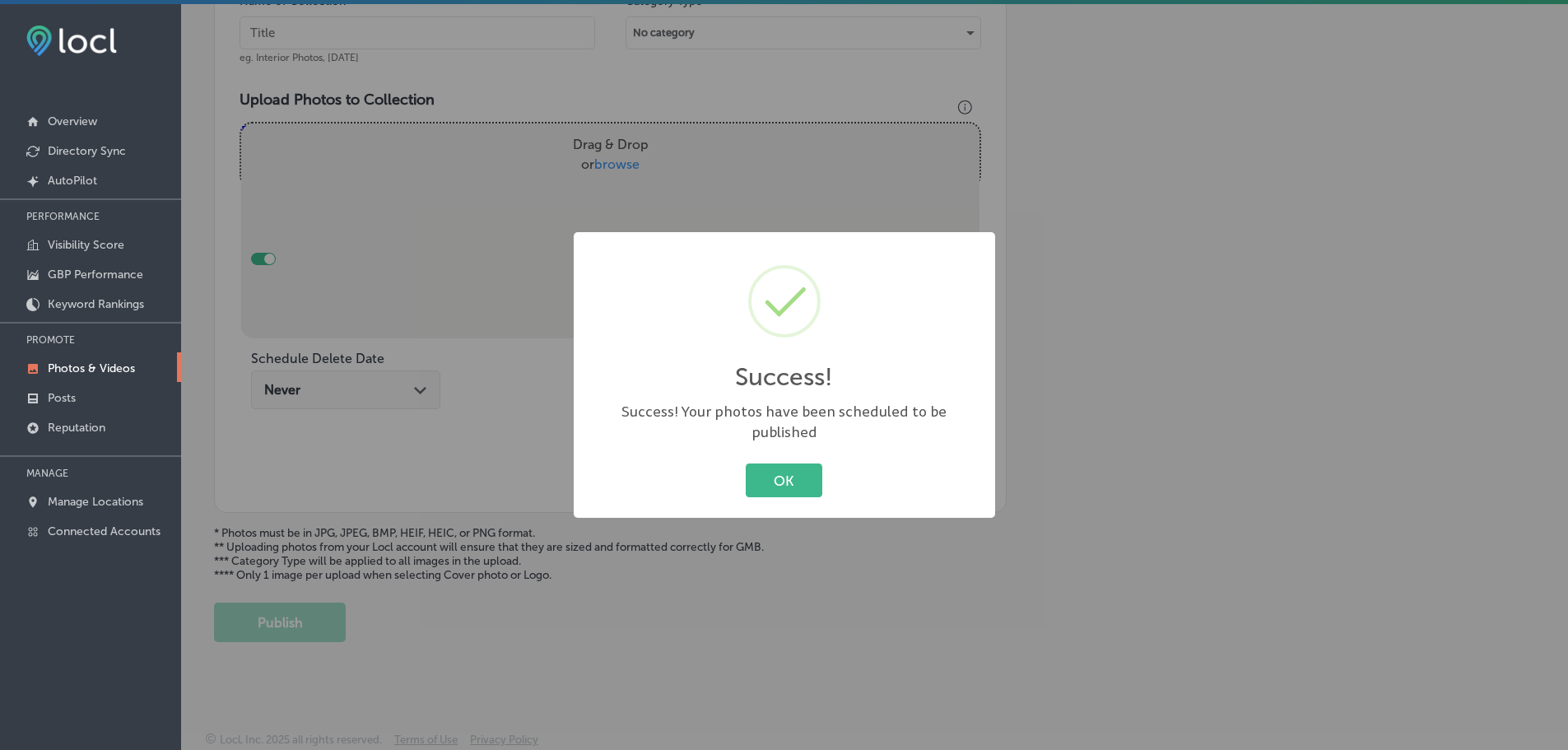
scroll to position [526, 0]
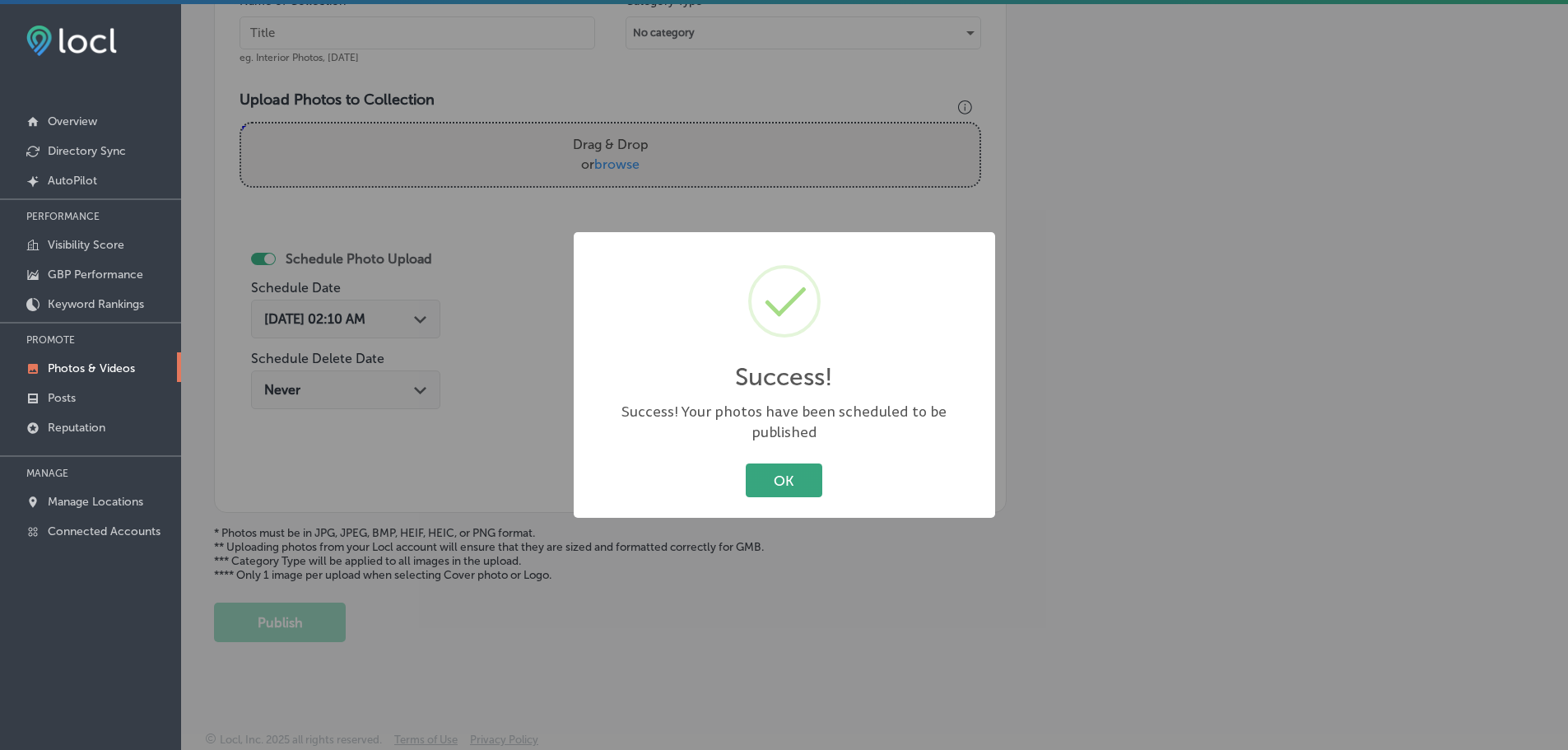
click at [767, 464] on button "OK" at bounding box center [784, 481] width 76 height 34
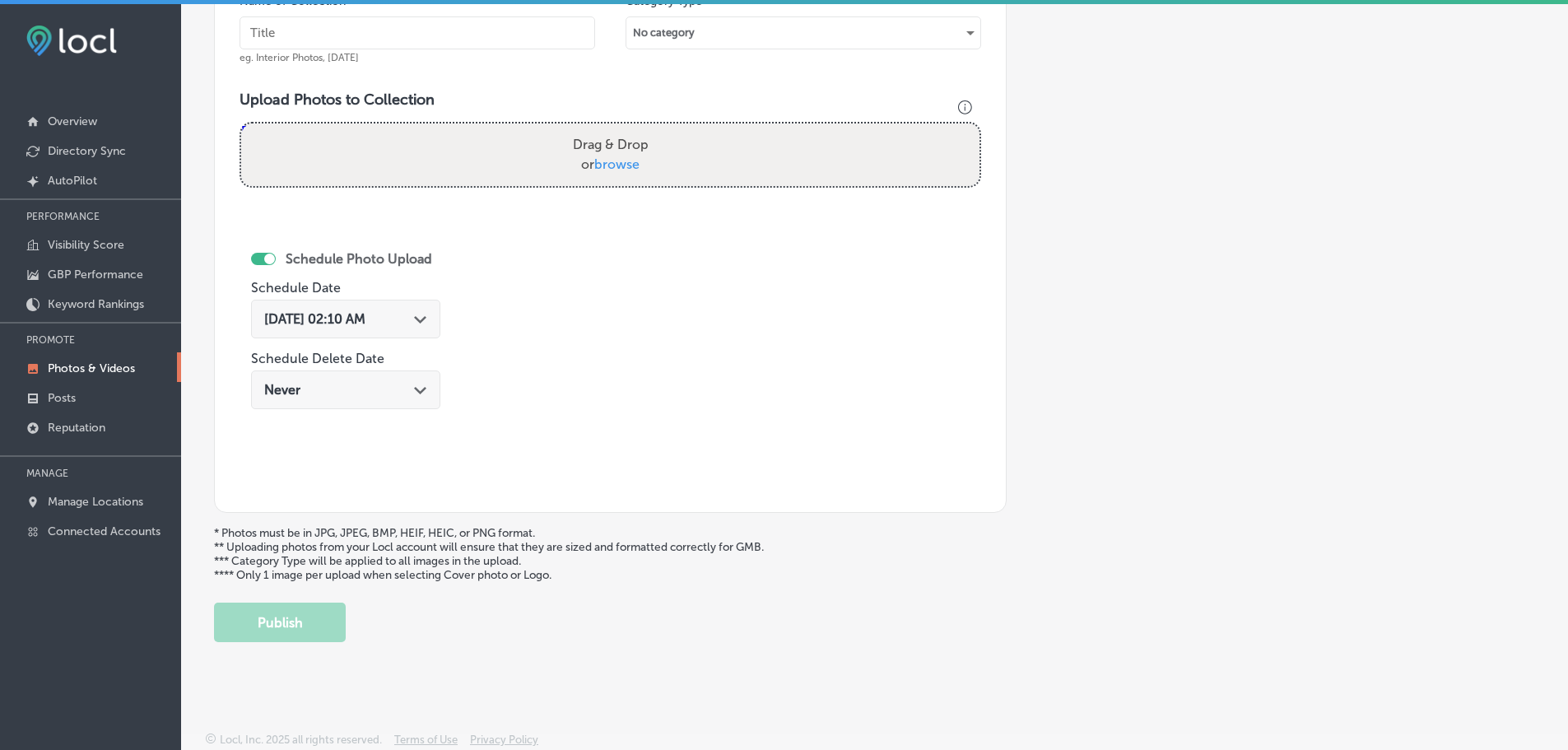
click at [606, 160] on span "browse" at bounding box center [617, 163] width 45 height 15
click at [606, 128] on input "Drag & Drop or browse" at bounding box center [610, 126] width 738 height 5
type input "C:\fakepath\489823553_1073385654821173_400096183487226480_n.jpg"
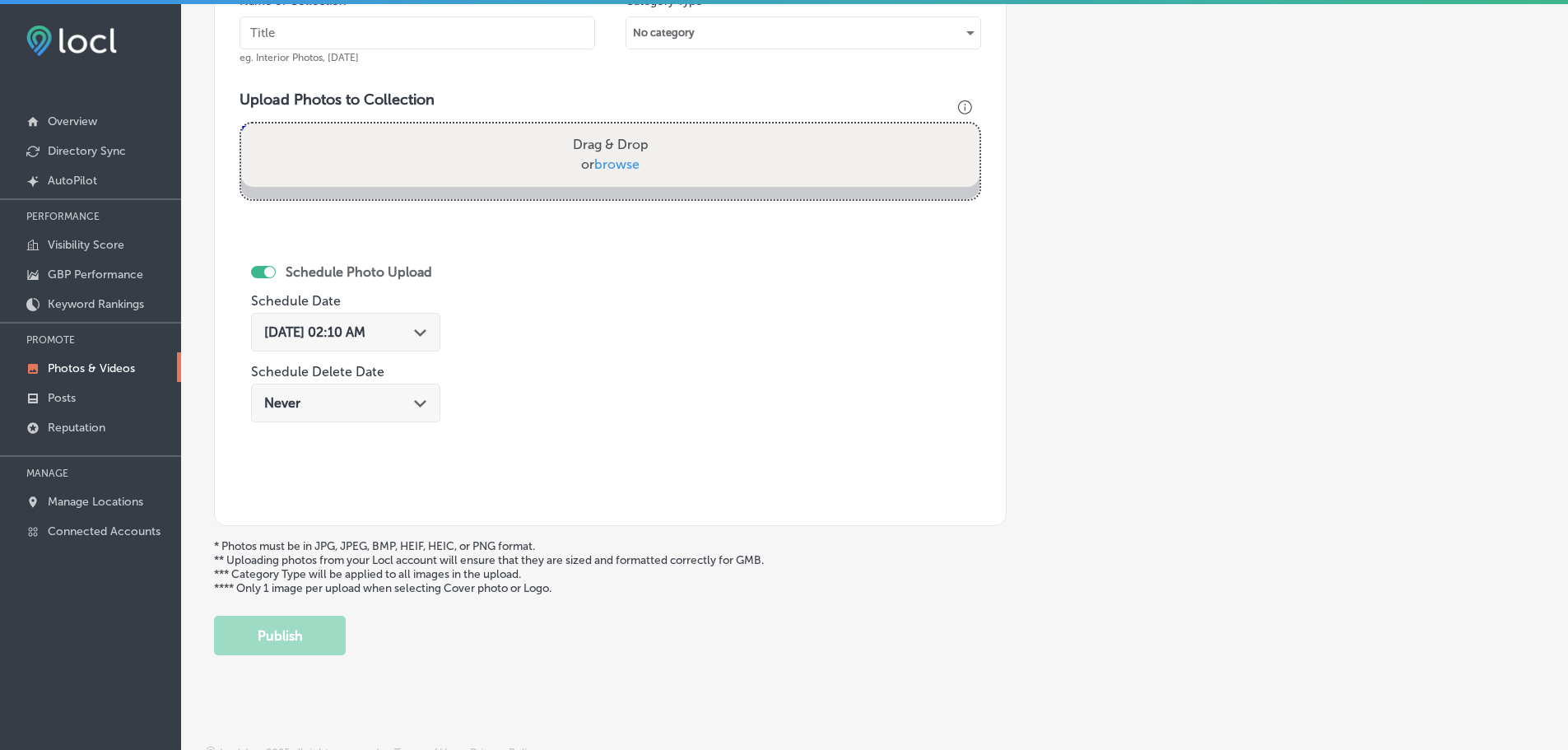
click at [442, 36] on input "text" at bounding box center [417, 32] width 356 height 33
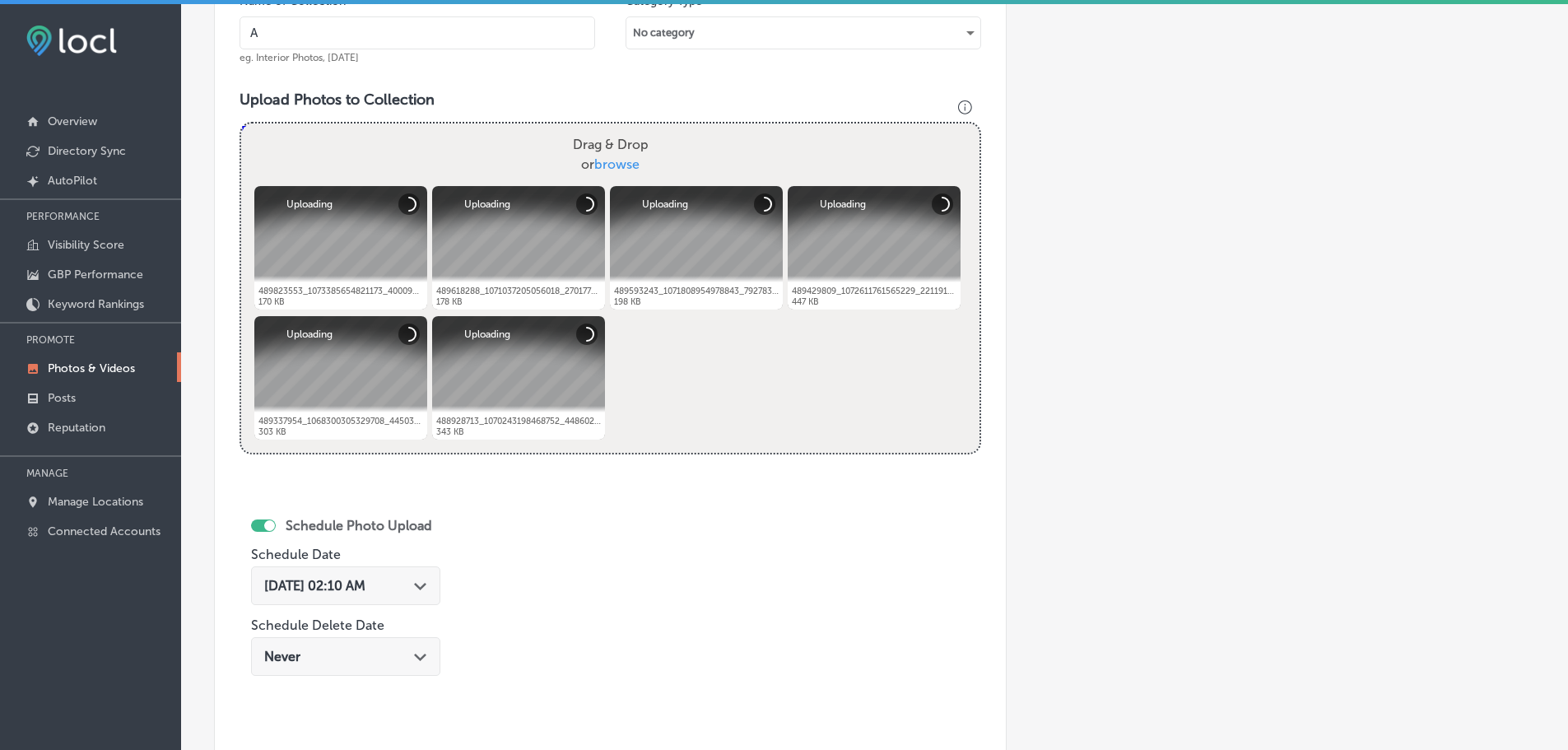
type input "A Blend Above"
click at [418, 586] on div "[DATE] 02:10 AM Path Created with Sketch." at bounding box center [346, 585] width 163 height 15
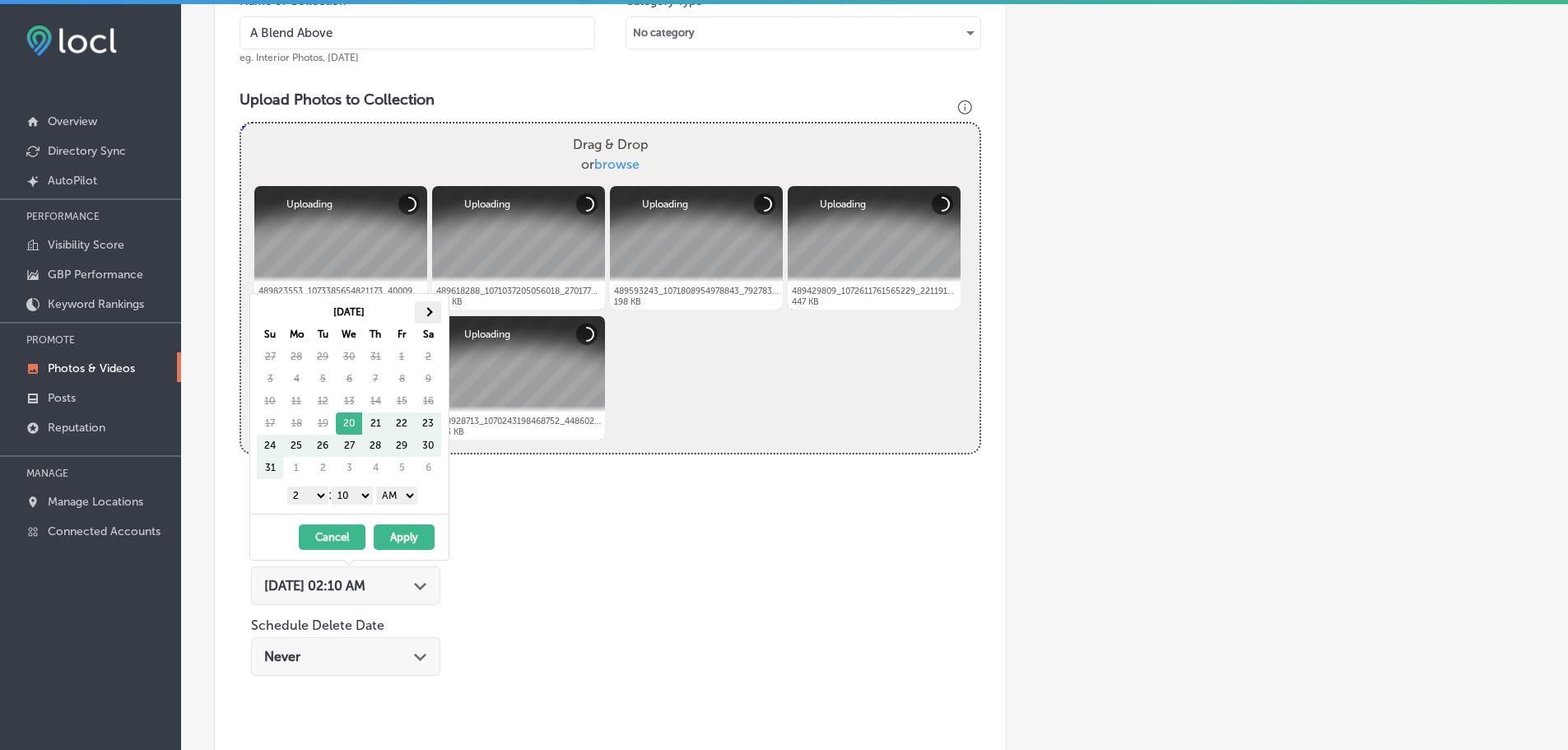
click at [421, 314] on th at bounding box center [428, 312] width 26 height 22
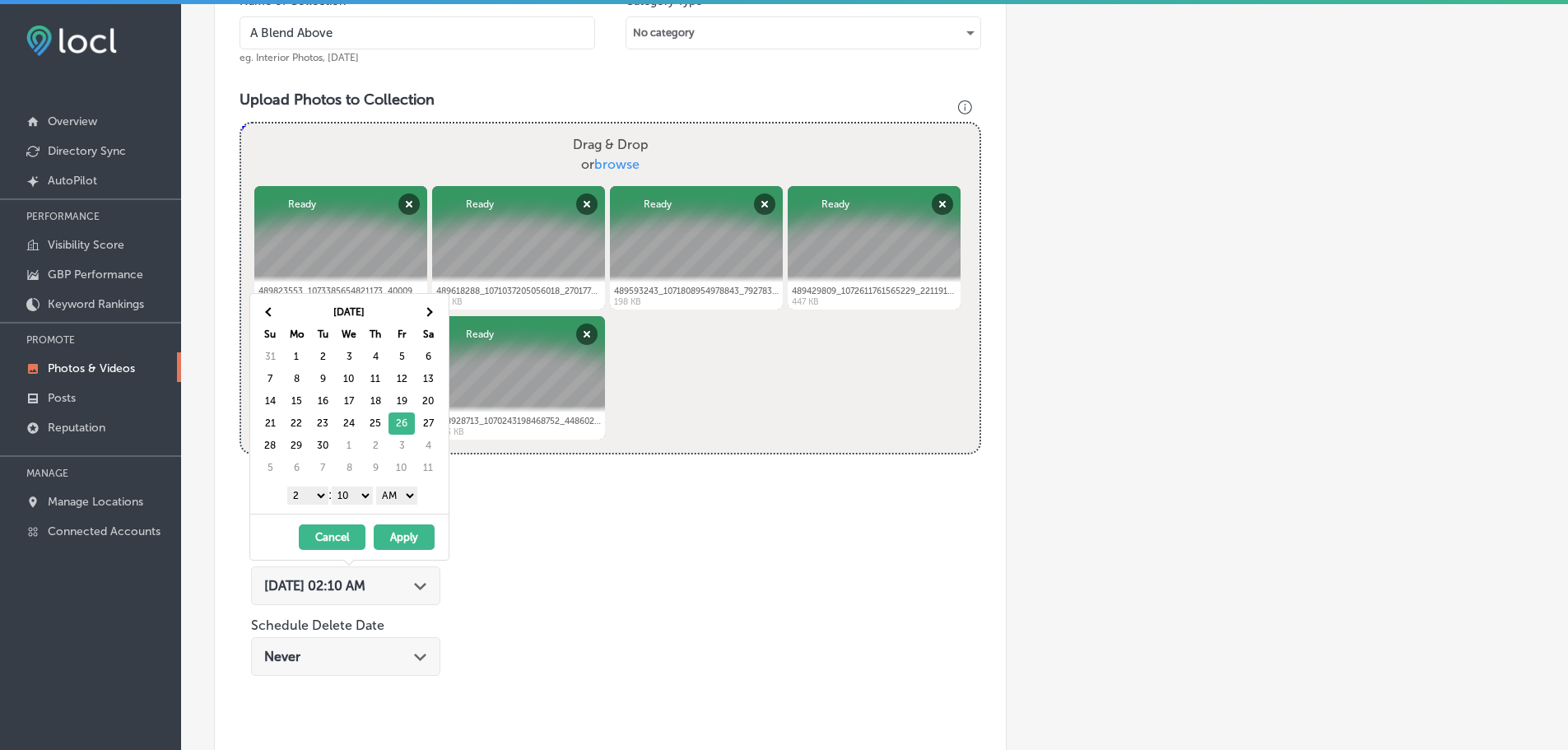
click at [301, 497] on select "1 2 3 4 5 6 7 8 9 10 11 12" at bounding box center [308, 495] width 41 height 18
click at [353, 496] on select "00 10 20 30 40 50" at bounding box center [353, 495] width 41 height 18
click at [414, 497] on select "AM PM" at bounding box center [396, 495] width 41 height 18
click at [411, 534] on button "Apply" at bounding box center [405, 537] width 61 height 25
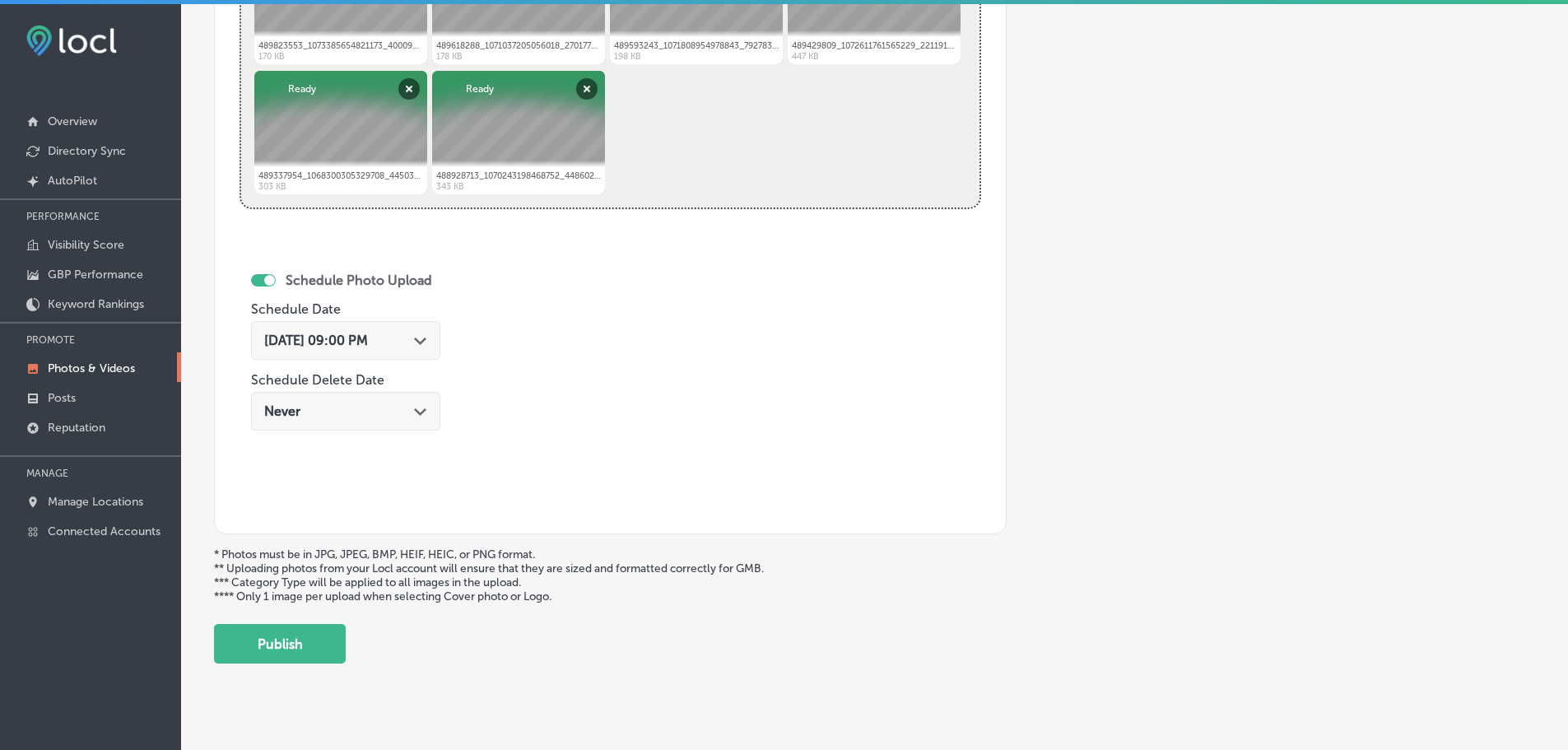
scroll to position [773, 0]
click at [297, 632] on button "Publish" at bounding box center [280, 642] width 132 height 39
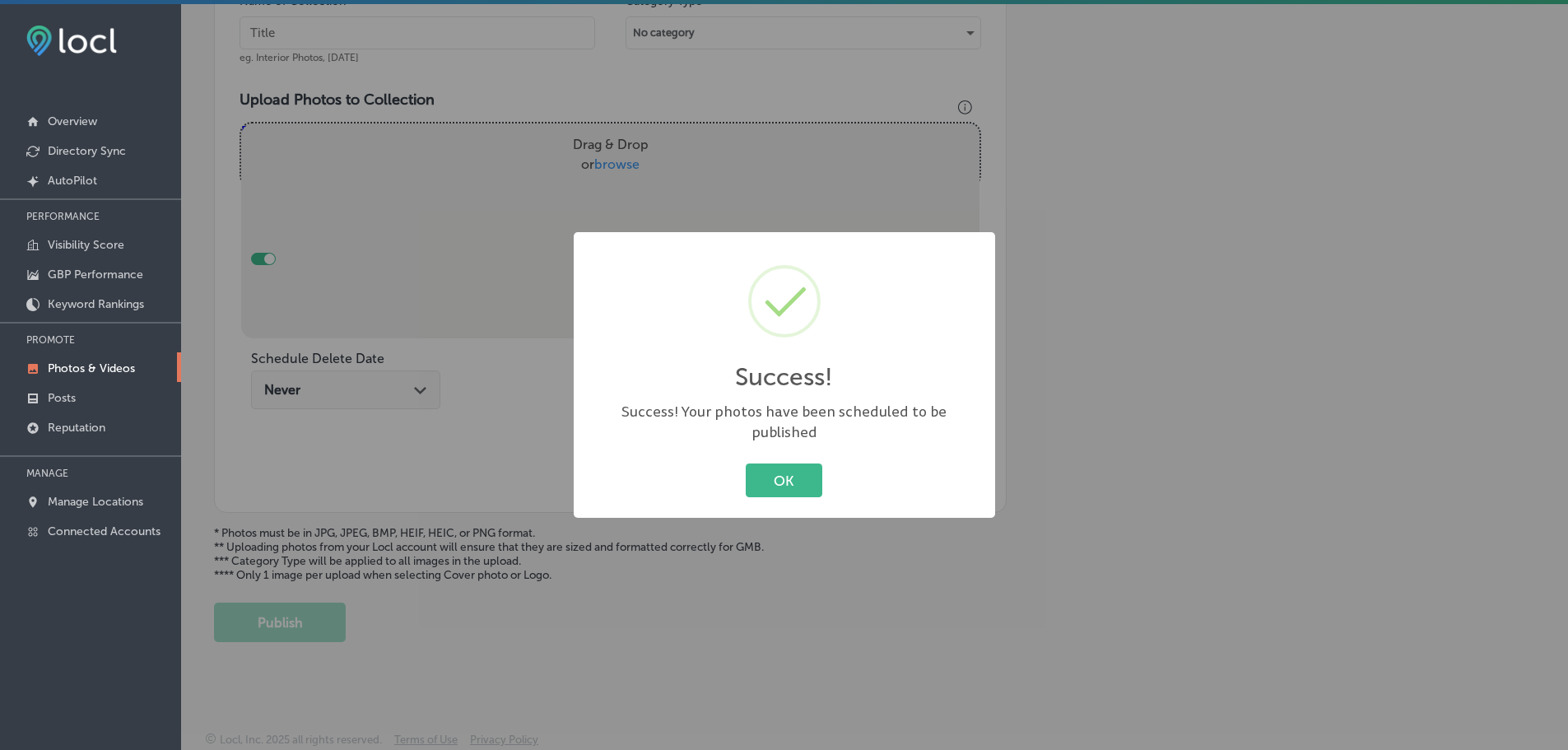
scroll to position [526, 0]
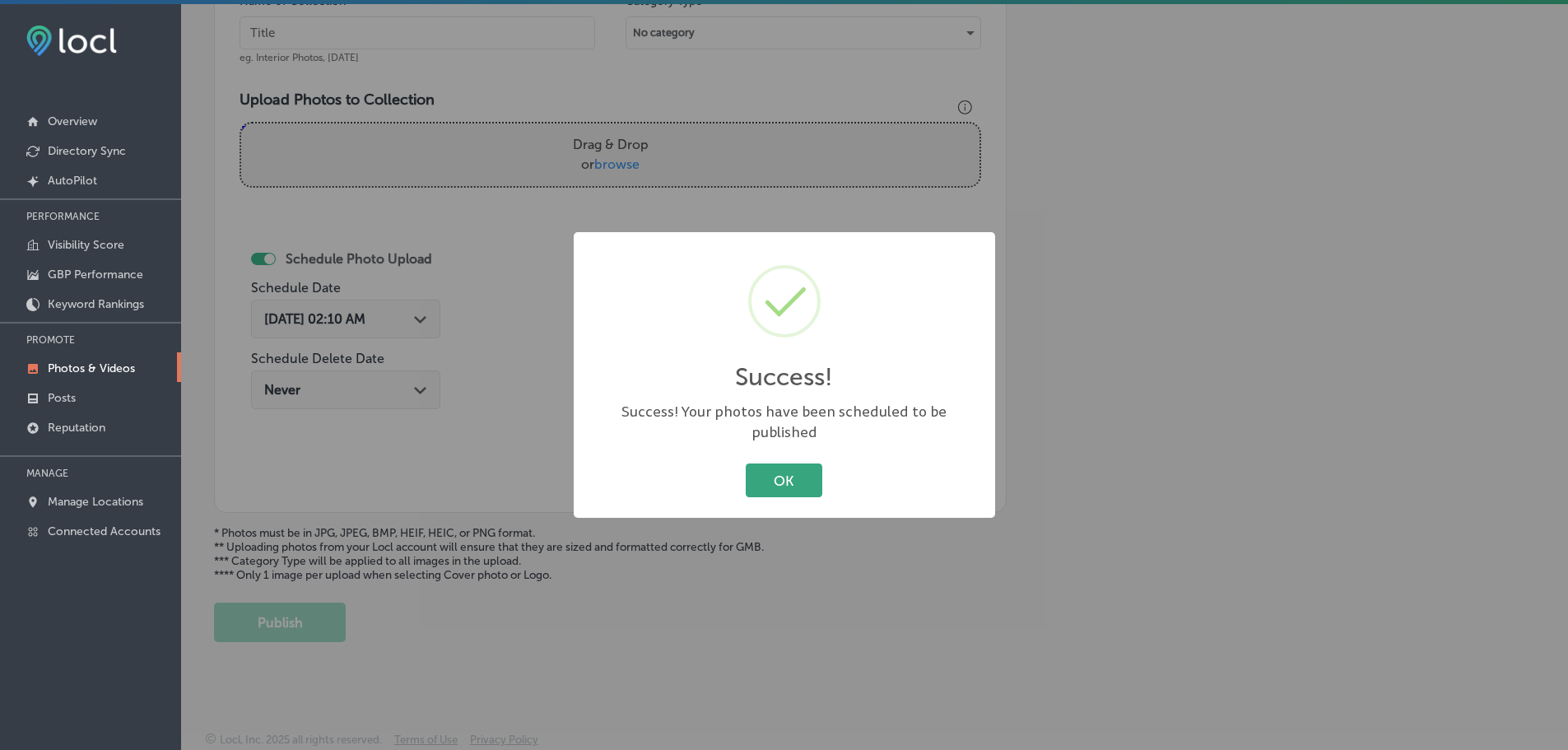
click at [780, 466] on button "OK" at bounding box center [784, 481] width 76 height 34
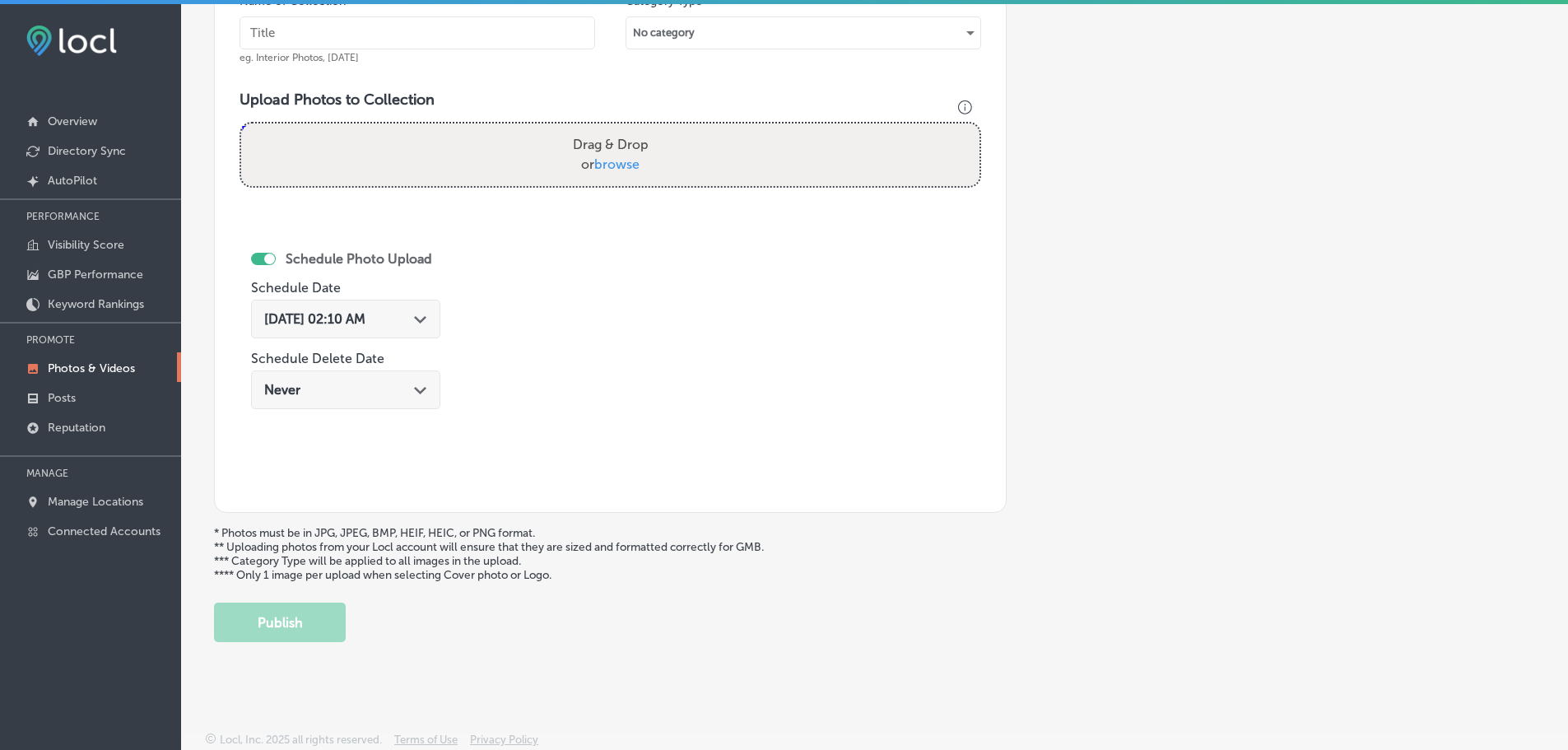
click at [614, 170] on span "browse" at bounding box center [617, 163] width 45 height 15
click at [614, 128] on input "Drag & Drop or browse" at bounding box center [610, 126] width 738 height 5
type input "C:\fakepath\491964459_1081325324027206_6089825429131955752_n.jpg"
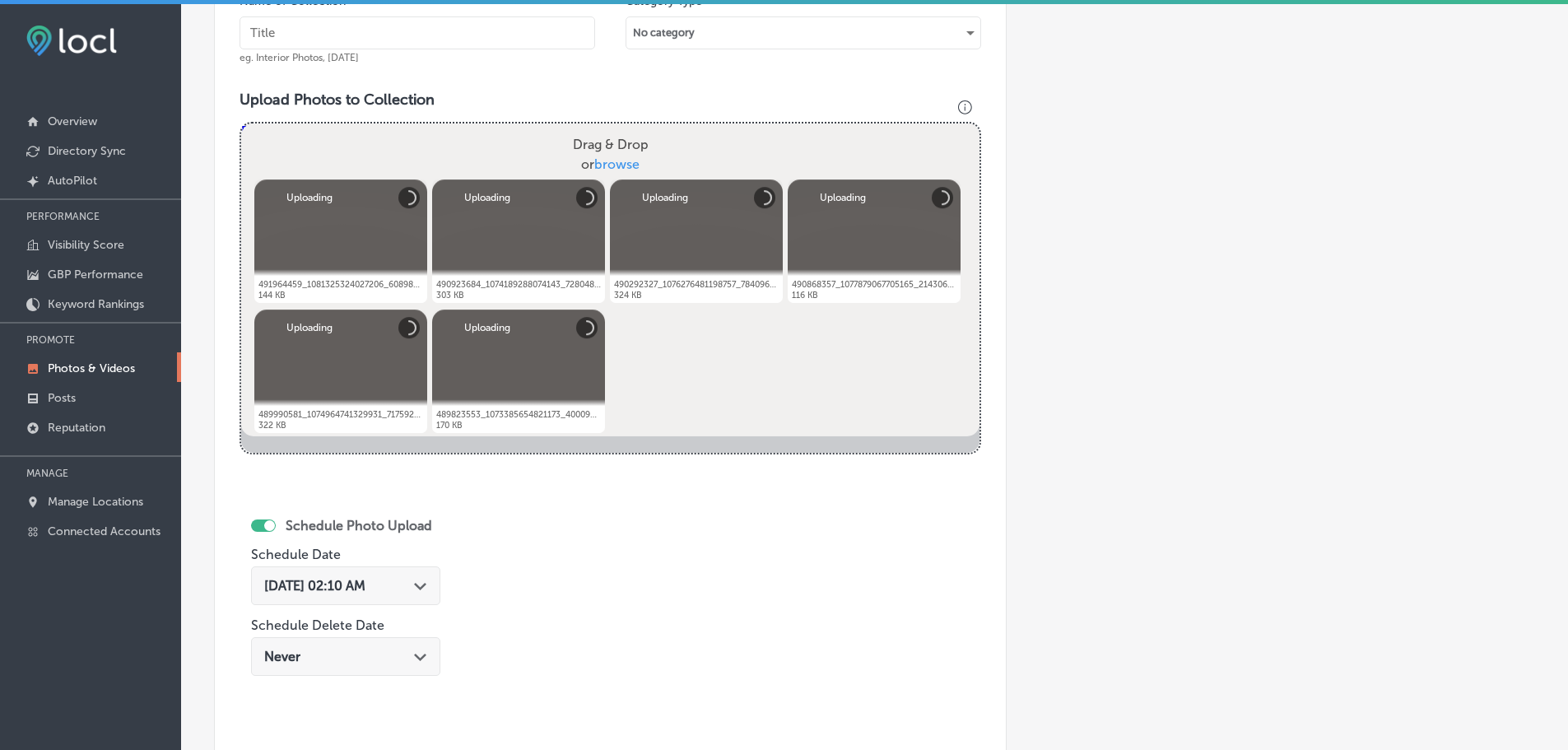
click at [488, 28] on input "text" at bounding box center [417, 32] width 356 height 33
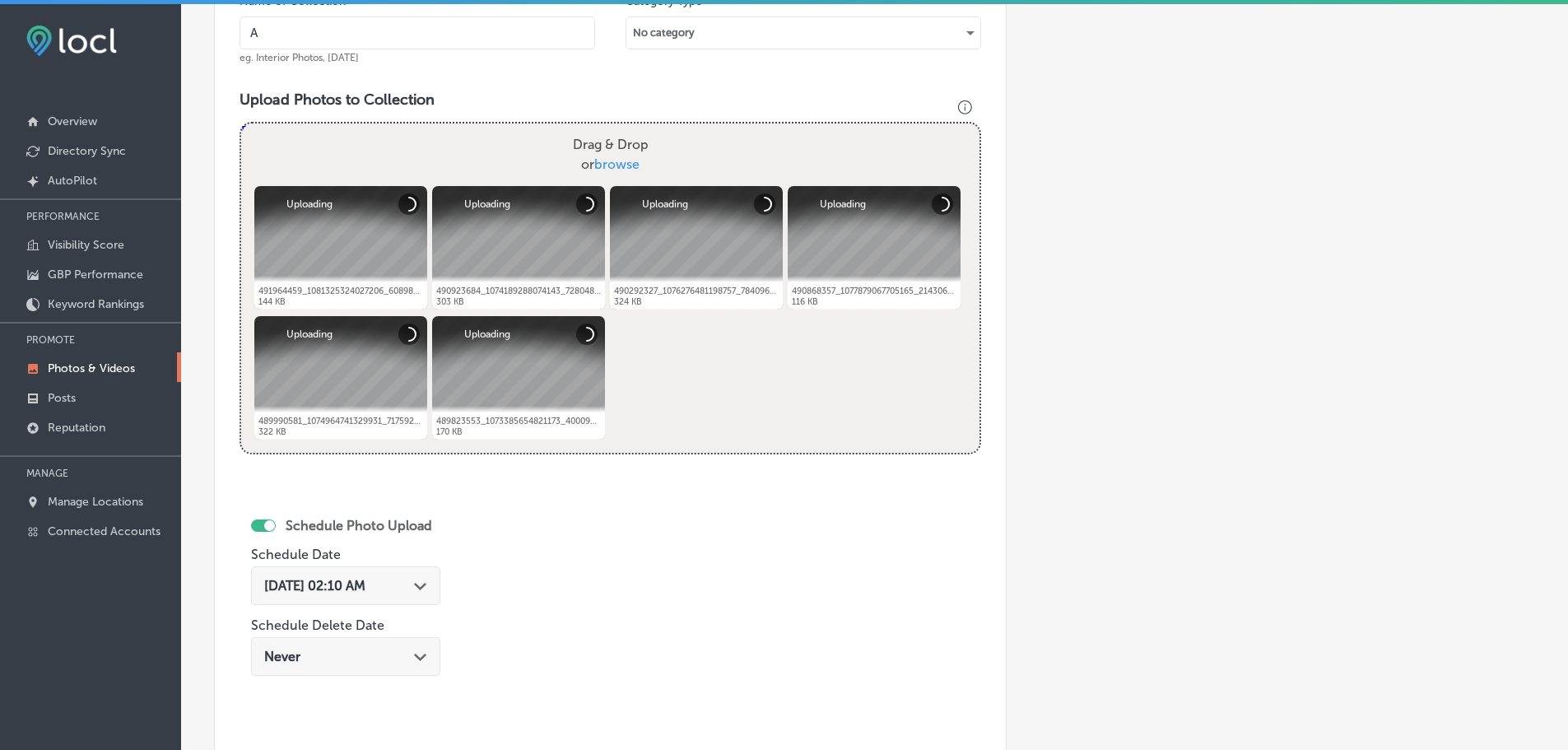
type input "A Blend Above"
click at [423, 586] on icon "Path Created with Sketch." at bounding box center [421, 587] width 13 height 7
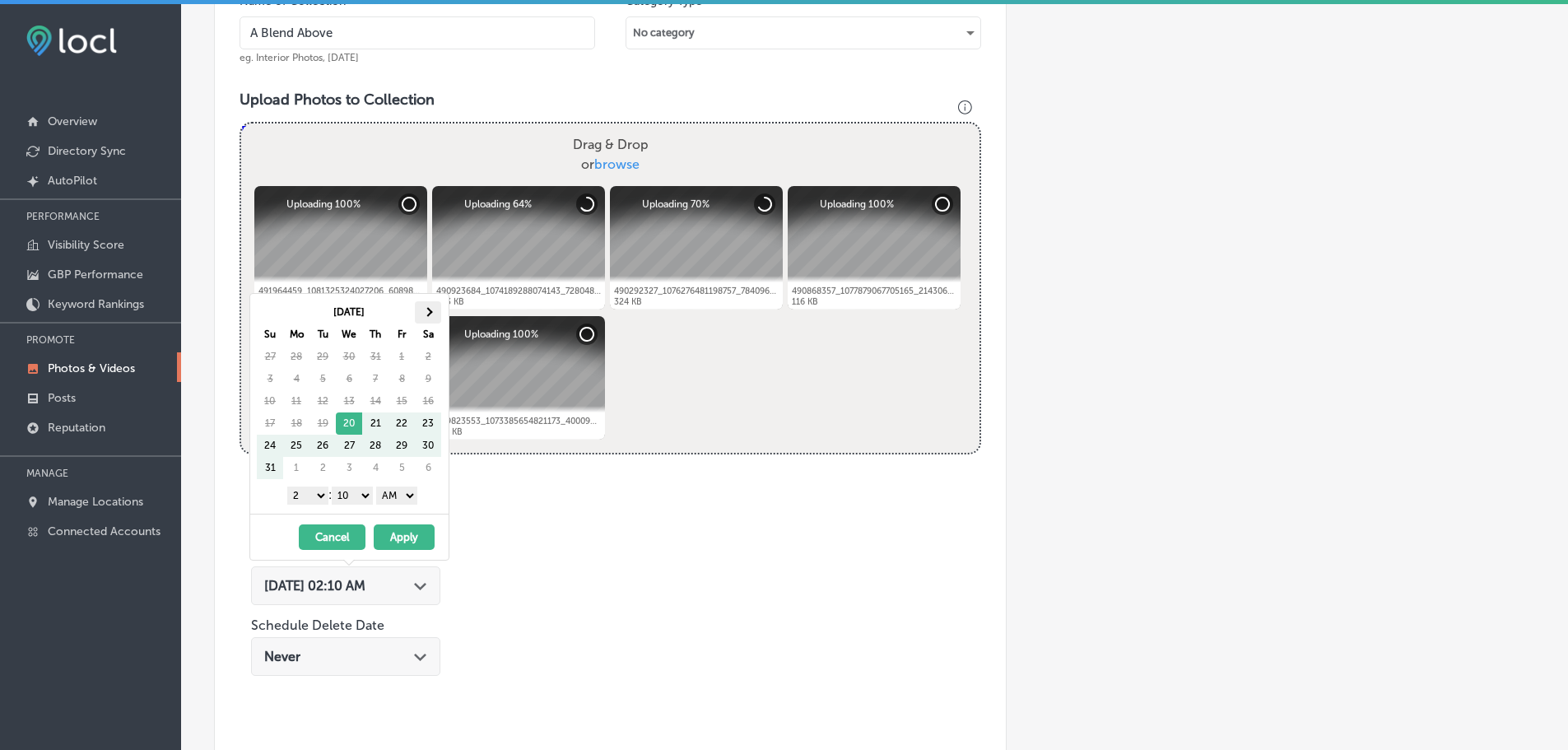
click at [430, 307] on th at bounding box center [428, 312] width 26 height 22
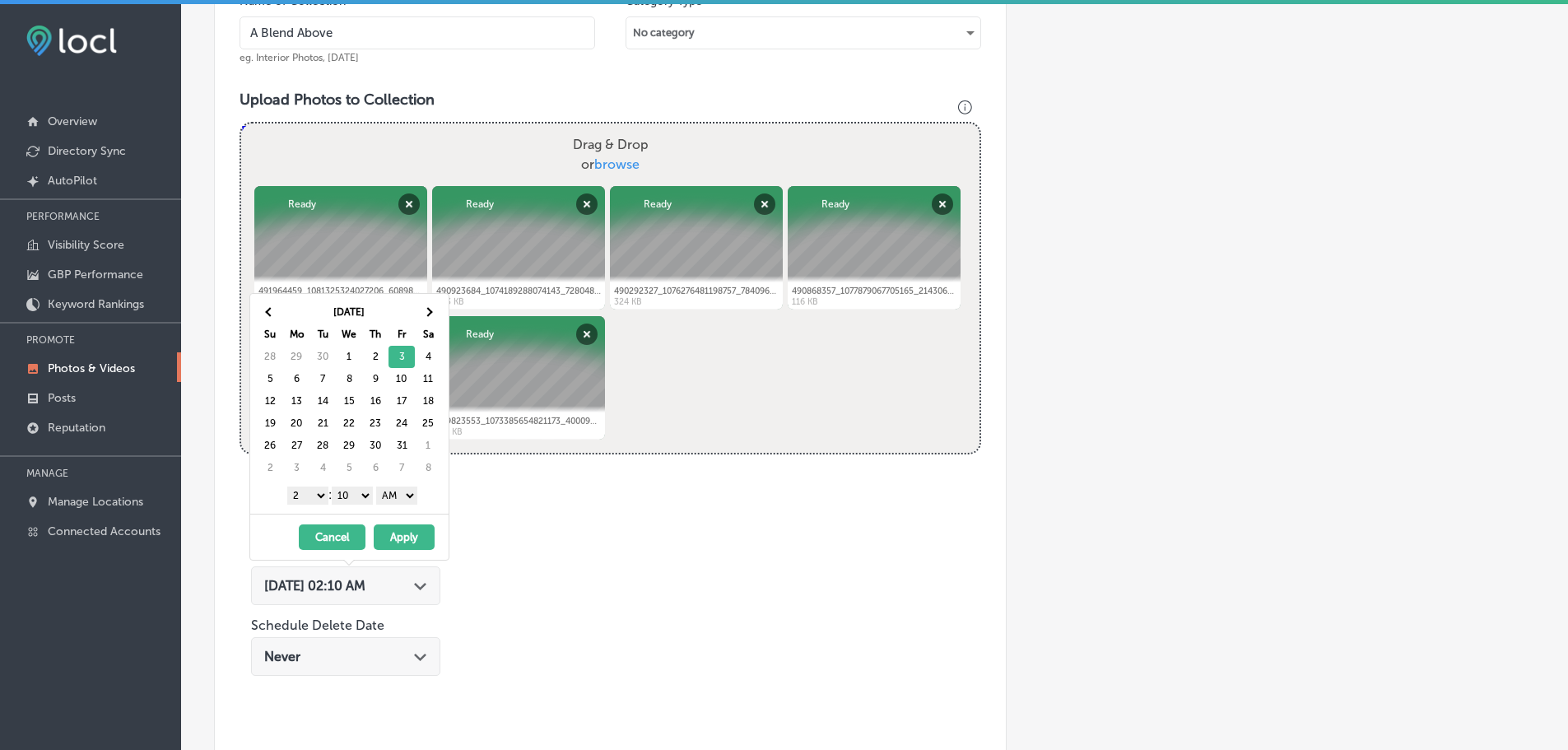
click at [299, 499] on select "1 2 3 4 5 6 7 8 9 10 11 12" at bounding box center [308, 495] width 41 height 18
click at [348, 493] on select "00 10 20 30 40 50" at bounding box center [353, 495] width 41 height 18
click at [401, 499] on select "AM PM" at bounding box center [396, 495] width 41 height 18
click at [408, 532] on button "Apply" at bounding box center [405, 537] width 61 height 25
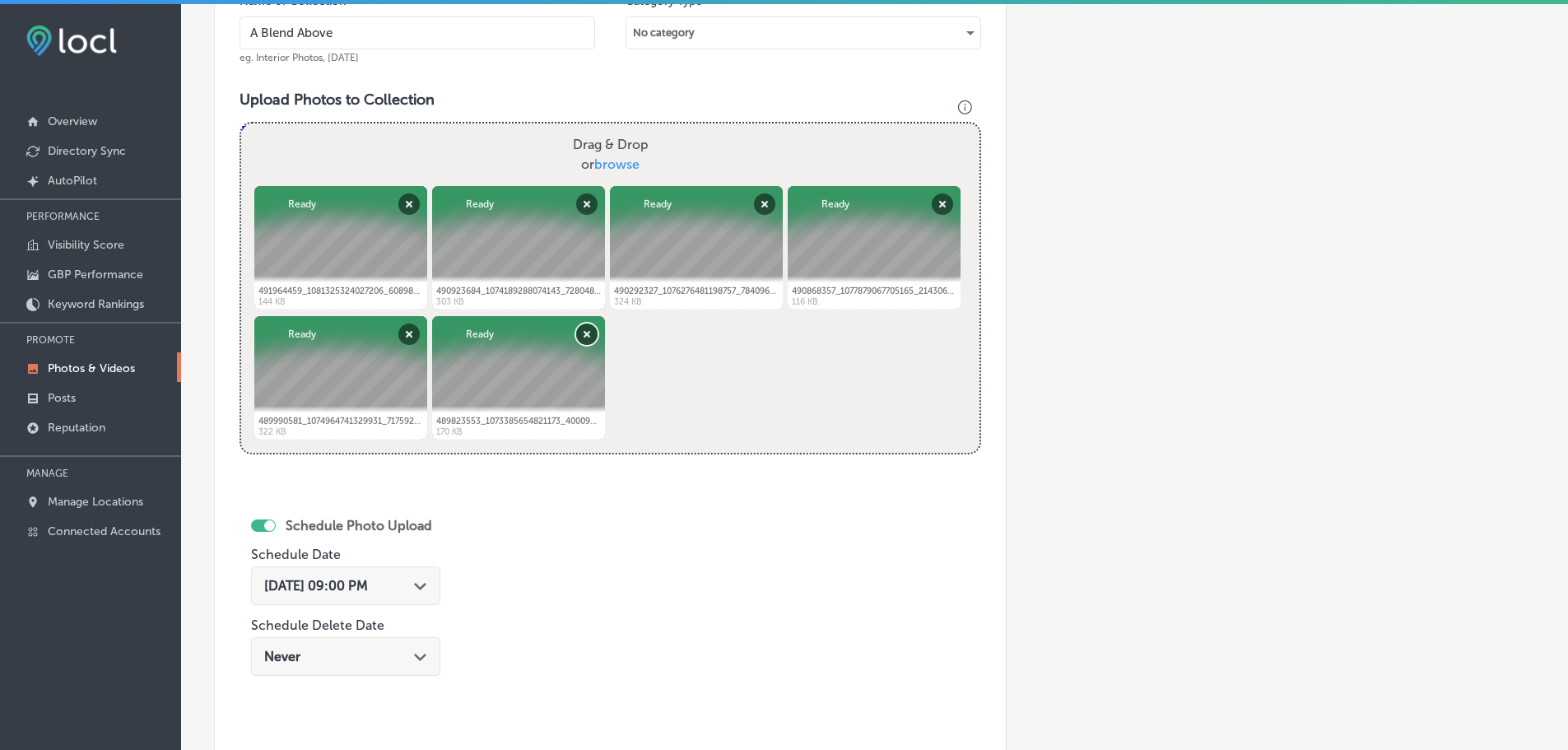
click at [578, 343] on button "Remove" at bounding box center [587, 335] width 22 height 22
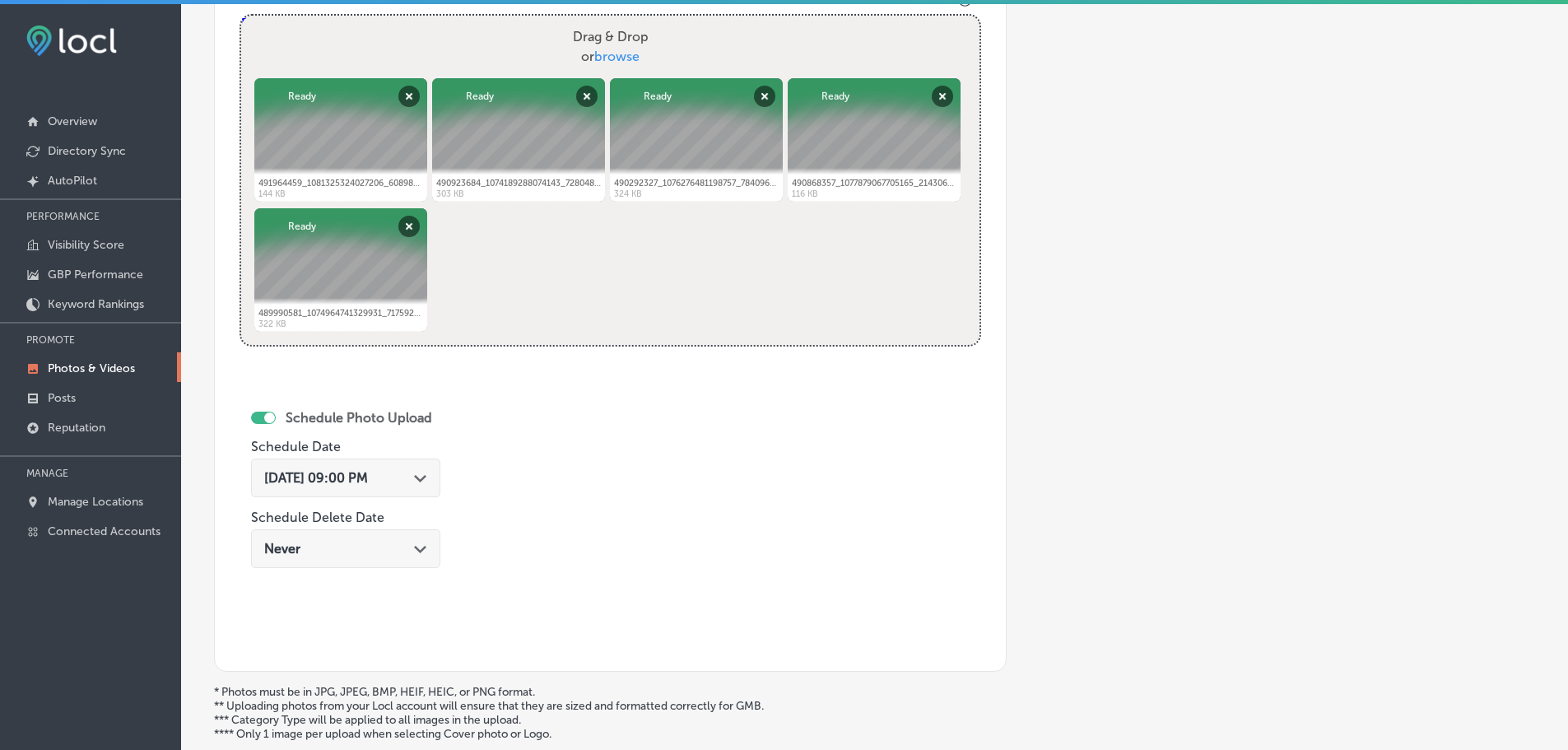
scroll to position [773, 0]
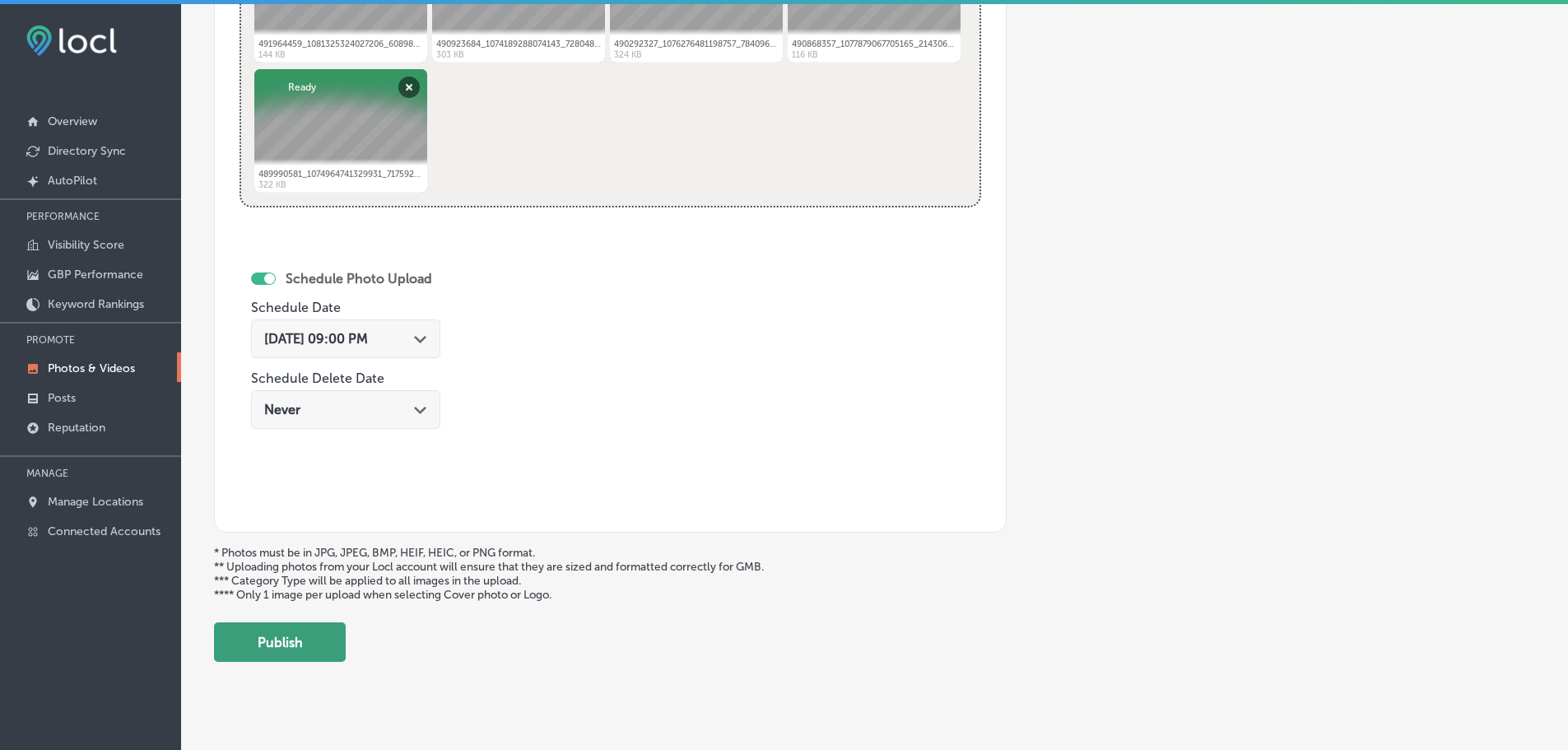
click at [270, 642] on button "Publish" at bounding box center [280, 642] width 132 height 39
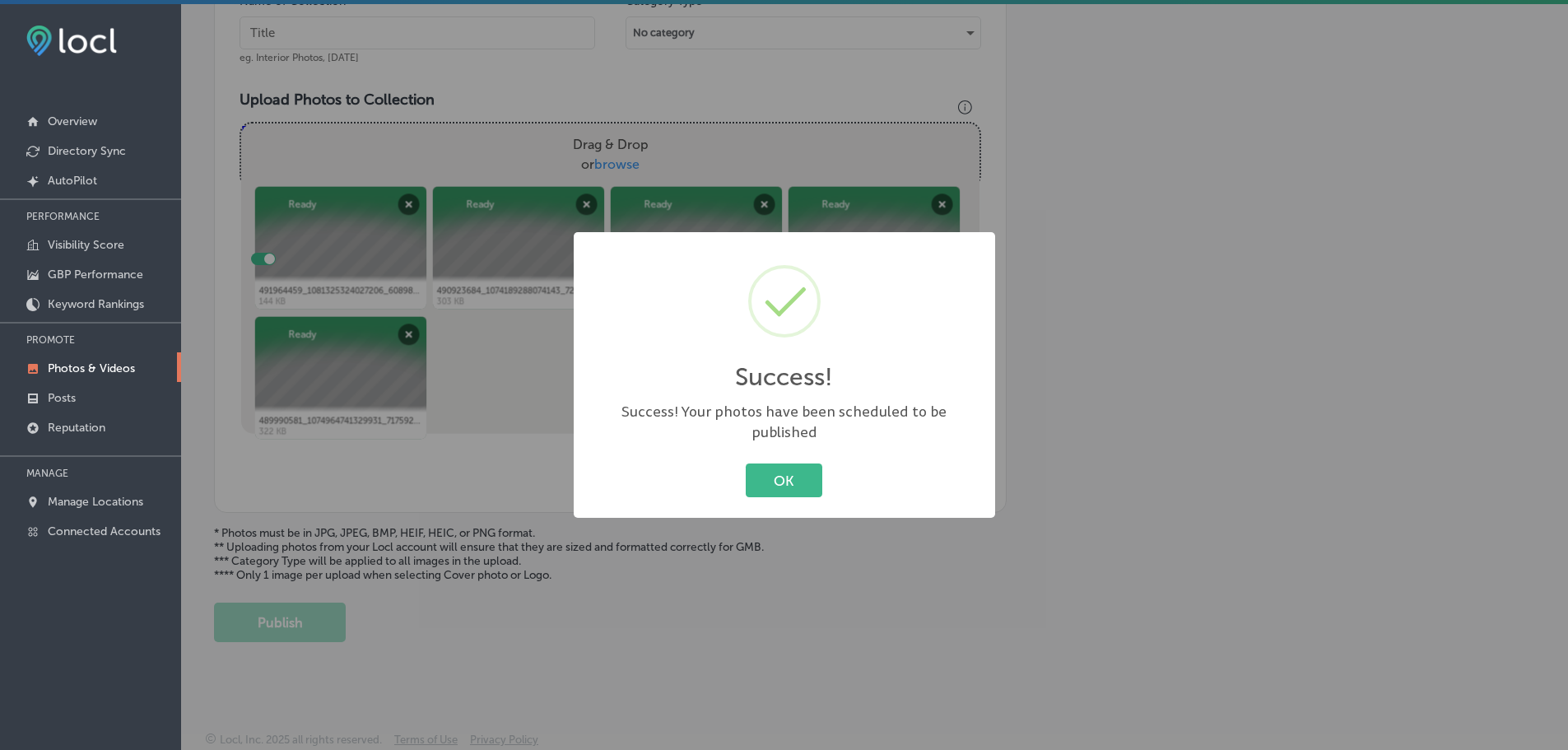
scroll to position [526, 0]
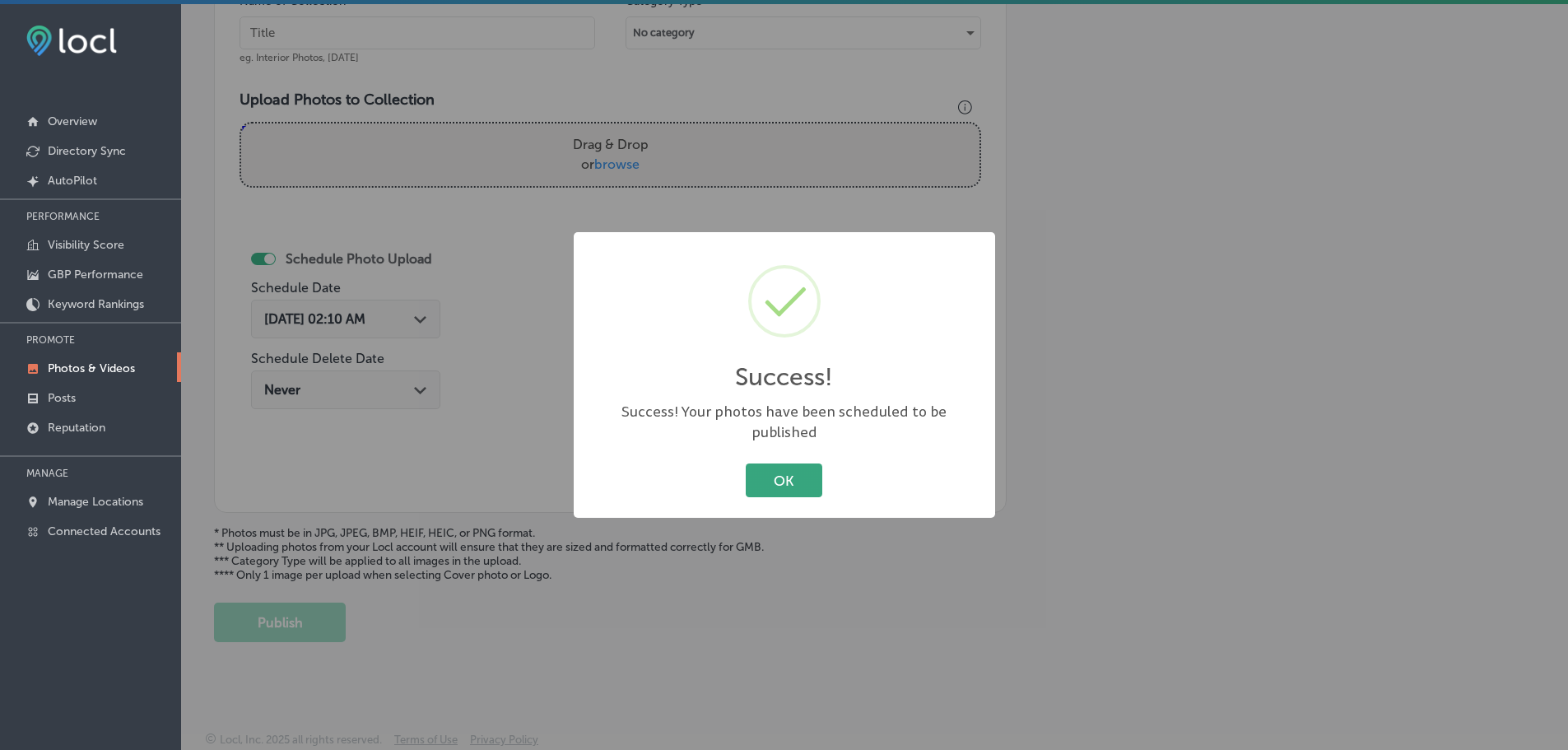
click at [798, 464] on button "OK" at bounding box center [784, 481] width 76 height 34
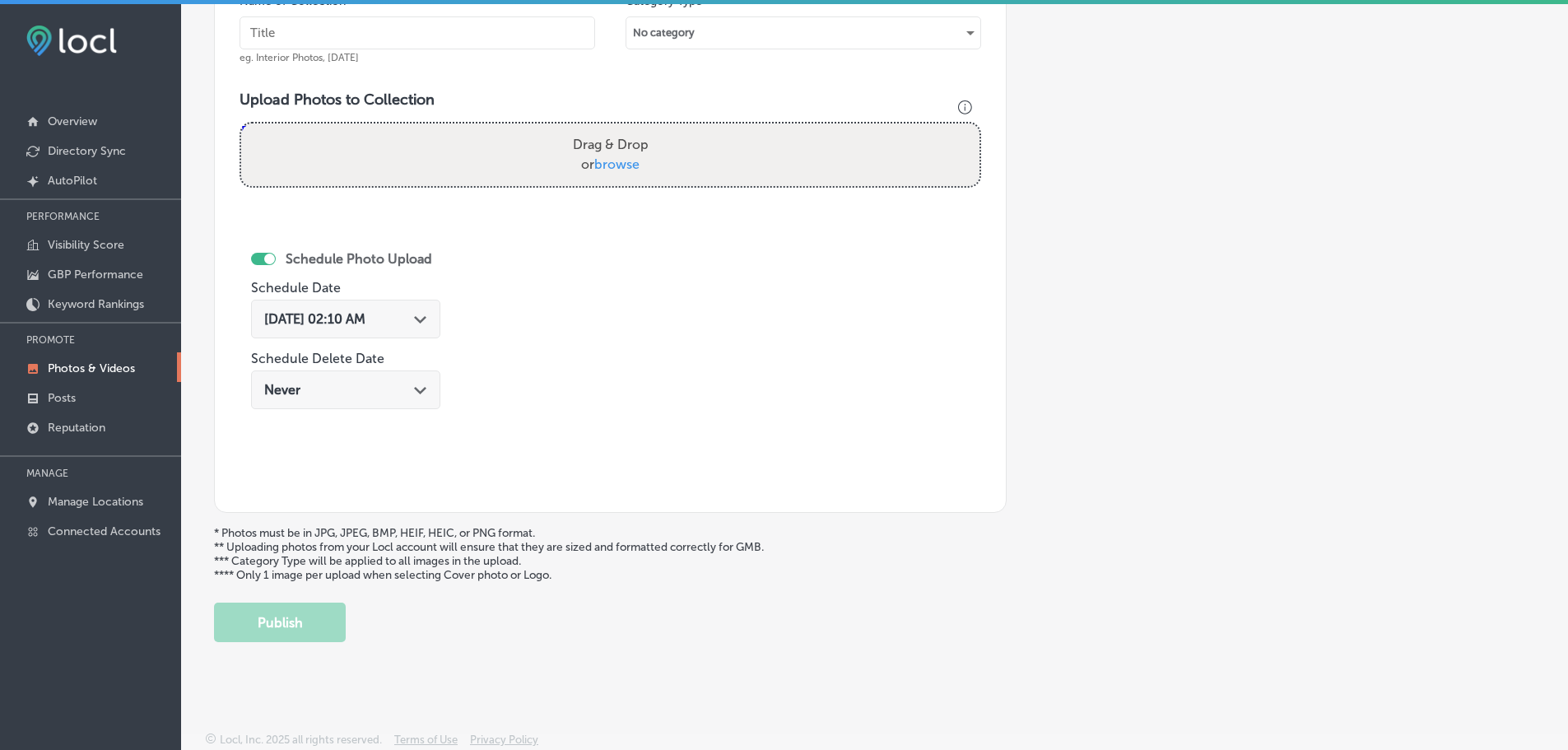
click at [610, 165] on span "browse" at bounding box center [617, 163] width 45 height 15
click at [610, 128] on input "Drag & Drop or browse" at bounding box center [610, 126] width 738 height 5
type input "C:\fakepath\493283141_1090703189756086_1749725070664939297_n.jpg"
click at [440, 32] on input "text" at bounding box center [417, 32] width 356 height 33
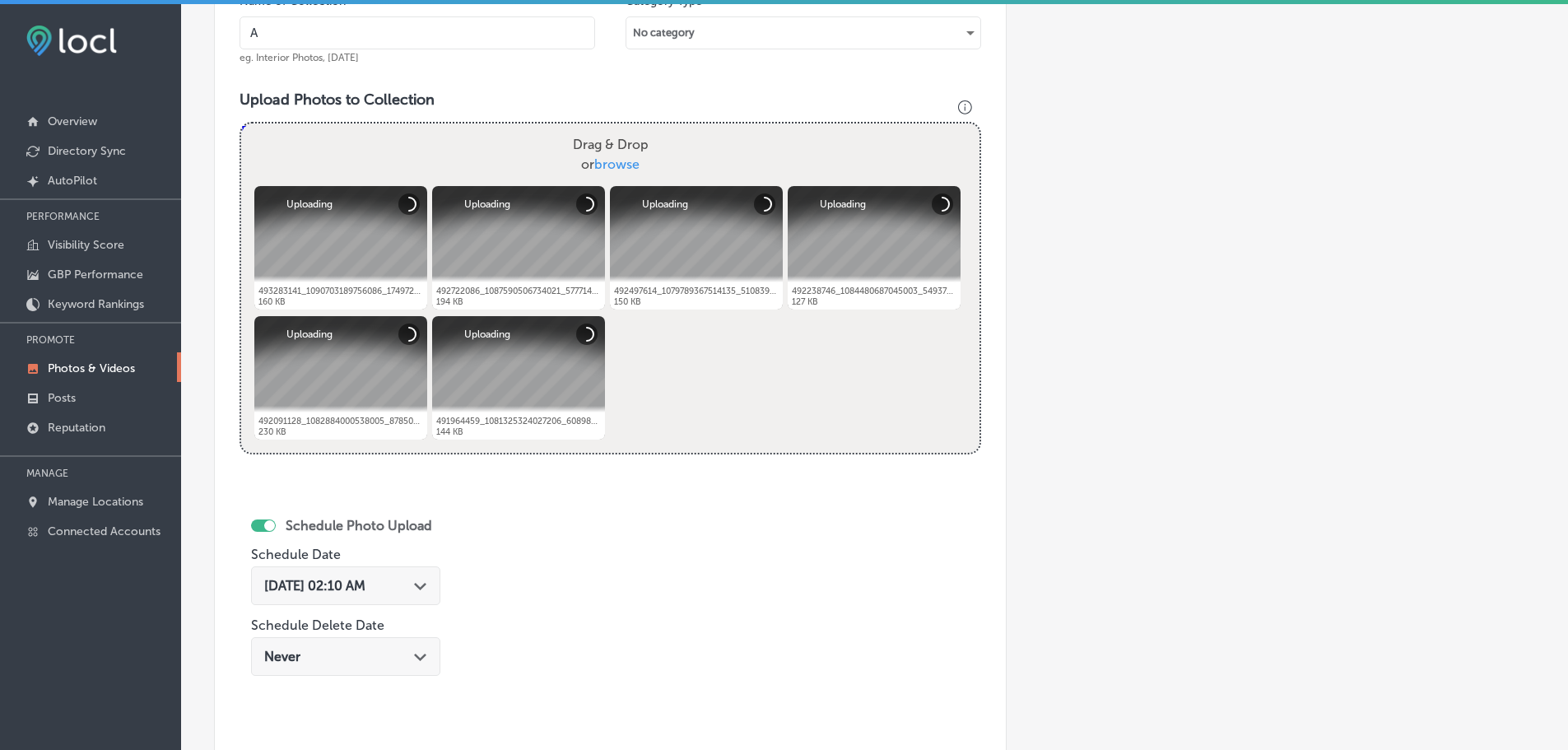
type input "A Blend Above"
click at [426, 584] on icon "Path Created with Sketch." at bounding box center [421, 587] width 13 height 7
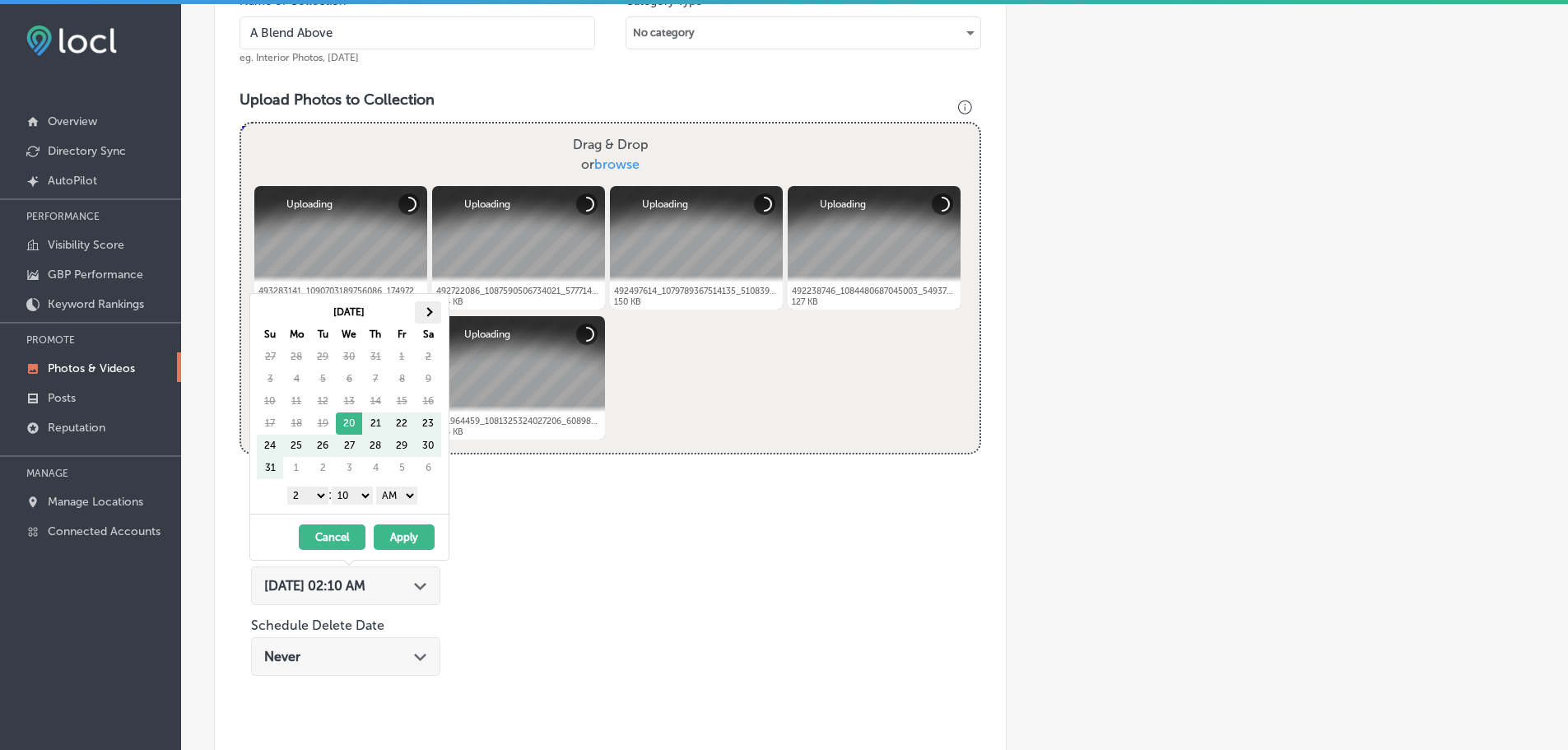
click at [425, 313] on span at bounding box center [428, 311] width 9 height 9
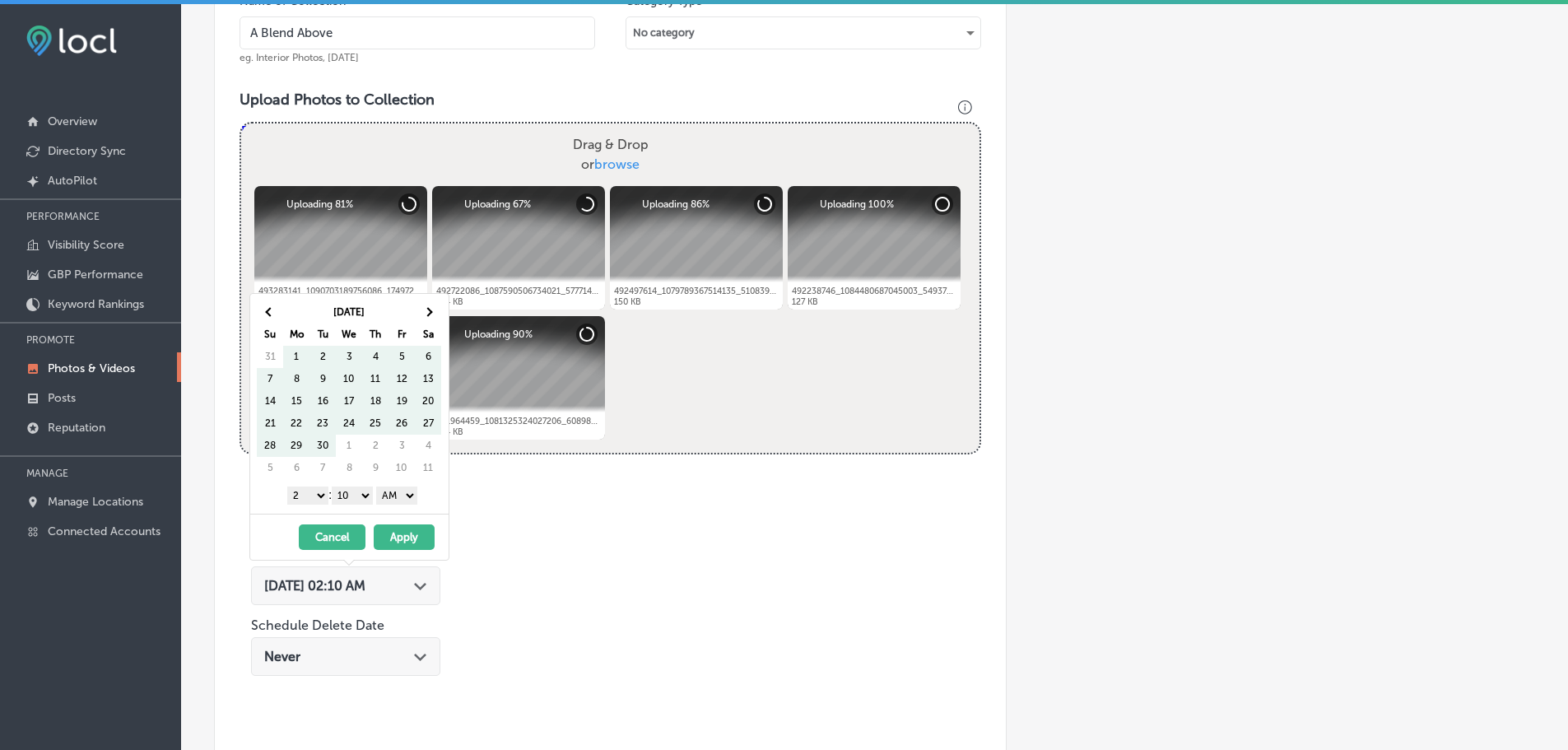
click at [425, 313] on span at bounding box center [428, 311] width 9 height 9
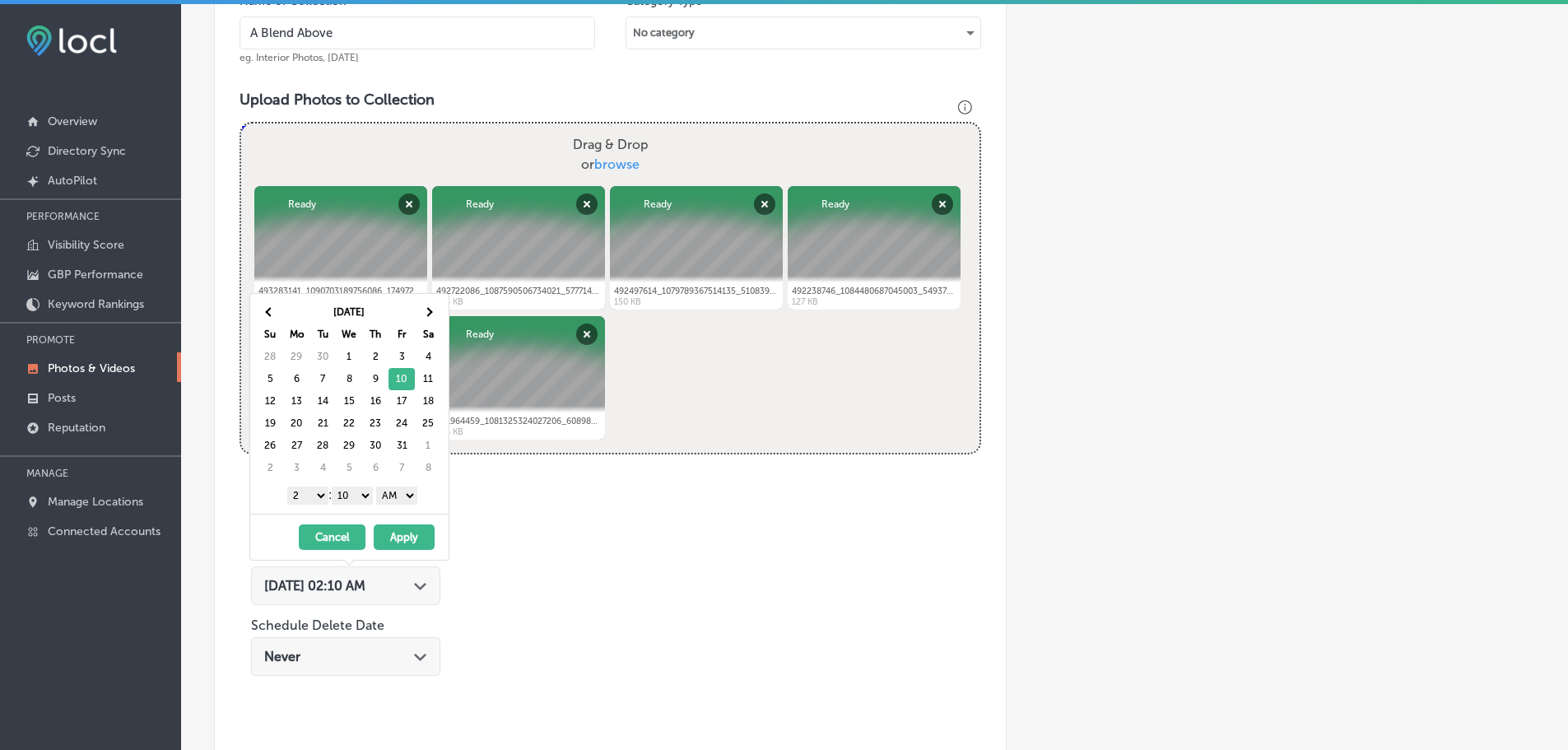
click at [300, 492] on select "1 2 3 4 5 6 7 8 9 10 11 12" at bounding box center [308, 495] width 41 height 18
click at [353, 494] on select "00 10 20 30 40 50" at bounding box center [353, 495] width 41 height 18
click at [396, 501] on select "AM PM" at bounding box center [396, 495] width 41 height 18
click at [414, 535] on button "Apply" at bounding box center [405, 537] width 61 height 25
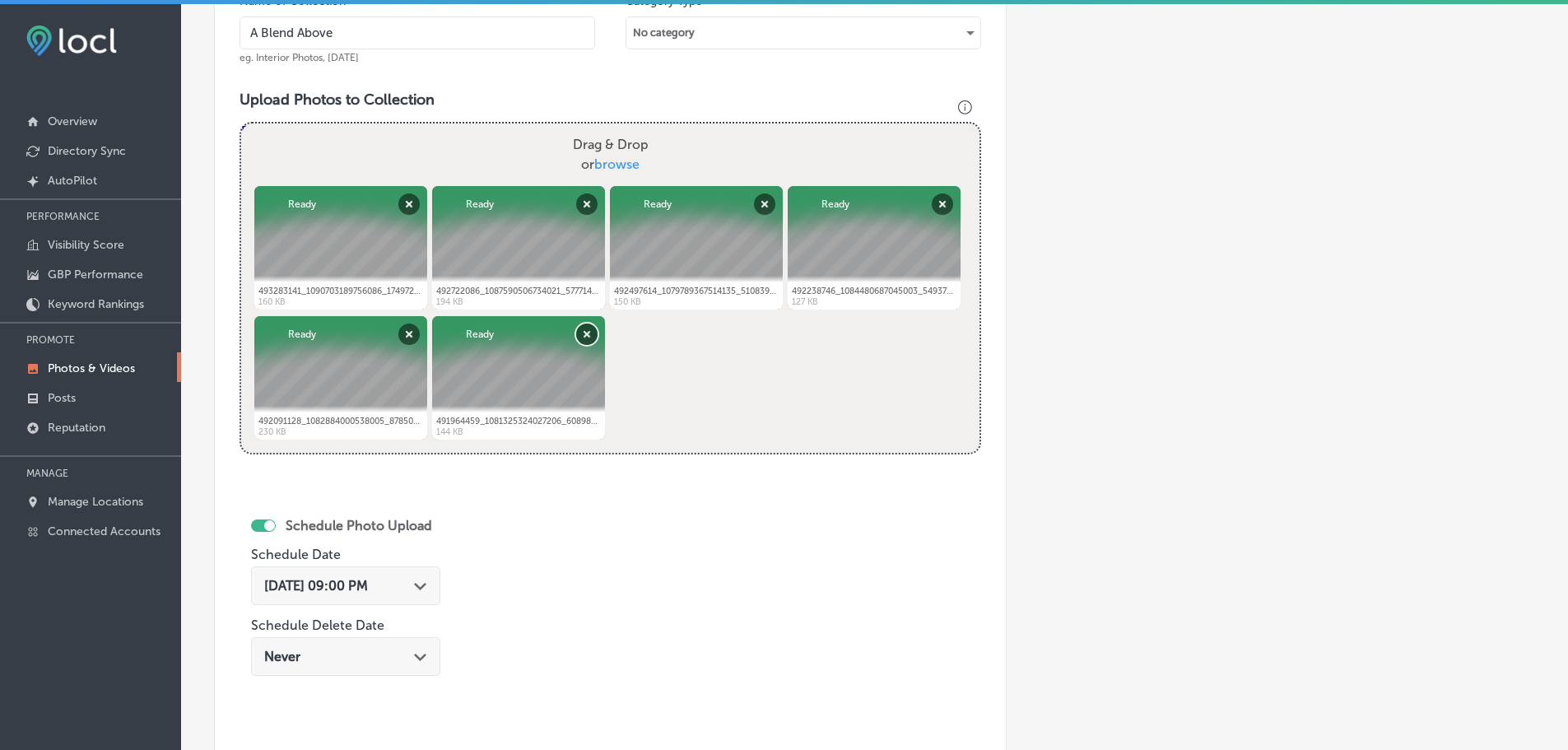
click at [584, 331] on button "Remove" at bounding box center [587, 335] width 22 height 22
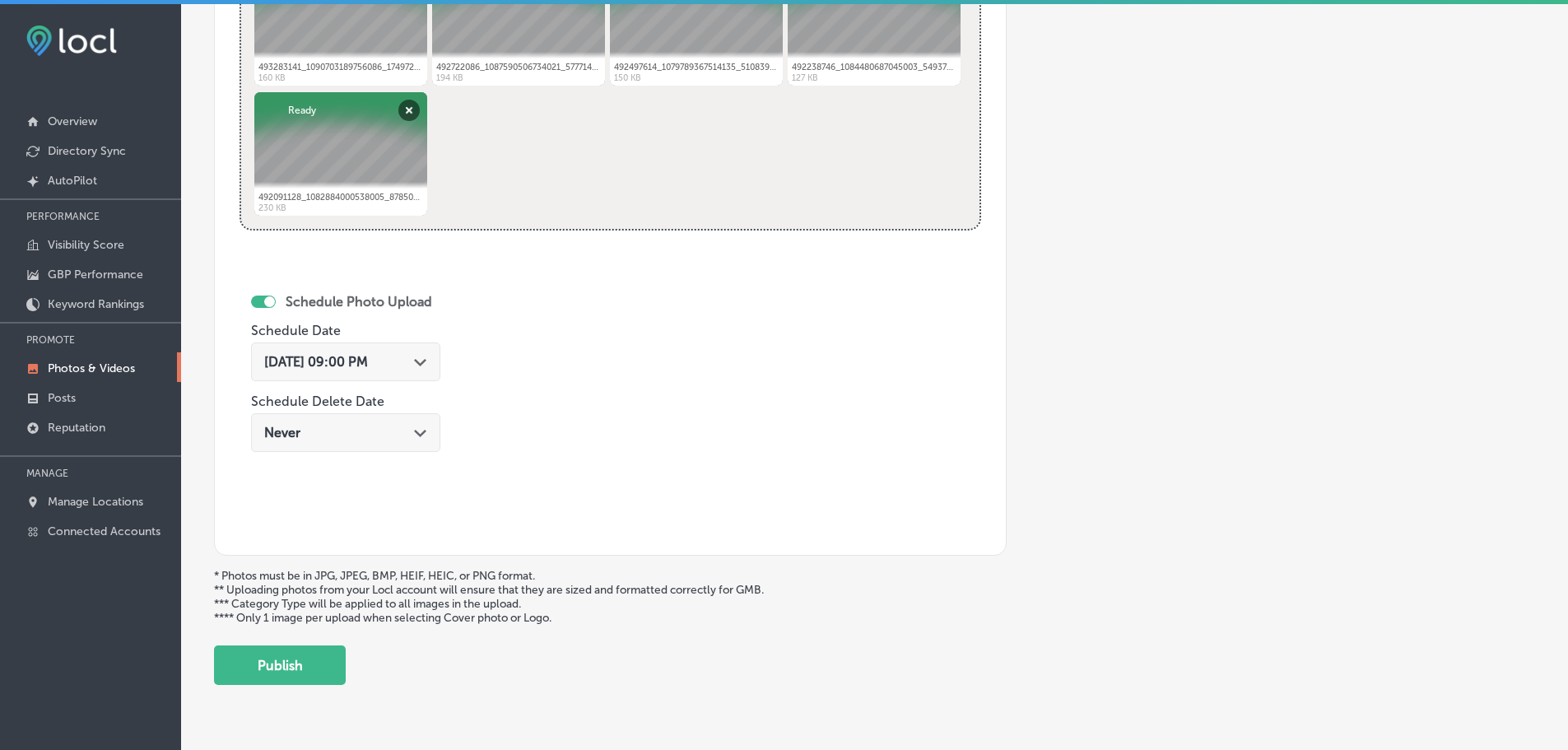
scroll to position [773, 0]
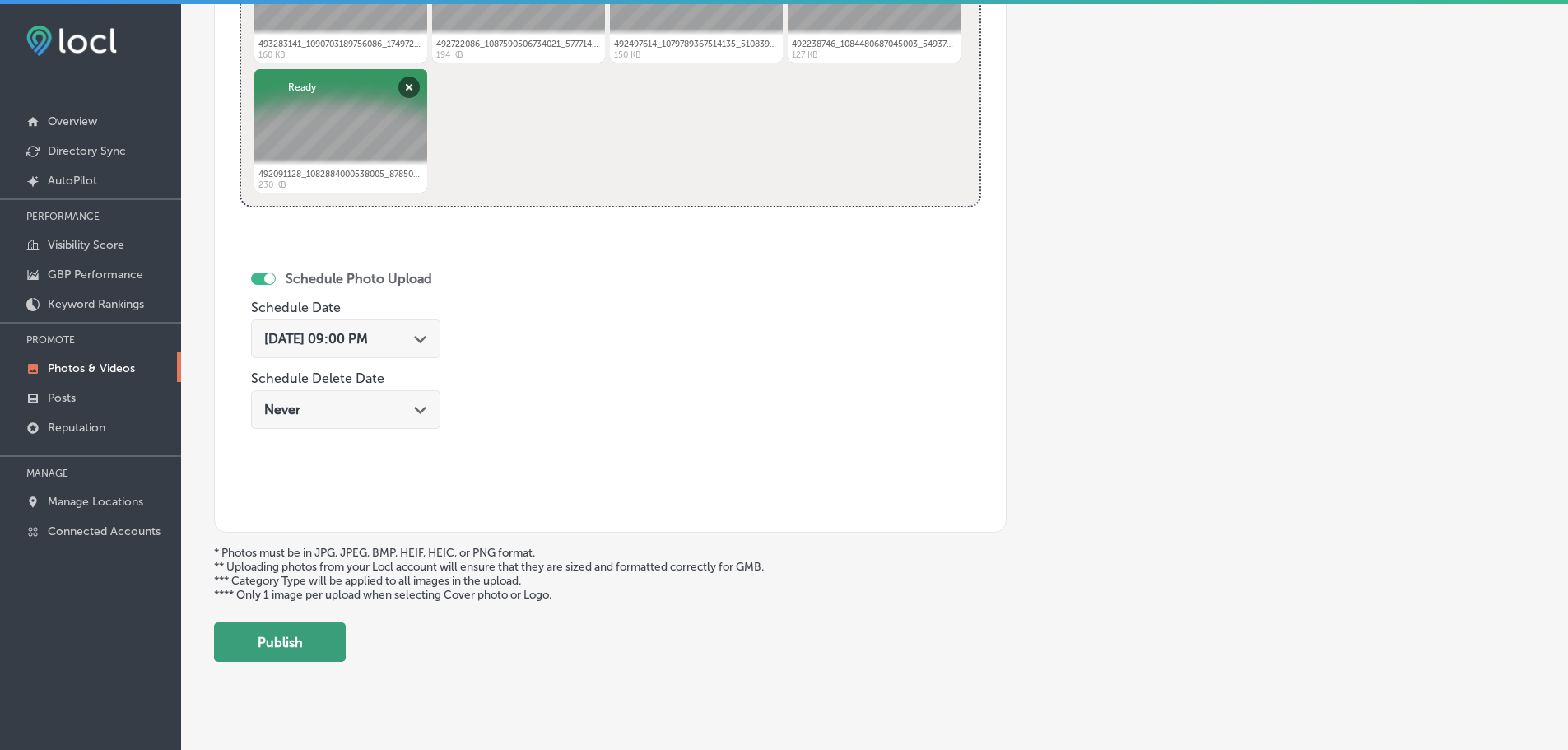
click at [302, 638] on button "Publish" at bounding box center [280, 642] width 132 height 39
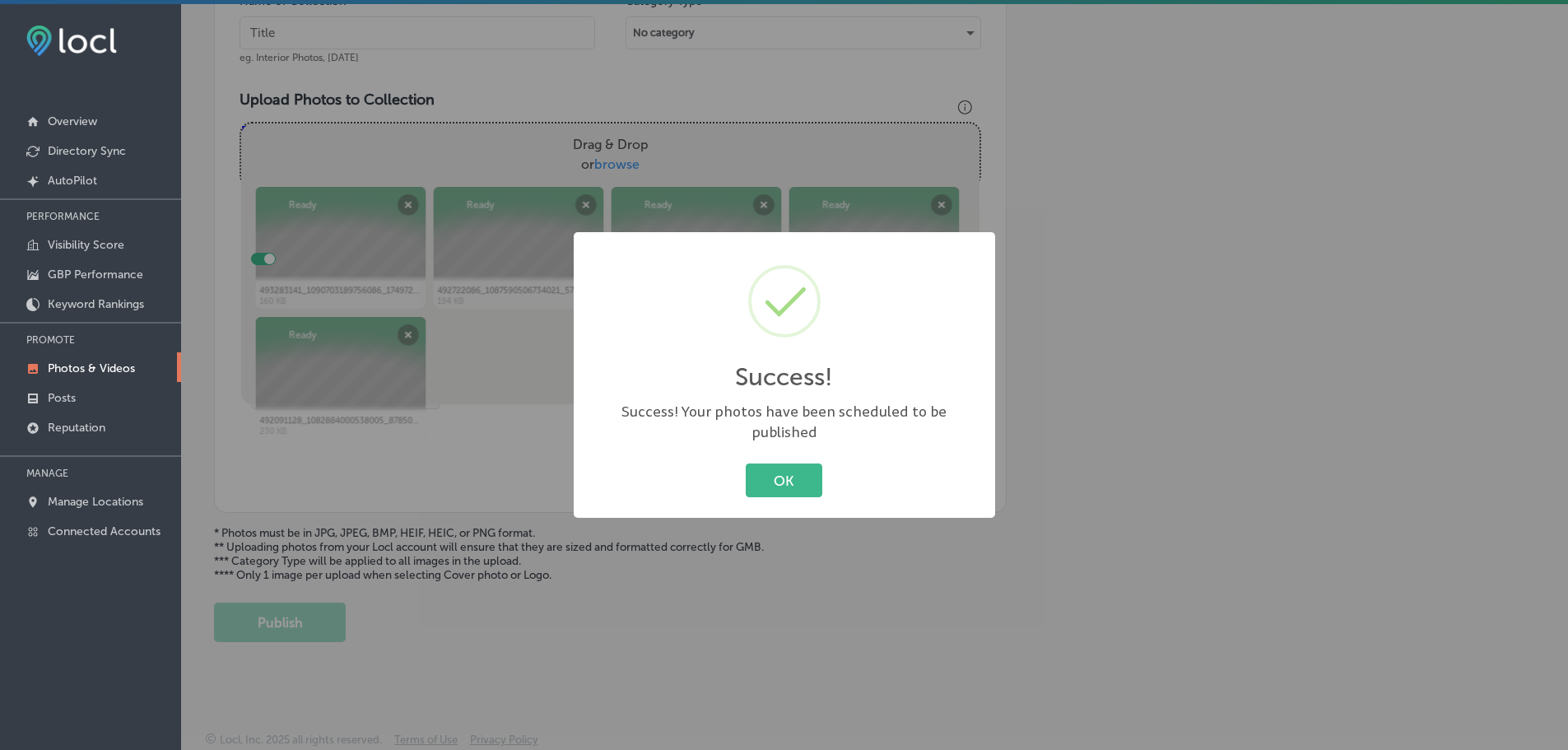
scroll to position [526, 0]
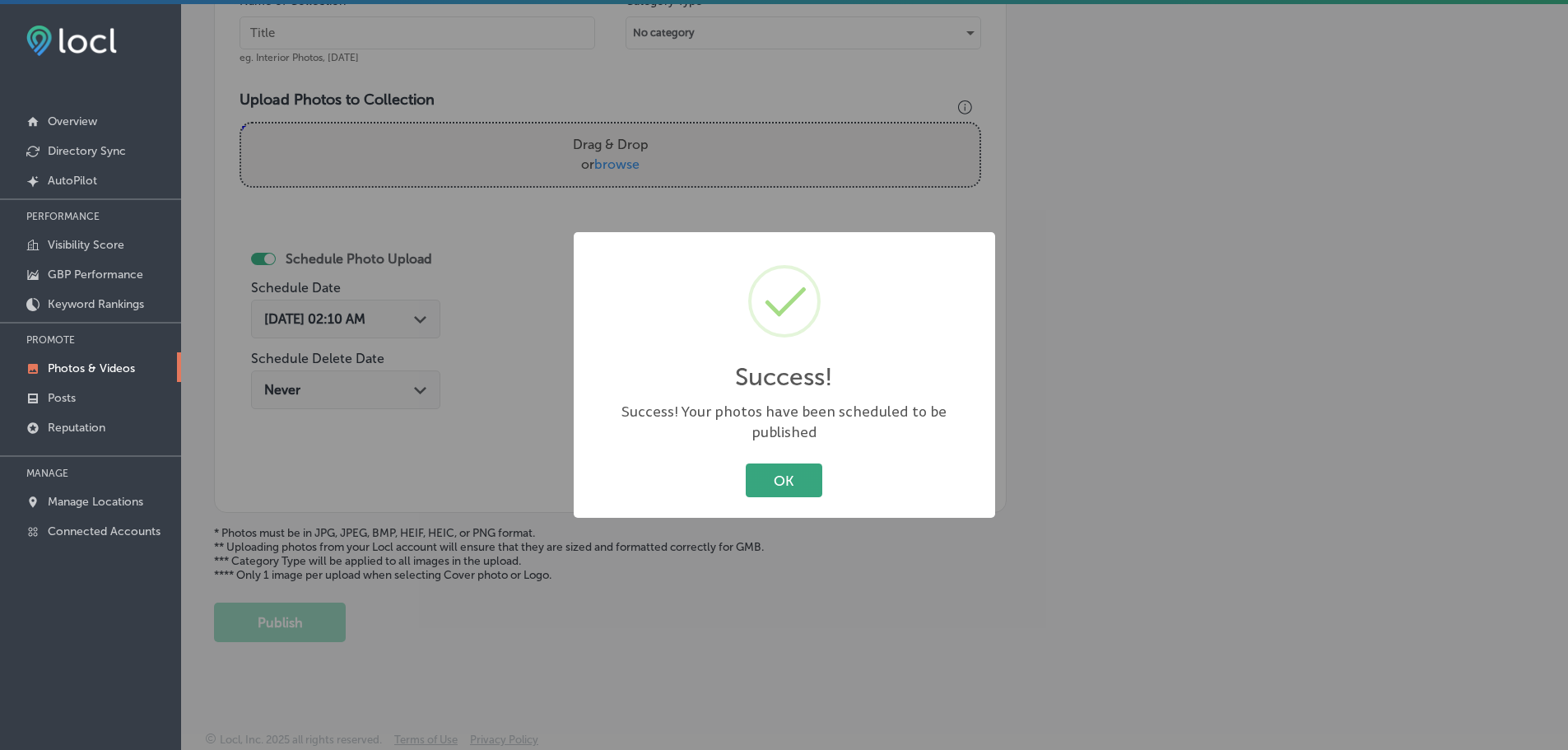
click at [774, 478] on button "OK" at bounding box center [784, 481] width 76 height 34
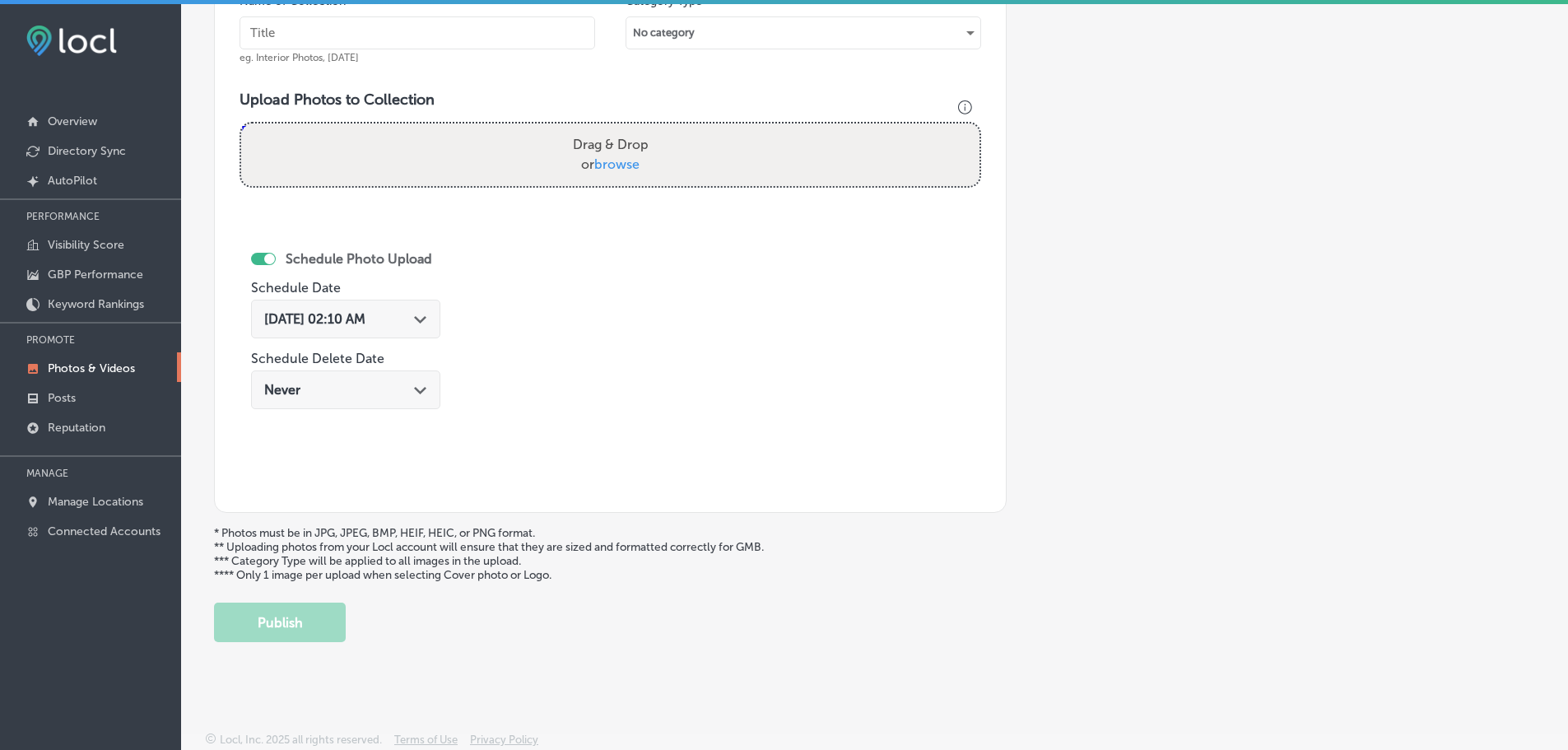
click at [611, 159] on span "browse" at bounding box center [617, 163] width 45 height 15
click at [611, 128] on input "Drag & Drop or browse" at bounding box center [610, 126] width 738 height 5
type input "C:\fakepath\501789749_1107760438050361_8680319158417437289_n.jpg"
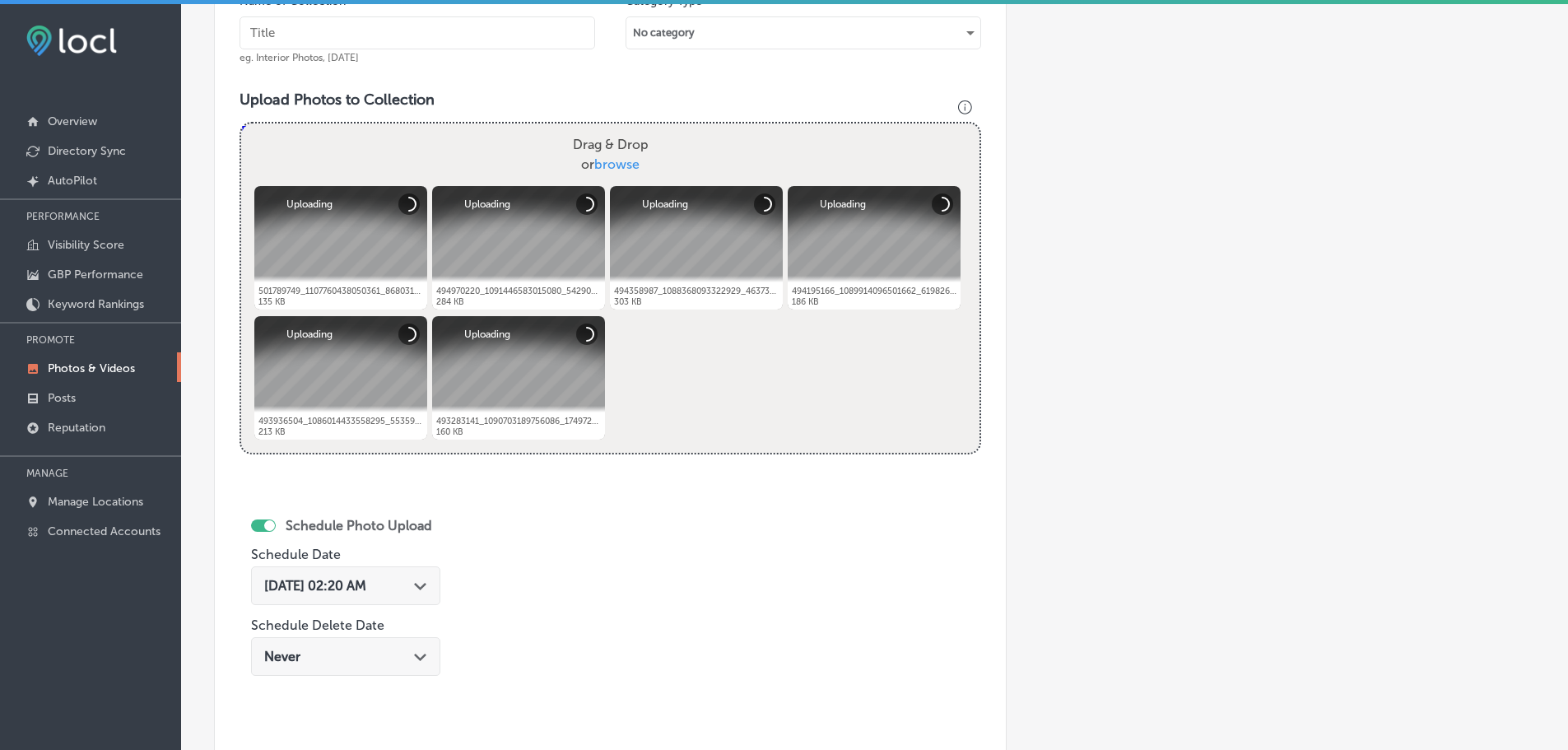
click at [386, 35] on input "text" at bounding box center [417, 32] width 356 height 33
type input "A Blend Above"
click at [426, 586] on polygon at bounding box center [421, 587] width 13 height 7
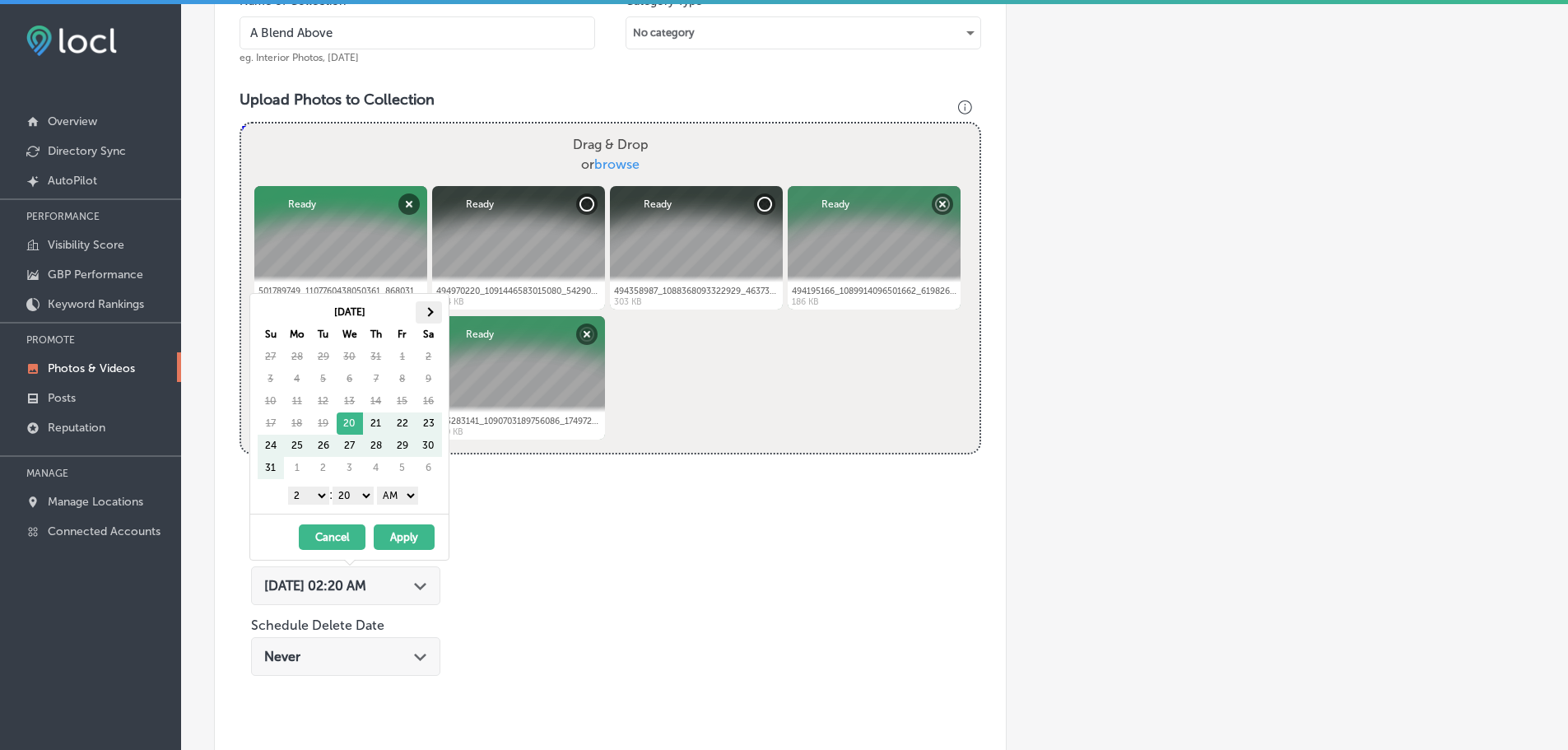
click at [429, 309] on span at bounding box center [429, 311] width 9 height 9
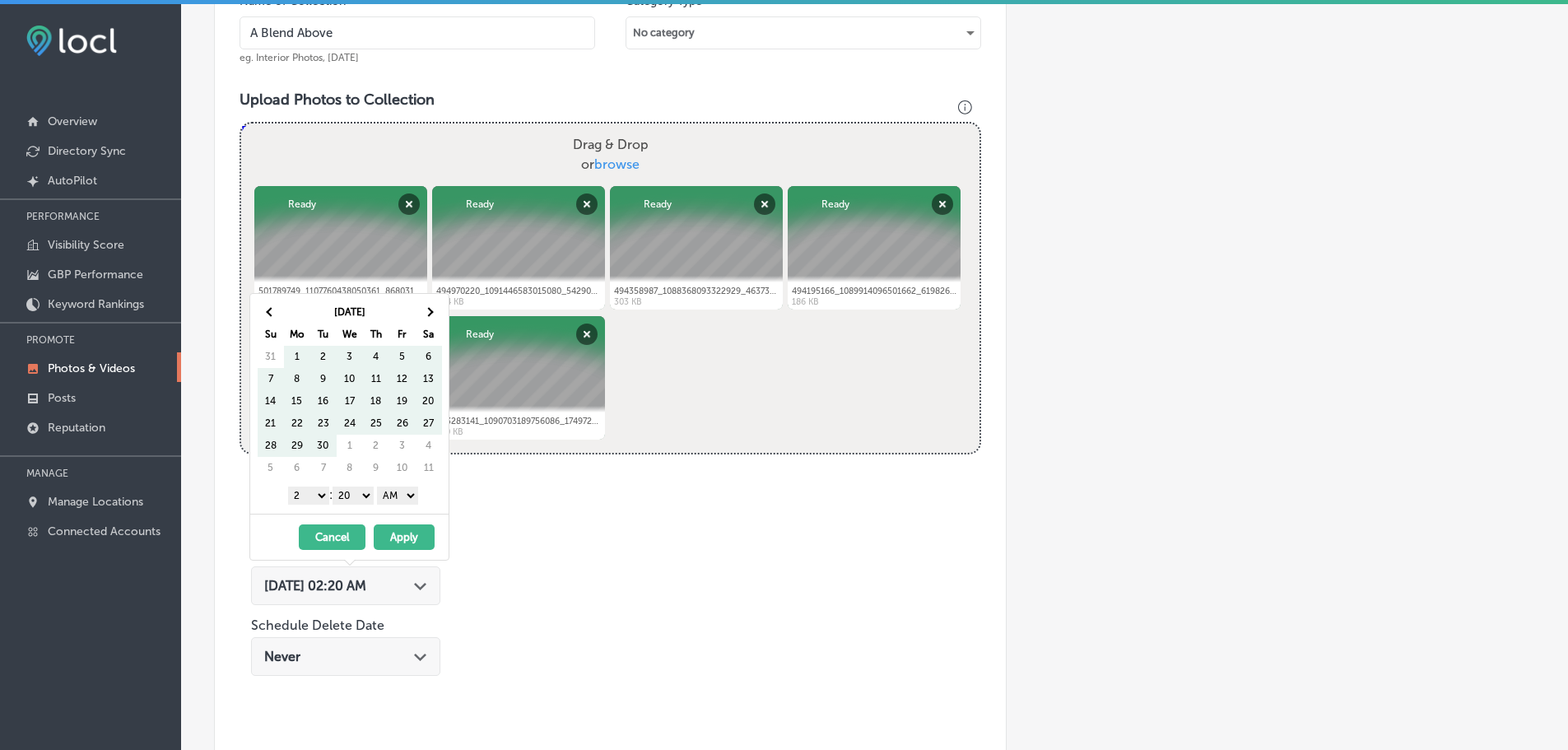
click at [429, 309] on span at bounding box center [429, 311] width 9 height 9
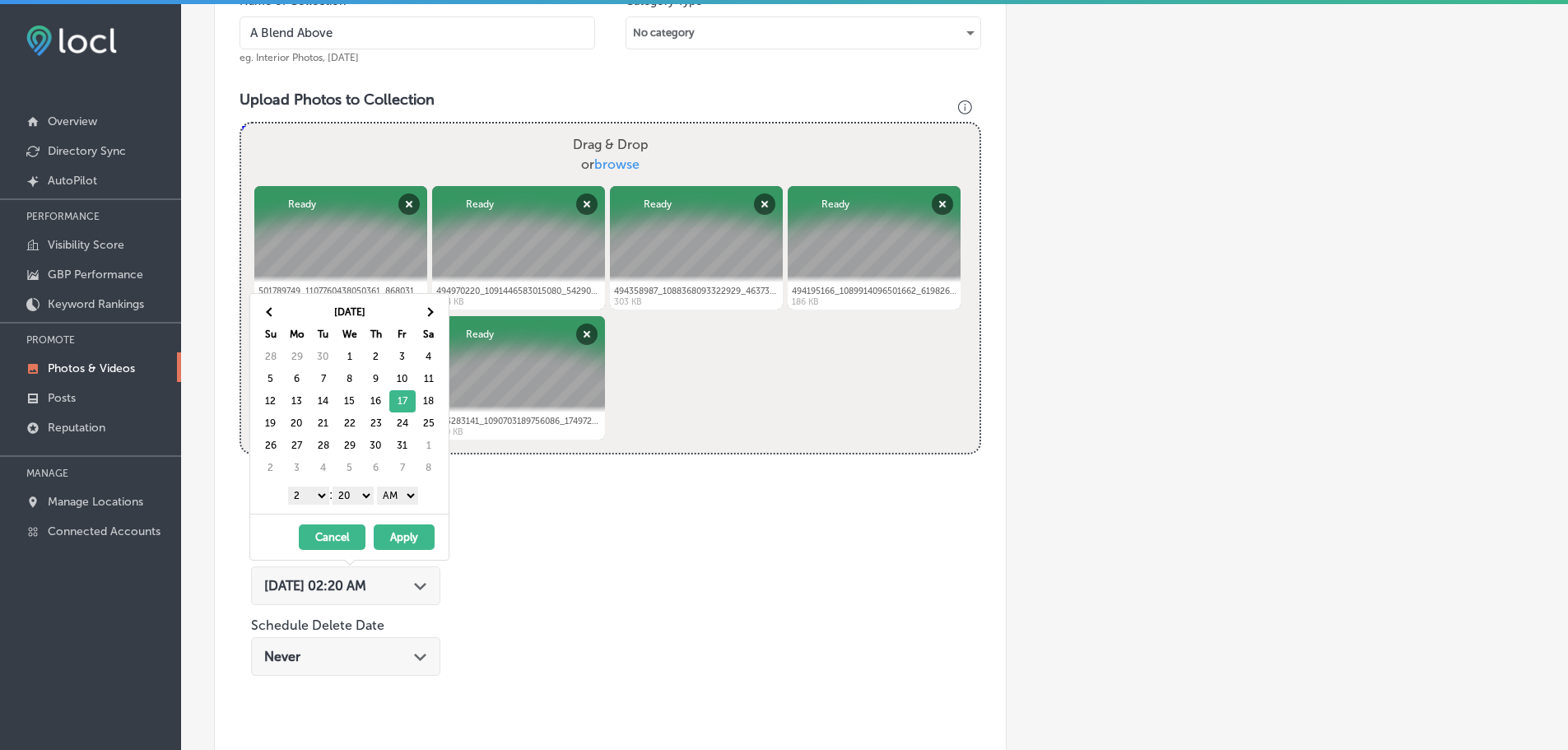
click at [299, 494] on select "1 2 3 4 5 6 7 8 9 10 11 12" at bounding box center [309, 495] width 41 height 18
click at [349, 489] on select "00 10 20 30 40 50" at bounding box center [353, 495] width 41 height 18
click at [408, 489] on select "AM PM" at bounding box center [397, 495] width 41 height 18
click at [406, 536] on button "Apply" at bounding box center [405, 537] width 61 height 25
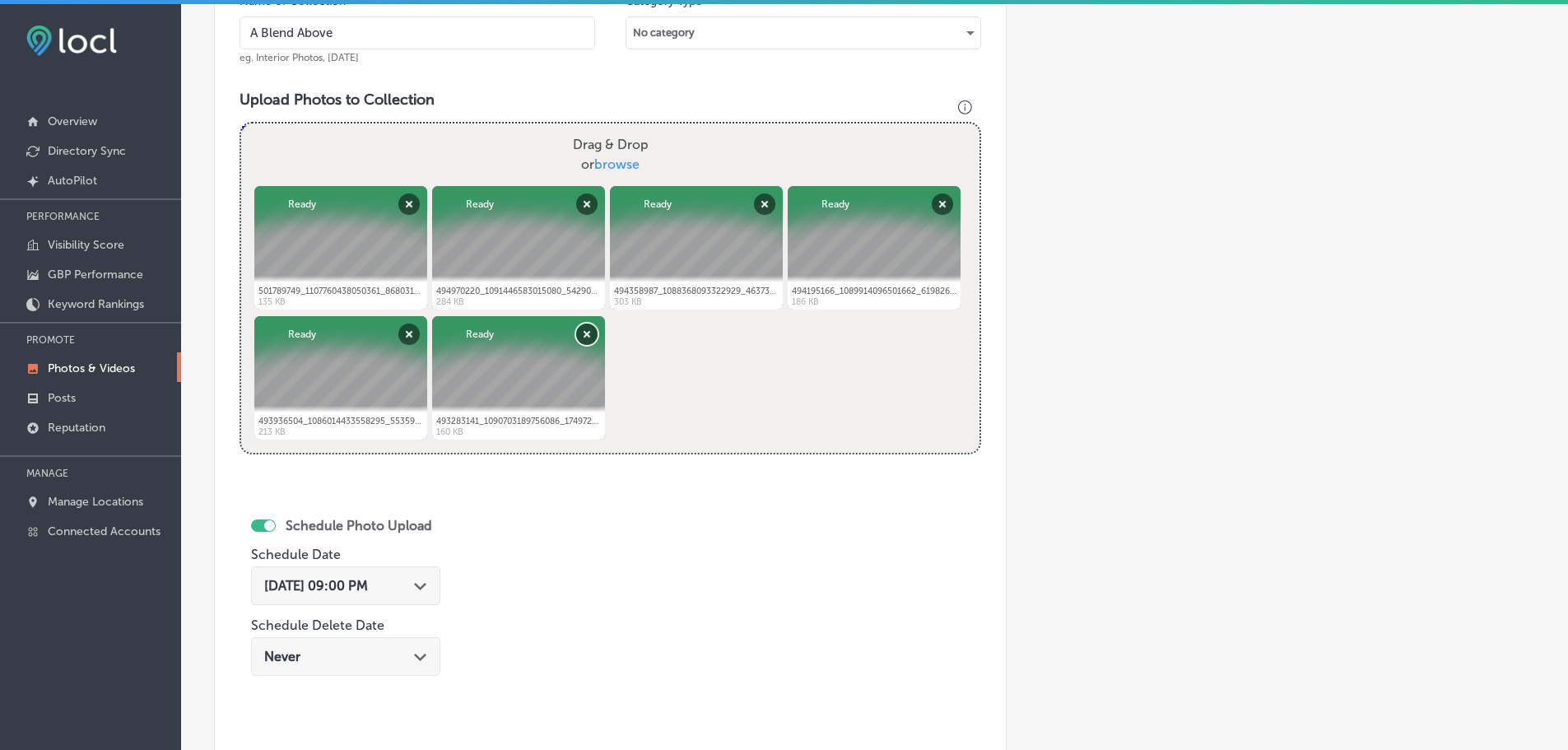
click at [581, 341] on button "Remove" at bounding box center [587, 335] width 22 height 22
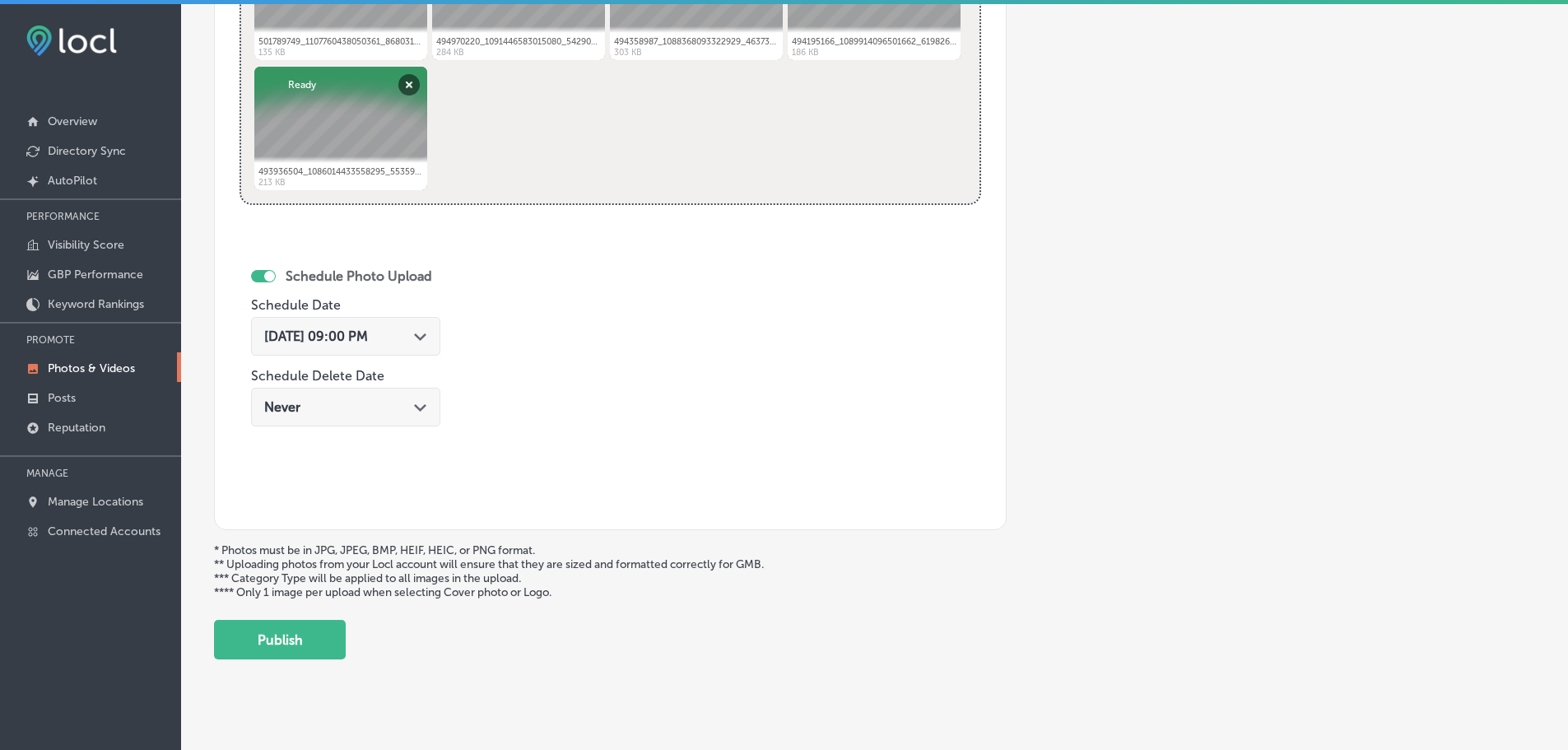
scroll to position [793, 0]
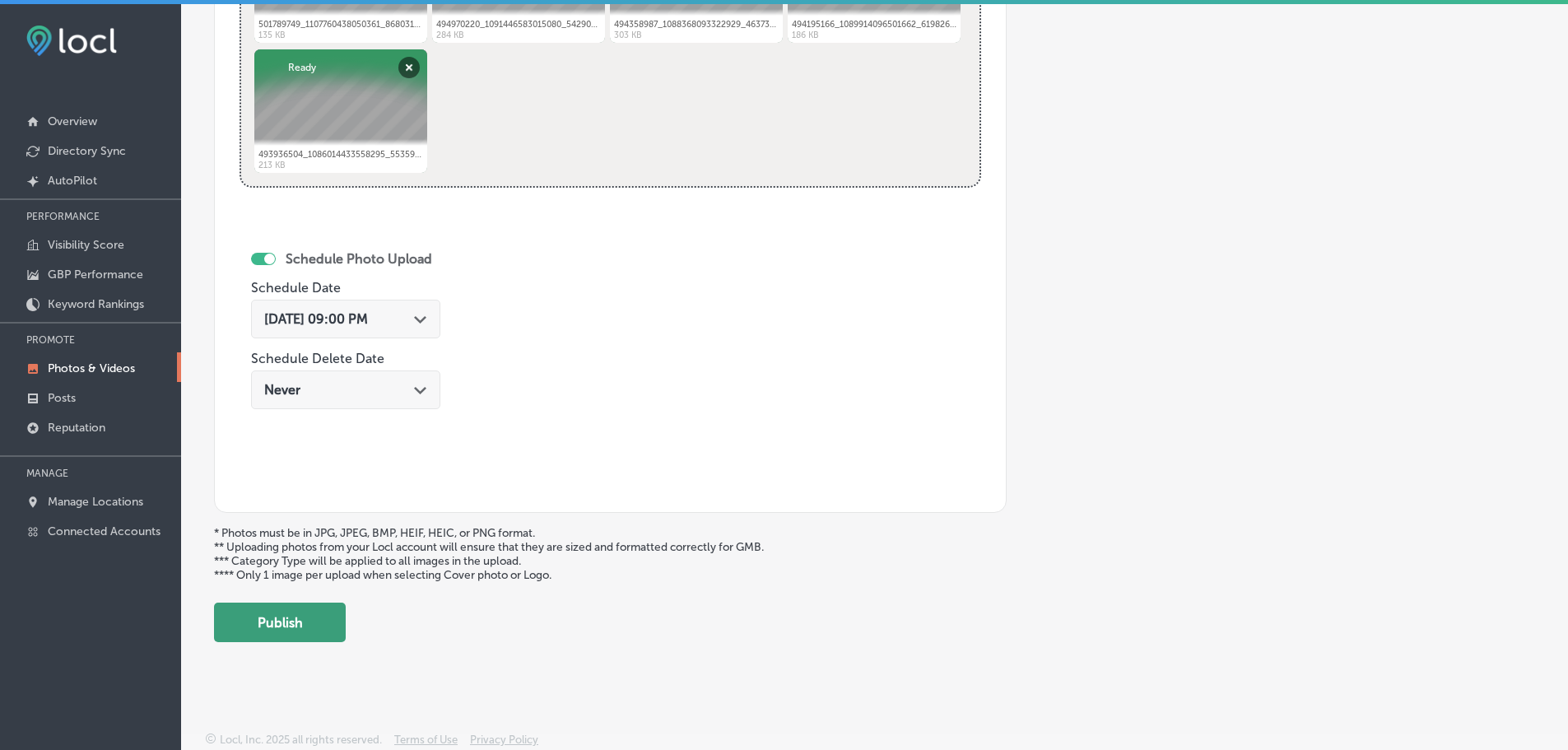
click at [229, 636] on button "Publish" at bounding box center [280, 623] width 132 height 39
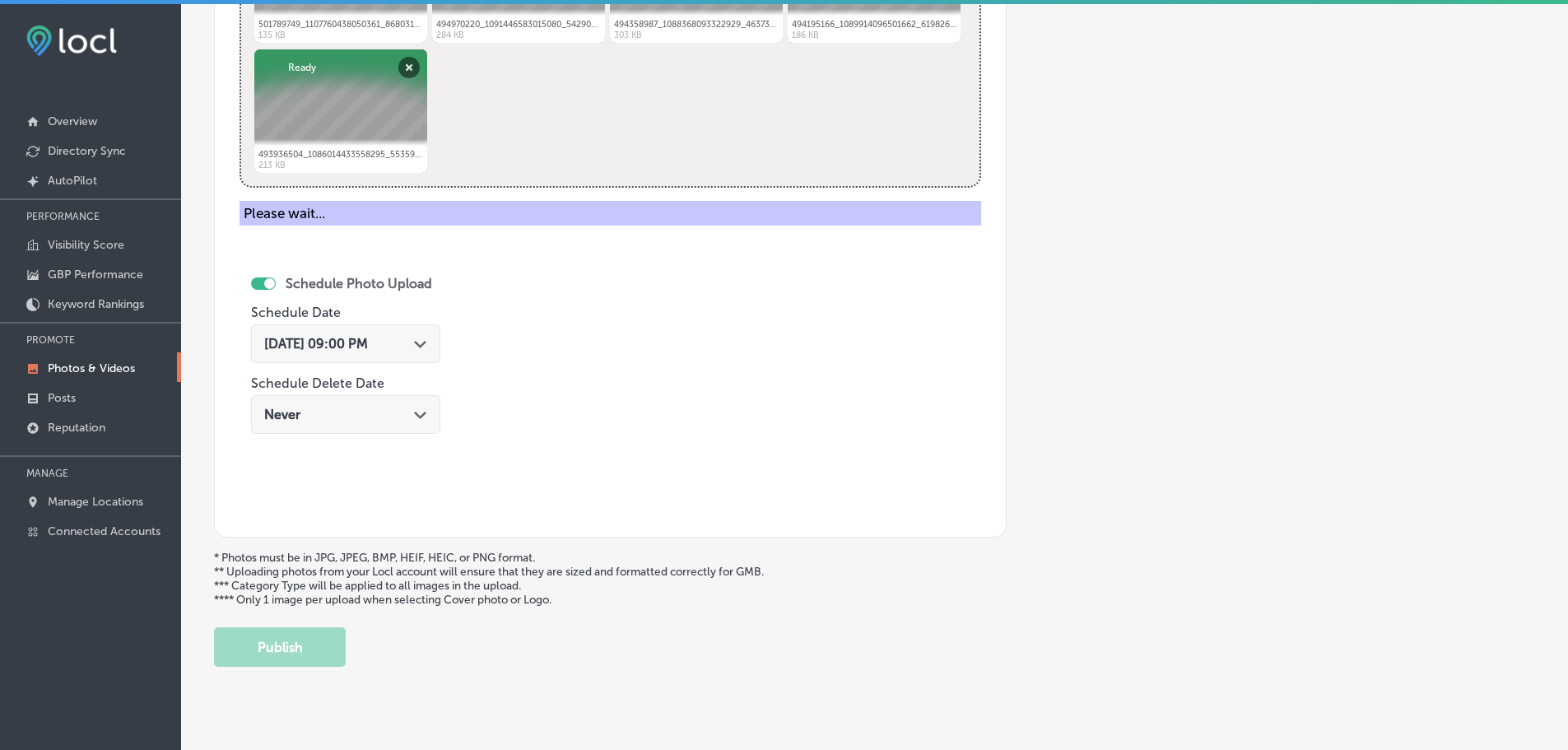
scroll to position [526, 0]
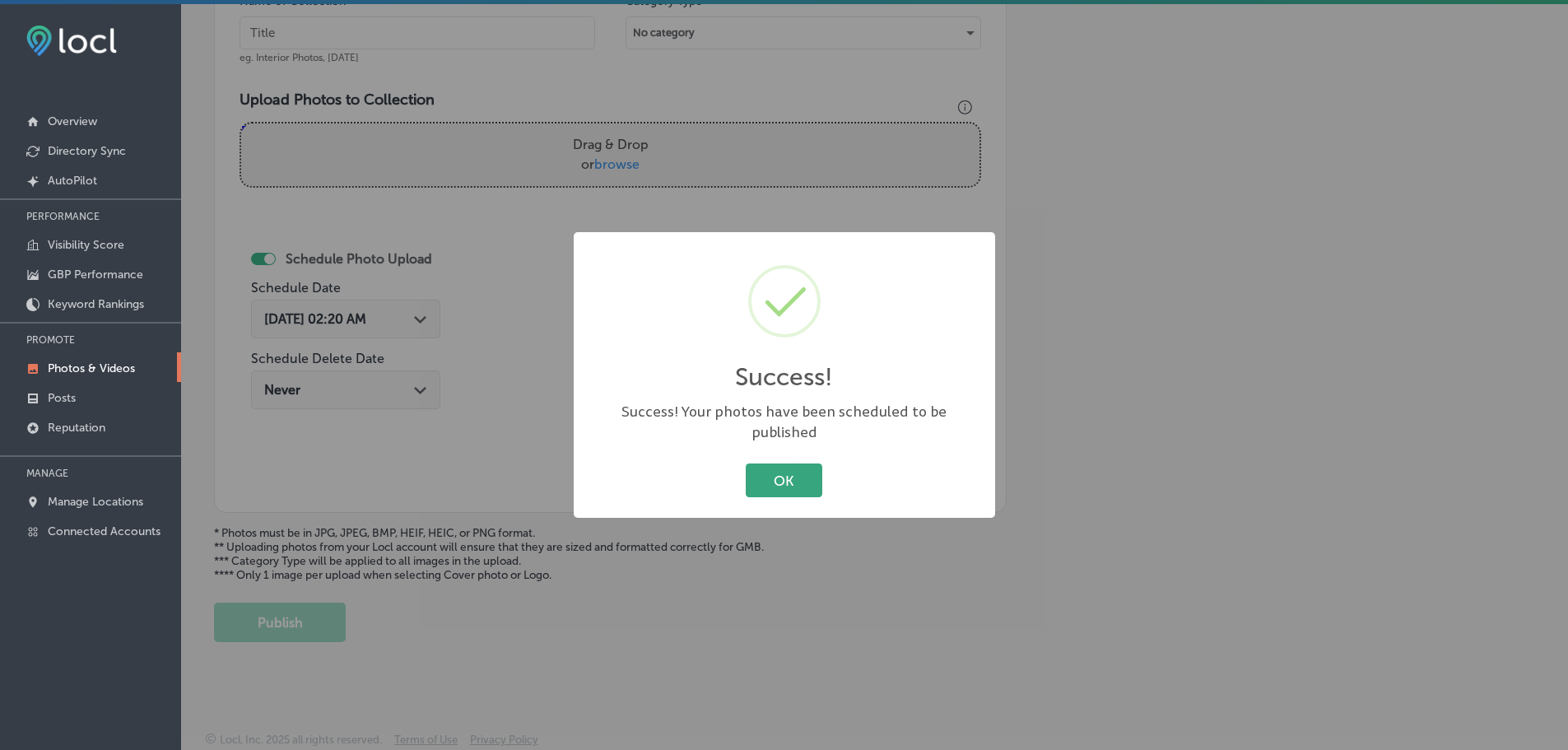
click at [796, 467] on button "OK" at bounding box center [784, 481] width 76 height 34
